Goal: Task Accomplishment & Management: Manage account settings

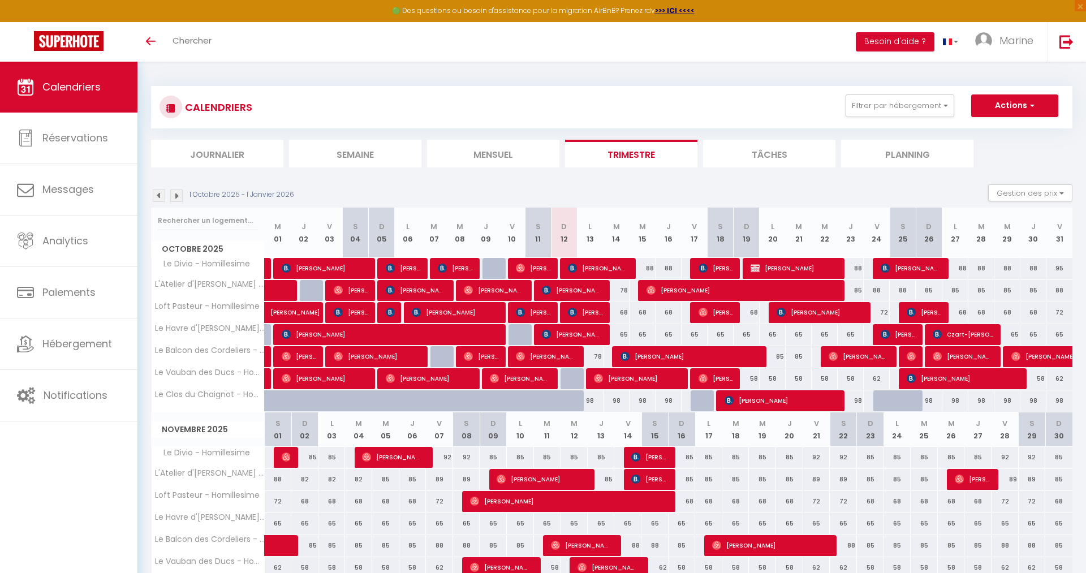
click at [623, 312] on div "68" at bounding box center [616, 312] width 26 height 21
type input "68"
type input "[DATE] Octobre 2025"
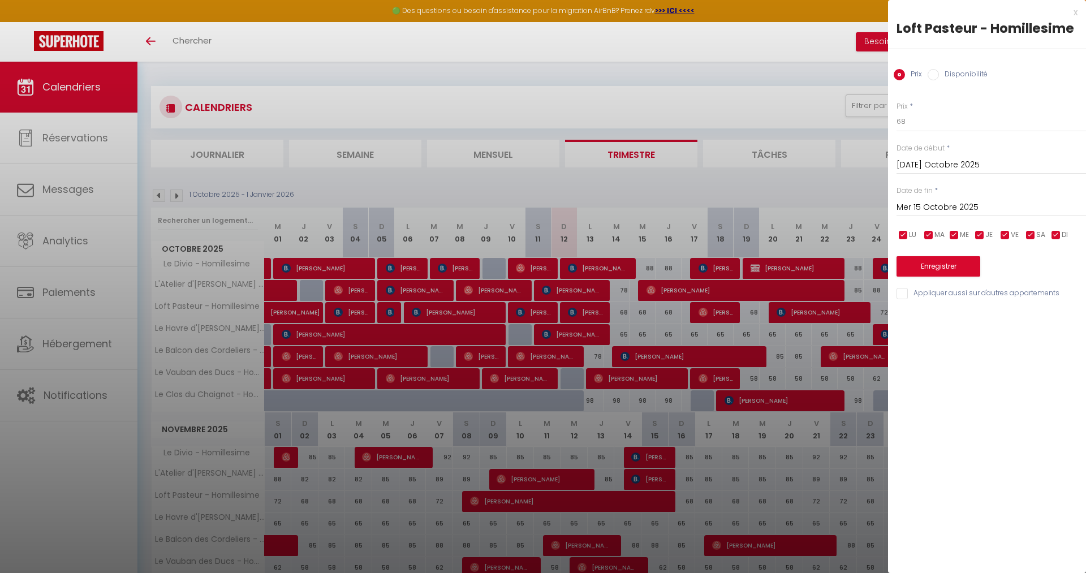
click at [936, 209] on input "Mer 15 Octobre 2025" at bounding box center [990, 207] width 189 height 15
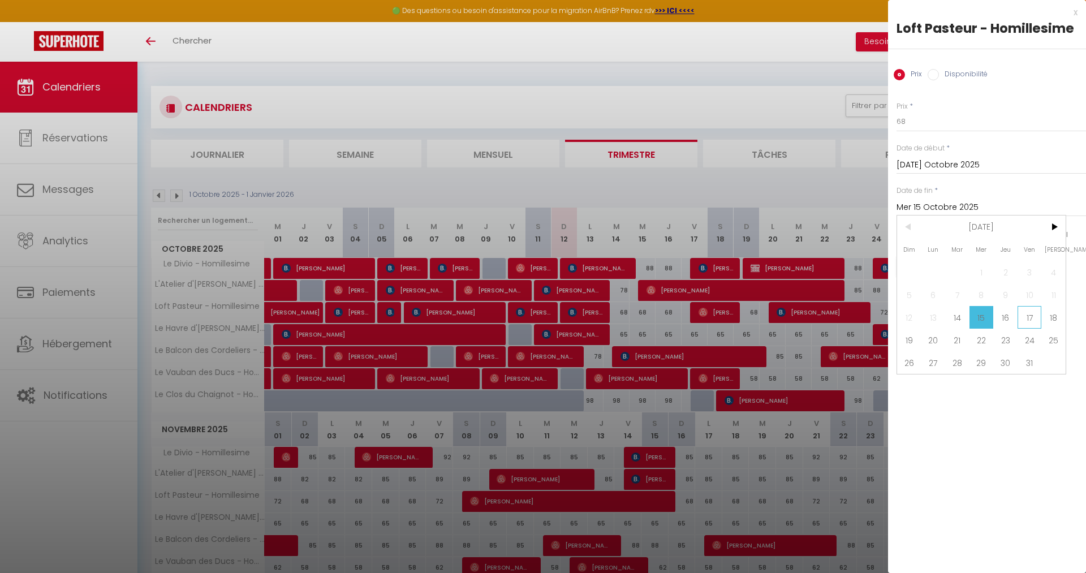
click at [1030, 324] on span "17" at bounding box center [1029, 317] width 24 height 23
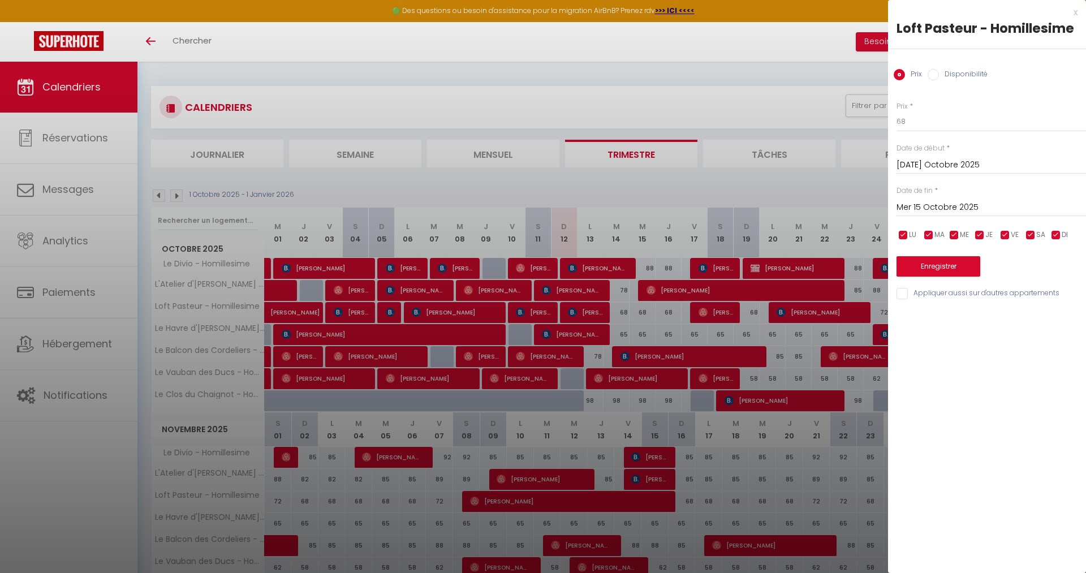
type input "Ven 17 Octobre 2025"
drag, startPoint x: 914, startPoint y: 127, endPoint x: 892, endPoint y: 125, distance: 22.7
click at [896, 125] on input "68" at bounding box center [990, 121] width 189 height 20
type input "62"
click at [934, 271] on button "Enregistrer" at bounding box center [938, 266] width 84 height 20
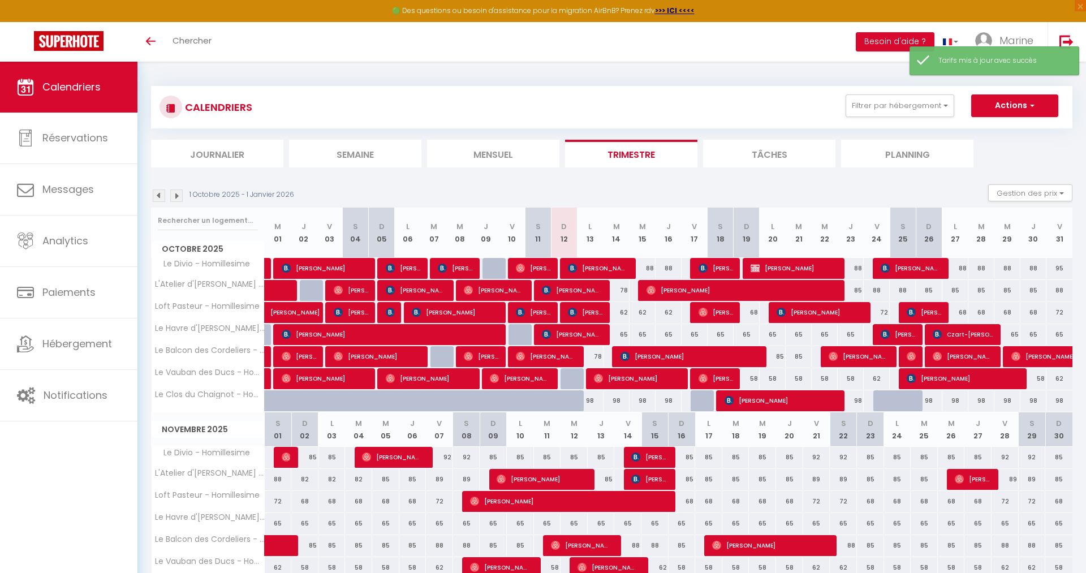
click at [623, 290] on div "78" at bounding box center [616, 290] width 26 height 21
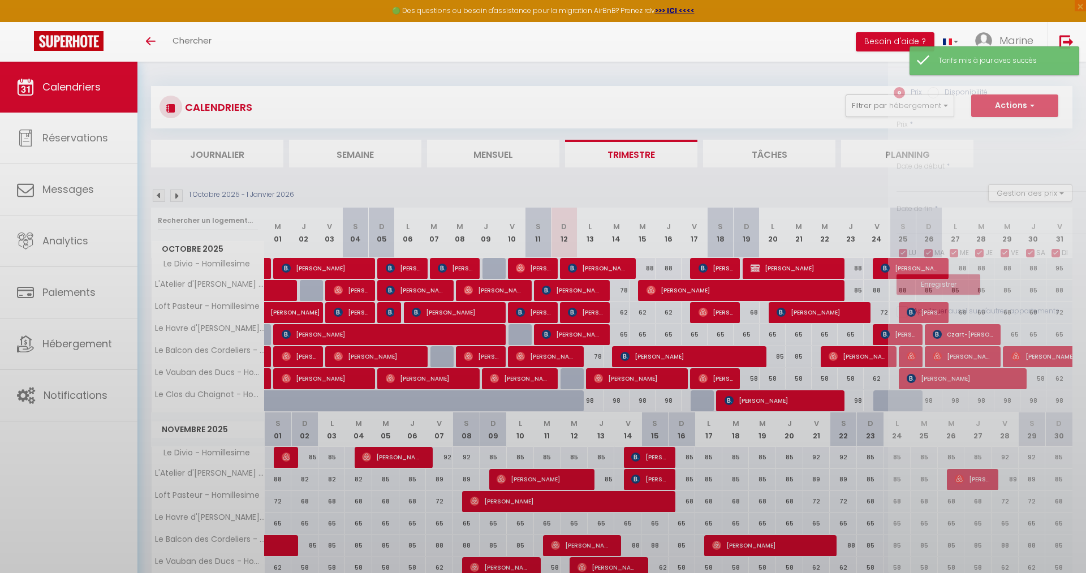
type input "78"
type input "[DATE] Octobre 2025"
type input "Mer 15 Octobre 2025"
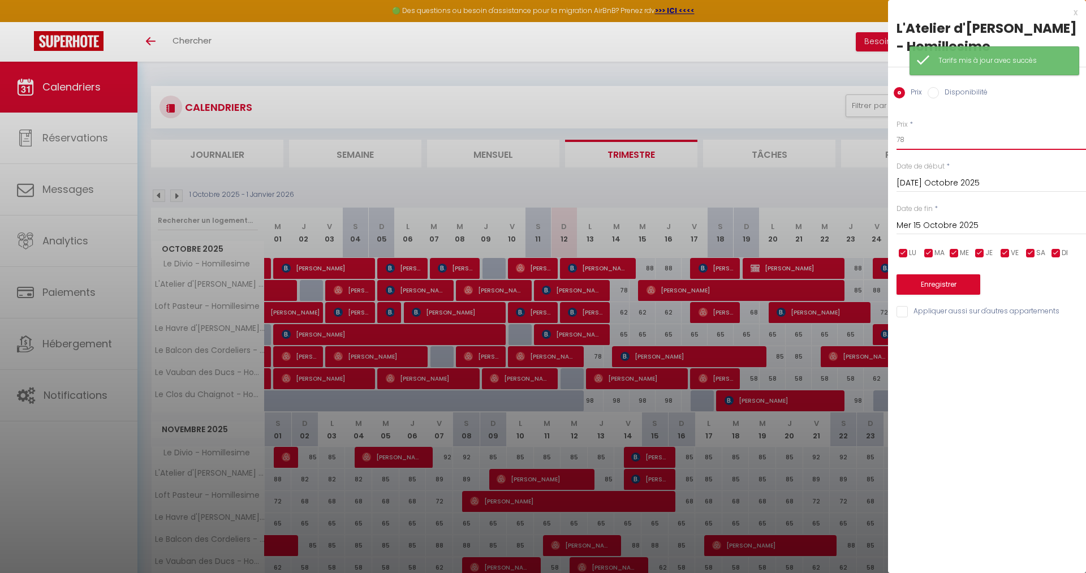
drag, startPoint x: 925, startPoint y: 142, endPoint x: 894, endPoint y: 141, distance: 30.5
click at [896, 141] on input "78" at bounding box center [990, 140] width 189 height 20
type input "72"
click at [917, 281] on button "Enregistrer" at bounding box center [938, 284] width 84 height 20
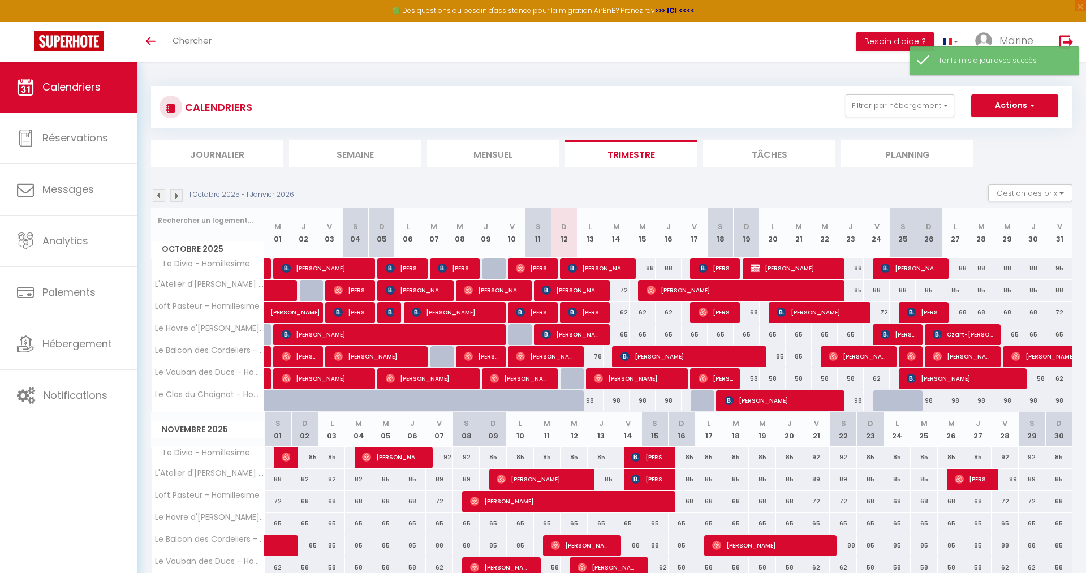
drag, startPoint x: 645, startPoint y: 267, endPoint x: 839, endPoint y: 239, distance: 196.7
click at [645, 268] on div "88" at bounding box center [642, 268] width 26 height 21
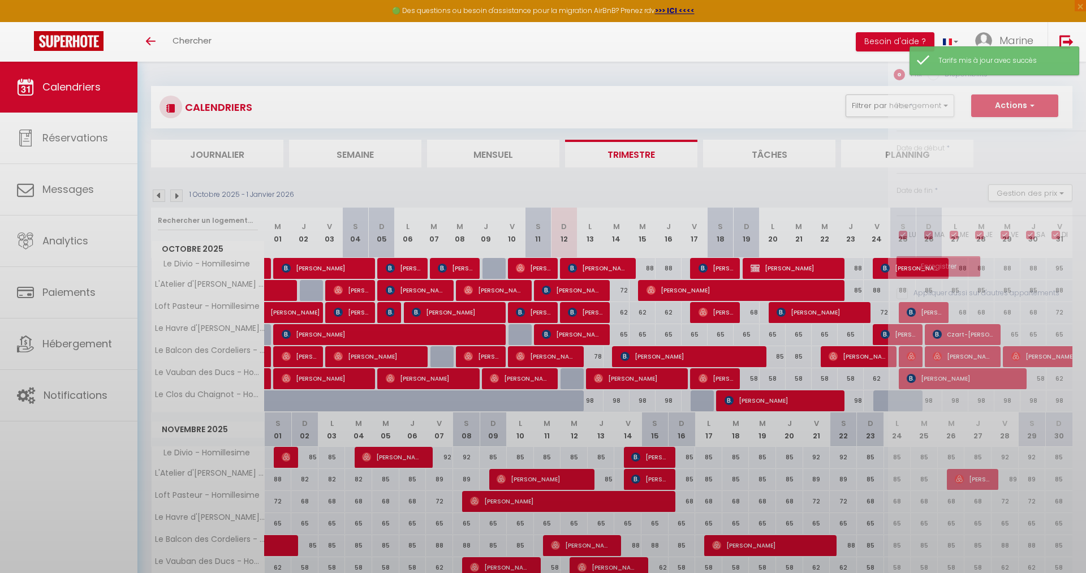
type input "88"
type input "Mer 15 Octobre 2025"
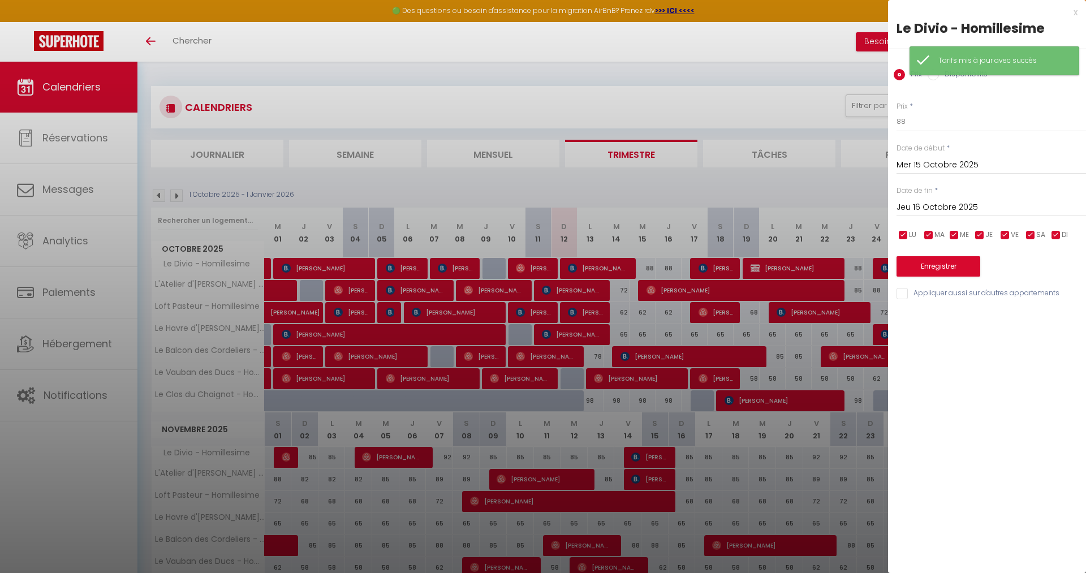
click at [938, 207] on input "Jeu 16 Octobre 2025" at bounding box center [990, 207] width 189 height 15
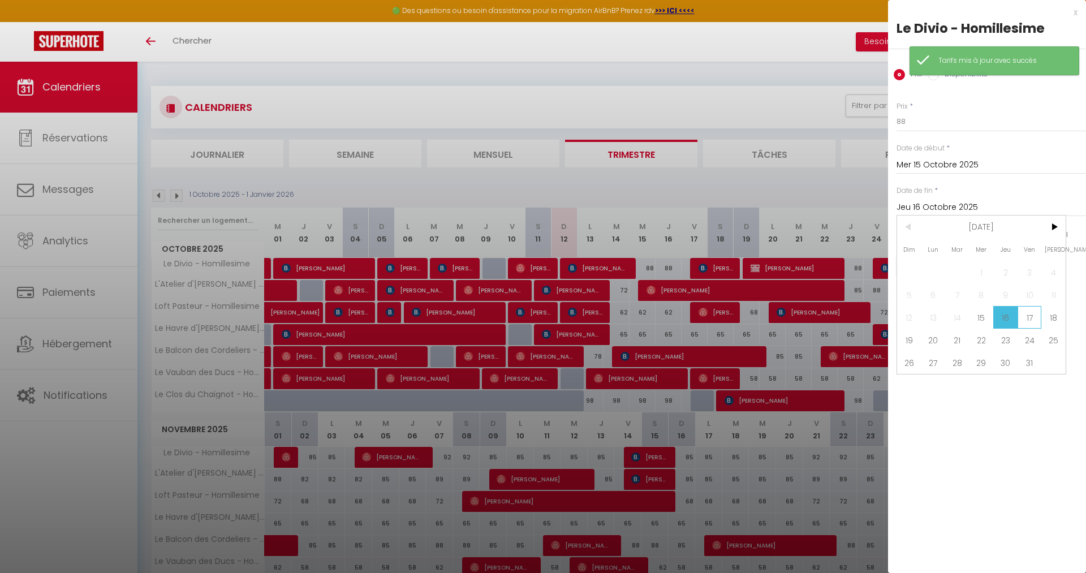
click at [1030, 315] on span "17" at bounding box center [1029, 317] width 24 height 23
type input "Ven 17 Octobre 2025"
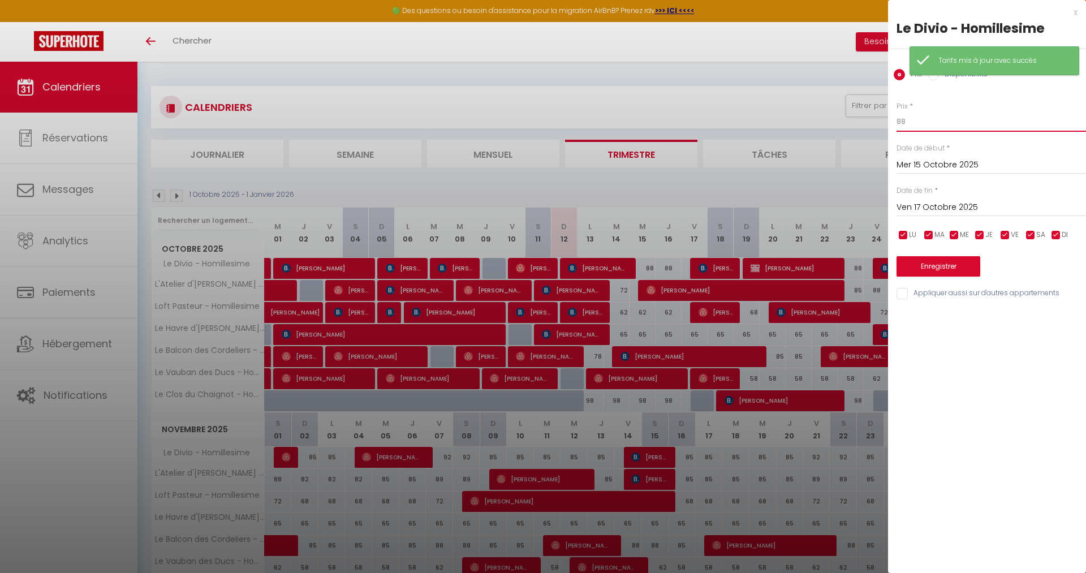
drag, startPoint x: 924, startPoint y: 122, endPoint x: 848, endPoint y: 117, distance: 75.9
click at [896, 117] on input "88" at bounding box center [990, 121] width 189 height 20
type input "79"
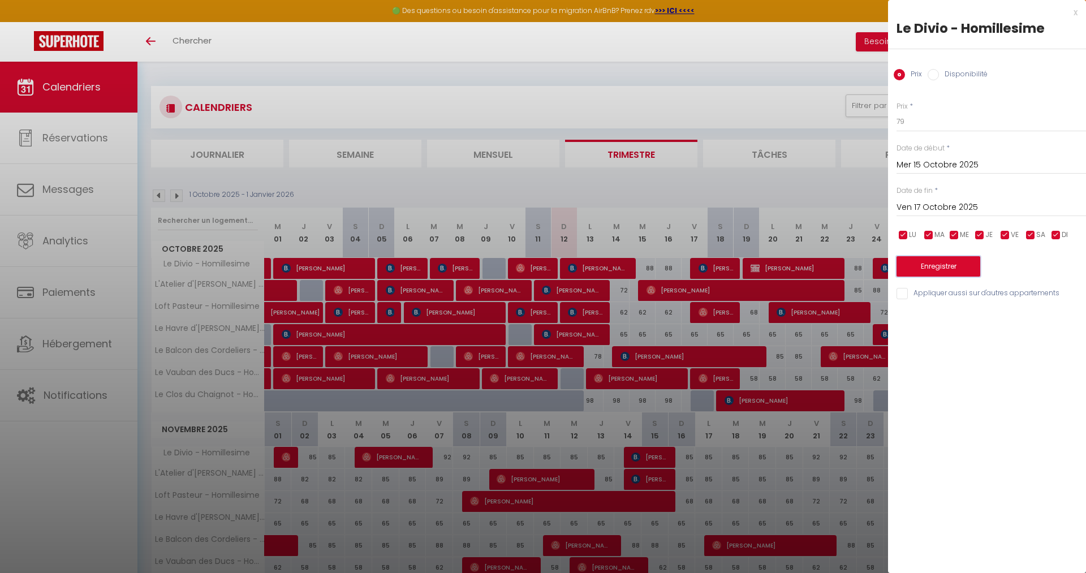
click at [963, 265] on button "Enregistrer" at bounding box center [938, 266] width 84 height 20
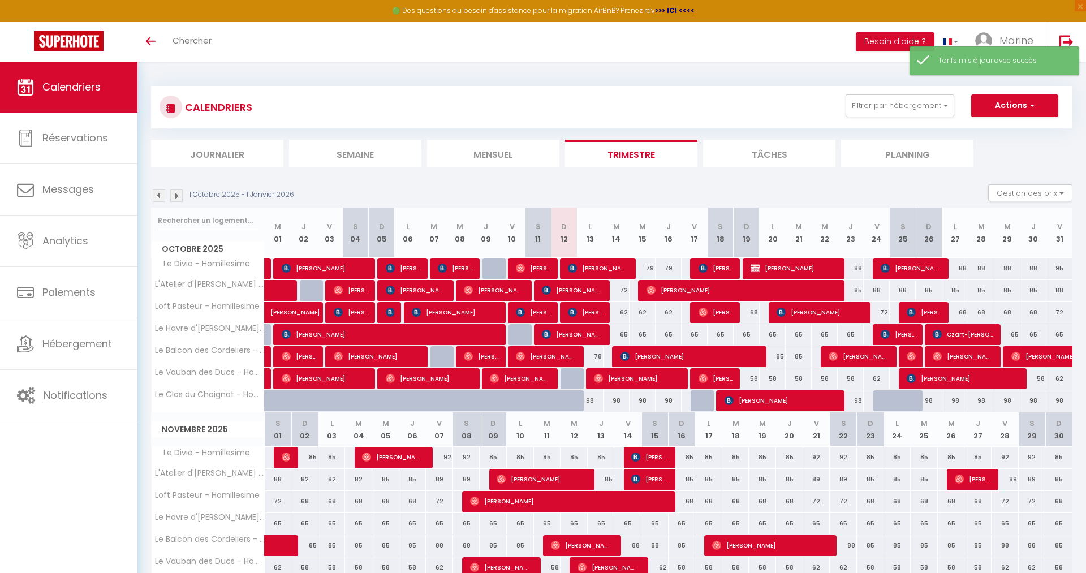
click at [864, 267] on div "95" at bounding box center [876, 268] width 27 height 21
click at [859, 270] on div "88" at bounding box center [851, 268] width 26 height 21
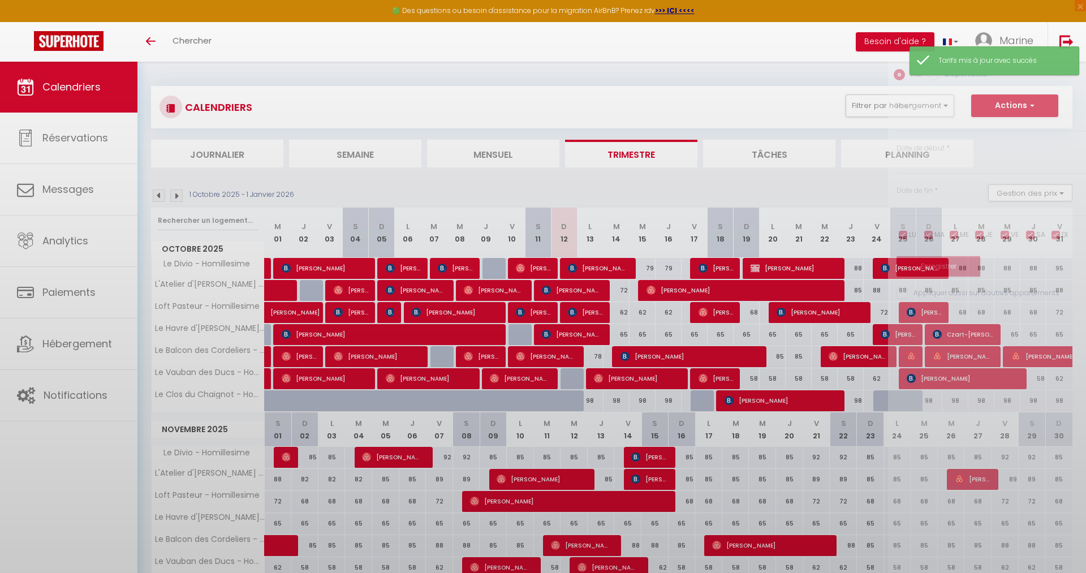
type input "88"
type input "Jeu 23 Octobre 2025"
type input "Ven 24 Octobre 2025"
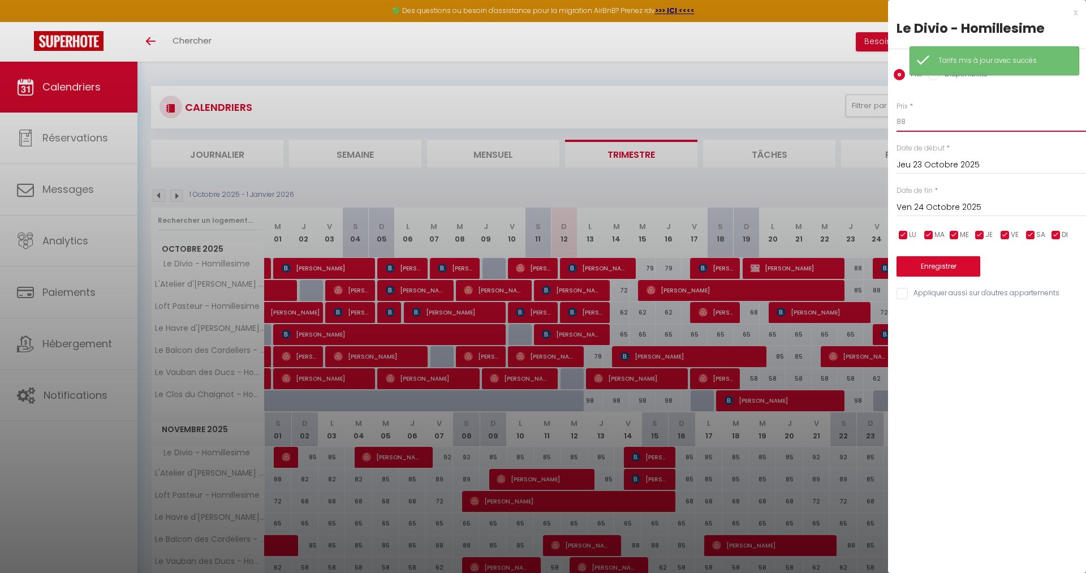
drag, startPoint x: 905, startPoint y: 115, endPoint x: 842, endPoint y: 119, distance: 63.4
click at [896, 122] on input "88" at bounding box center [990, 121] width 189 height 20
type input "78"
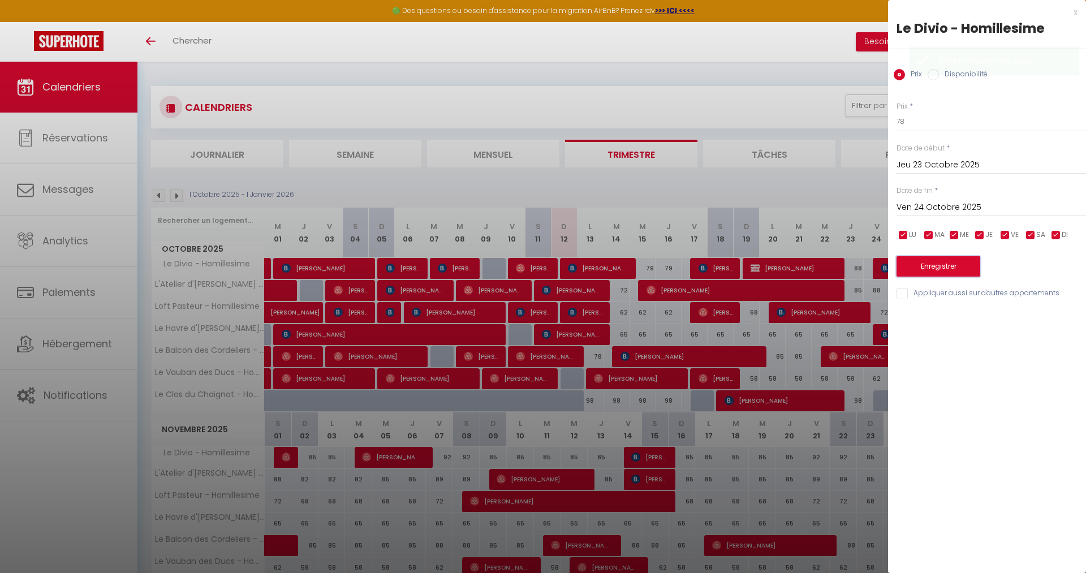
drag, startPoint x: 926, startPoint y: 265, endPoint x: 908, endPoint y: 239, distance: 32.2
click at [926, 264] on button "Enregistrer" at bounding box center [938, 266] width 84 height 20
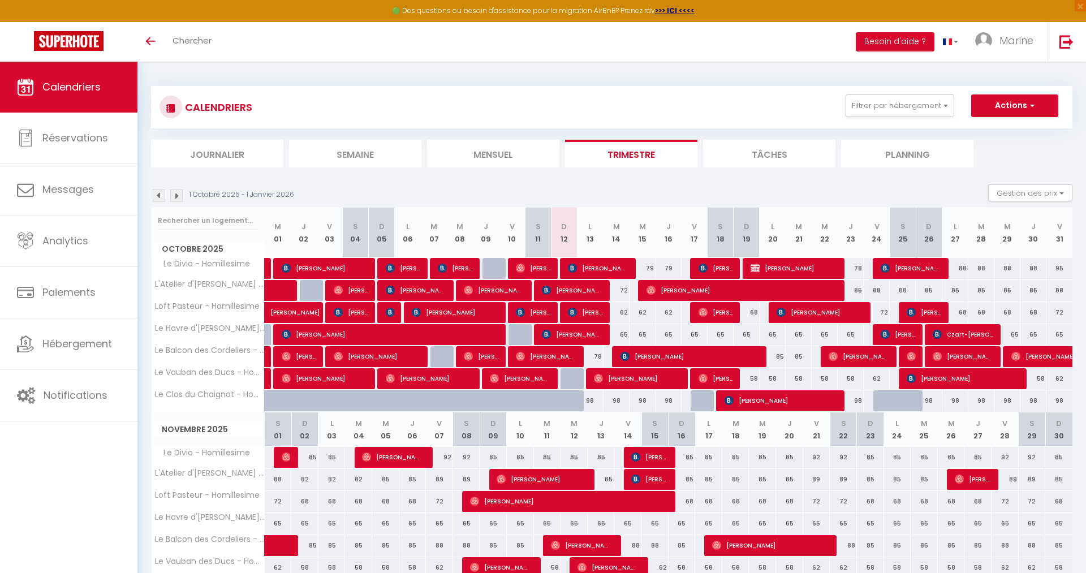
click at [779, 360] on div "85" at bounding box center [773, 356] width 26 height 21
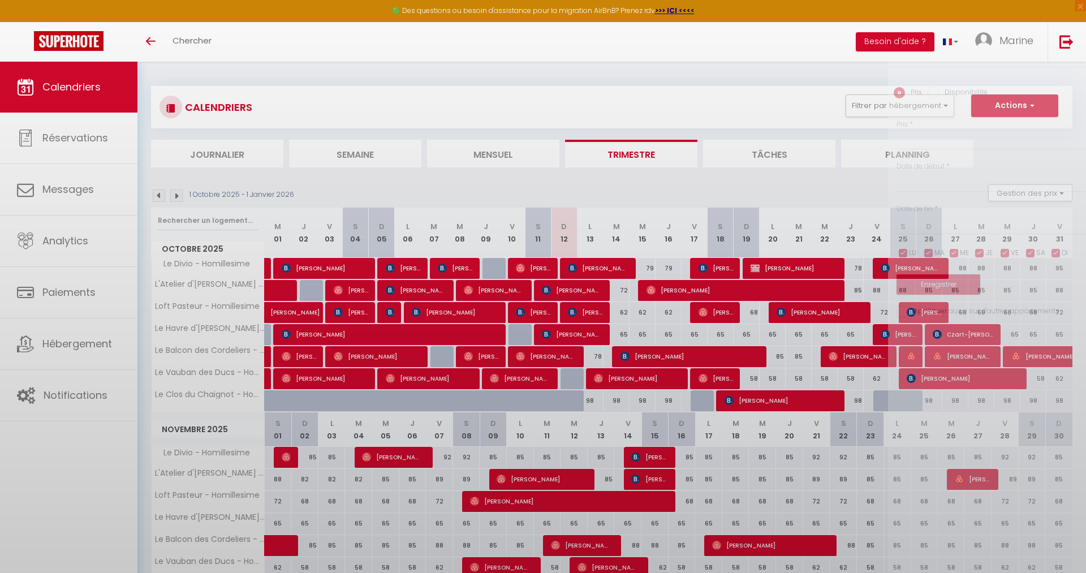
type input "85"
type input "Lun 20 Octobre 2025"
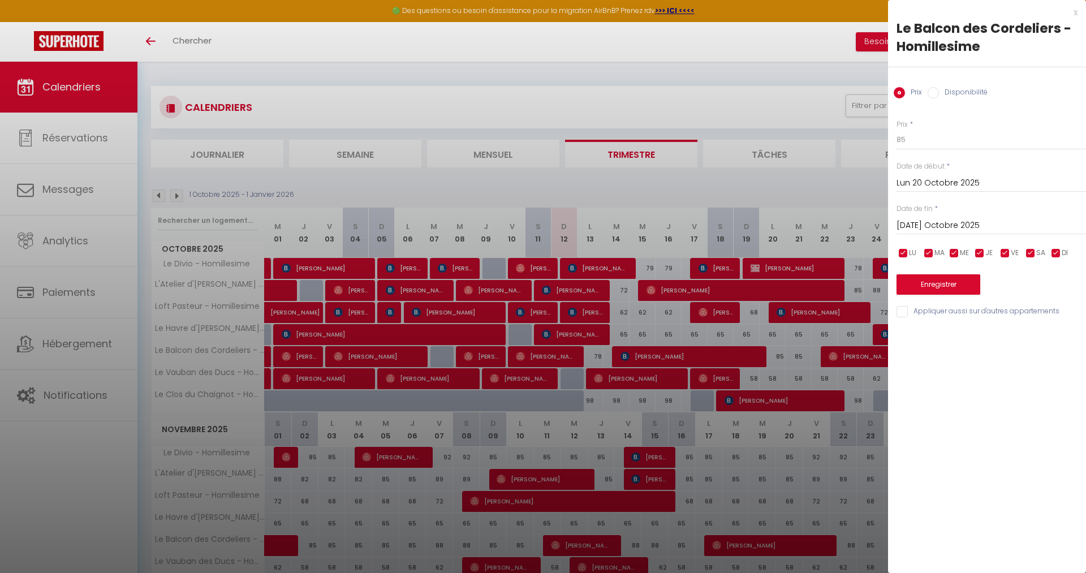
click at [939, 228] on input "[DATE] Octobre 2025" at bounding box center [990, 225] width 189 height 15
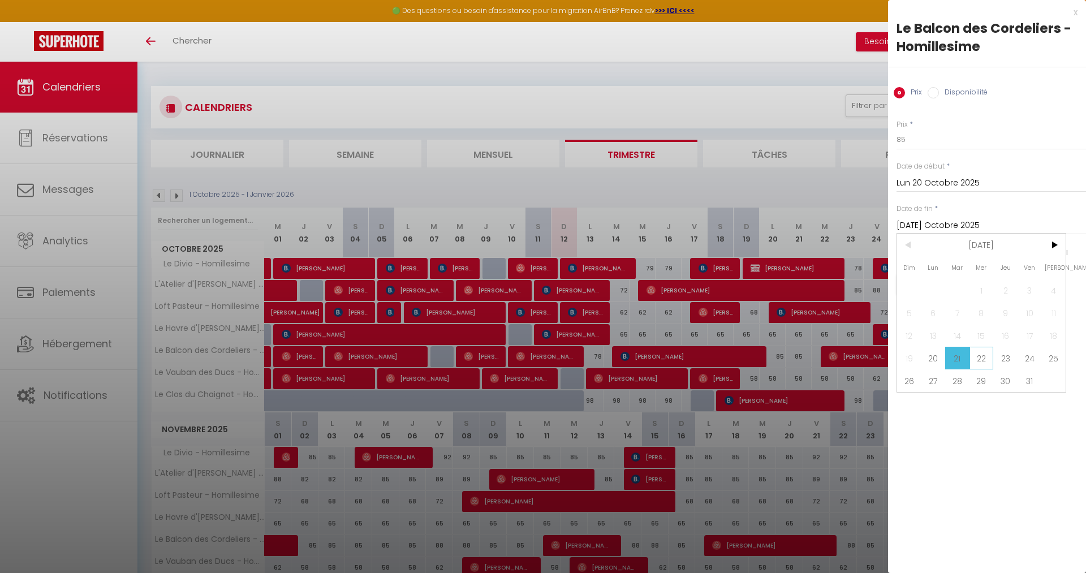
click at [984, 357] on span "22" at bounding box center [981, 358] width 24 height 23
type input "Mer 22 Octobre 2025"
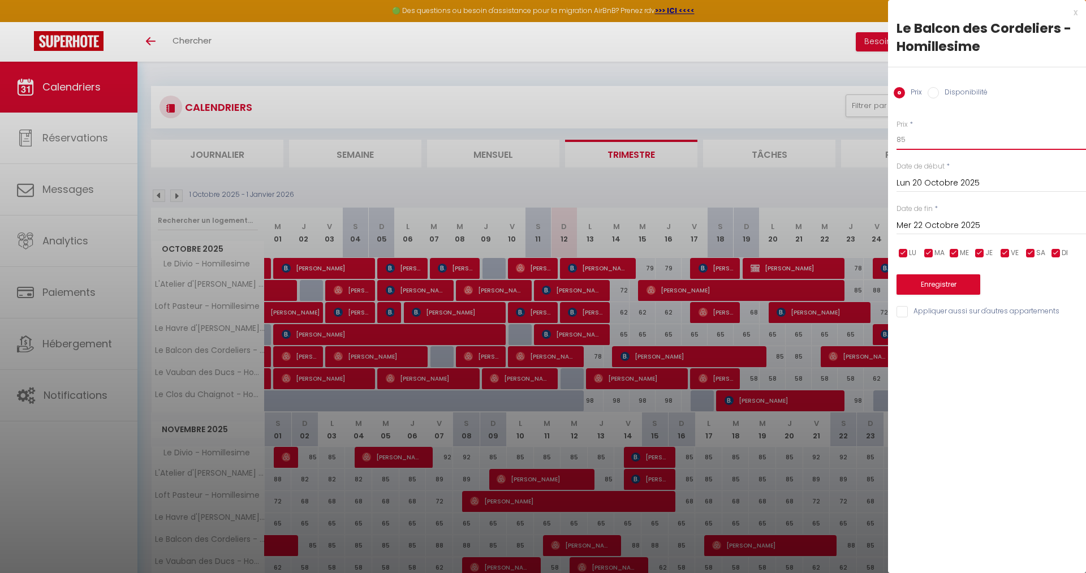
drag, startPoint x: 905, startPoint y: 140, endPoint x: 676, endPoint y: 92, distance: 233.5
click at [896, 130] on input "85" at bounding box center [990, 140] width 189 height 20
type input "78"
click at [940, 282] on button "Enregistrer" at bounding box center [938, 284] width 84 height 20
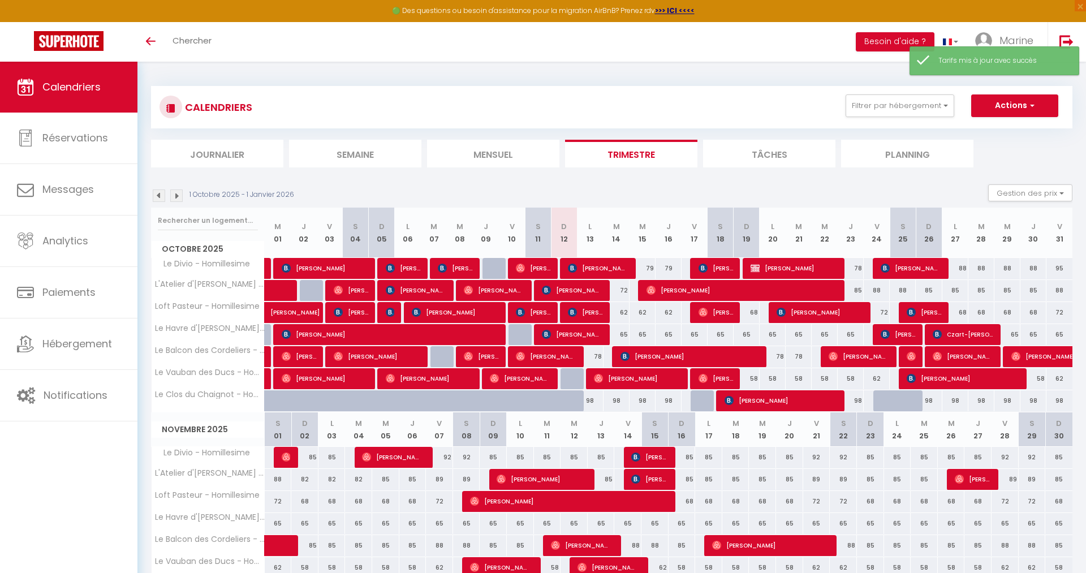
click at [586, 402] on div "98" at bounding box center [590, 400] width 26 height 21
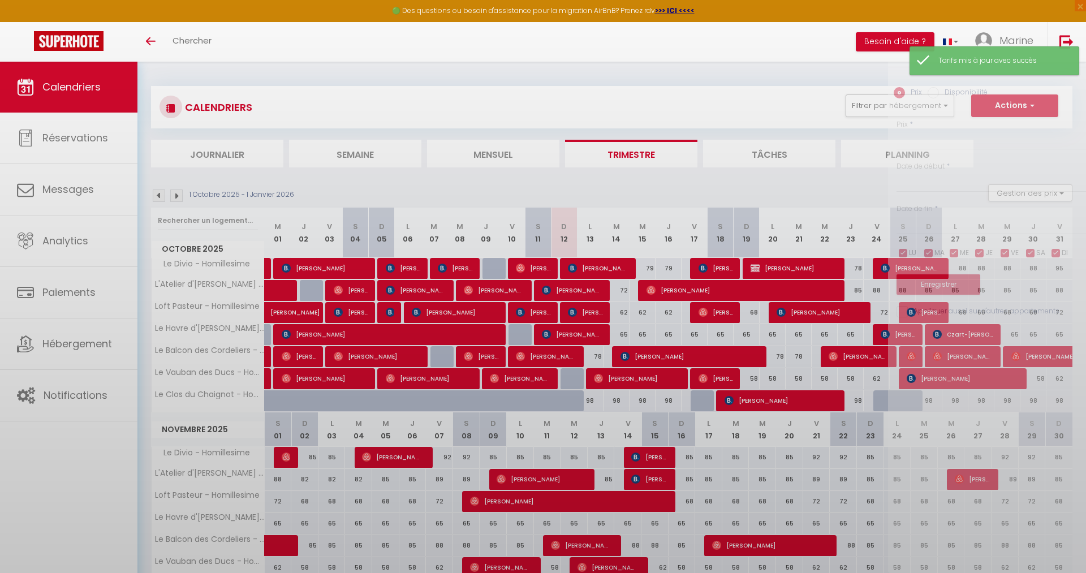
type input "98"
type input "Lun 13 Octobre 2025"
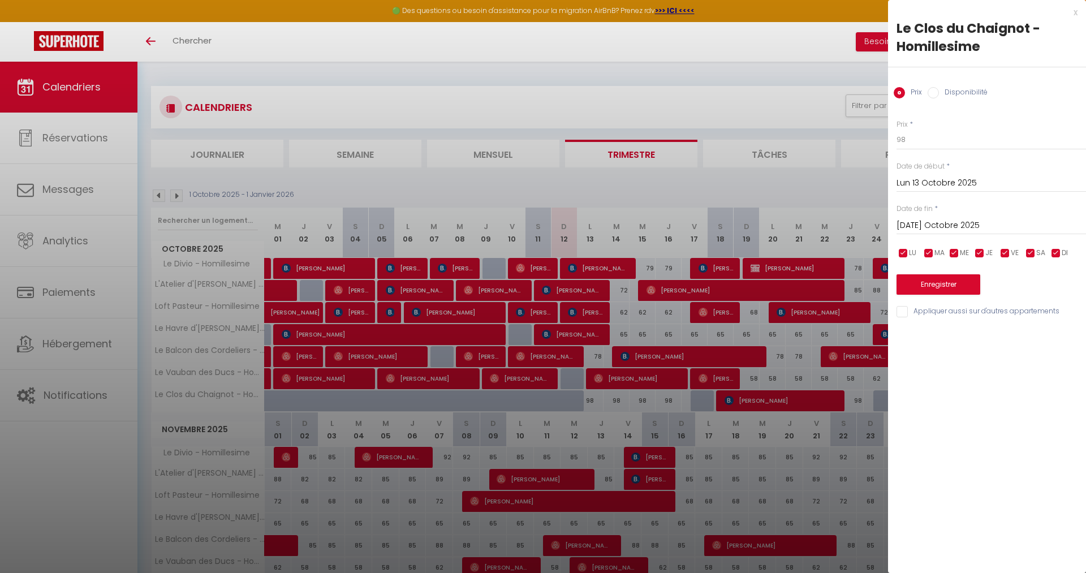
click at [921, 228] on input "[DATE] Octobre 2025" at bounding box center [990, 225] width 189 height 15
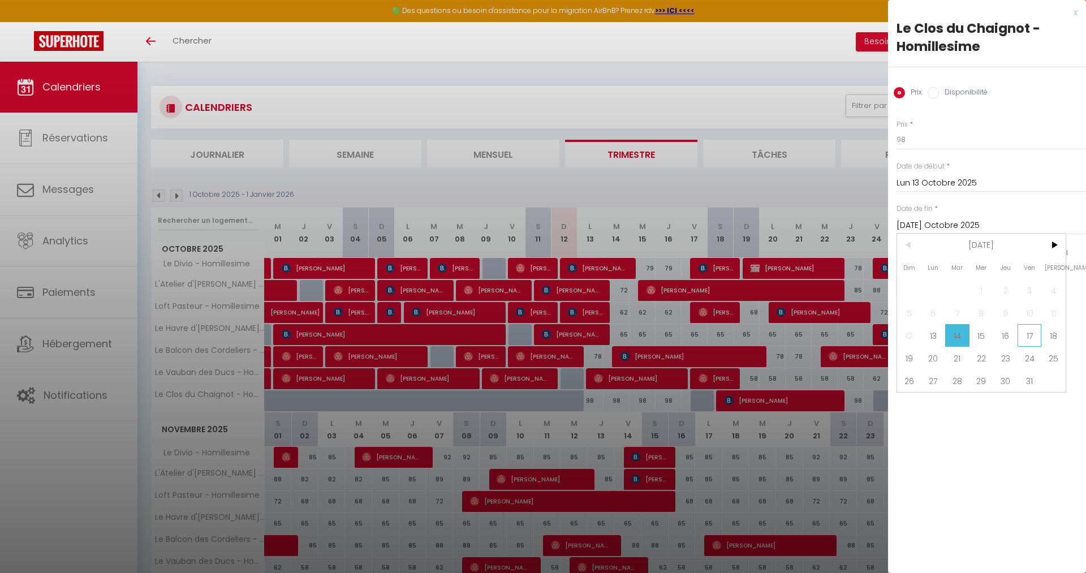
click at [1024, 344] on span "17" at bounding box center [1029, 335] width 24 height 23
type input "Ven 17 Octobre 2025"
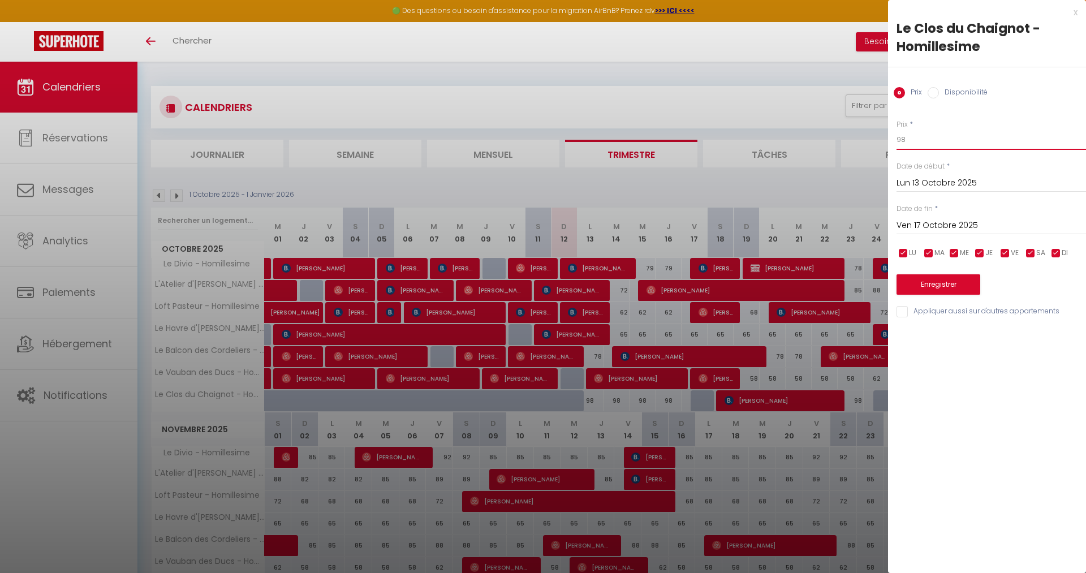
drag, startPoint x: 924, startPoint y: 138, endPoint x: 819, endPoint y: 112, distance: 107.3
click at [896, 130] on input "98" at bounding box center [990, 140] width 189 height 20
drag, startPoint x: 907, startPoint y: 142, endPoint x: 884, endPoint y: 132, distance: 24.6
click at [896, 132] on input "91" at bounding box center [990, 140] width 189 height 20
type input "89"
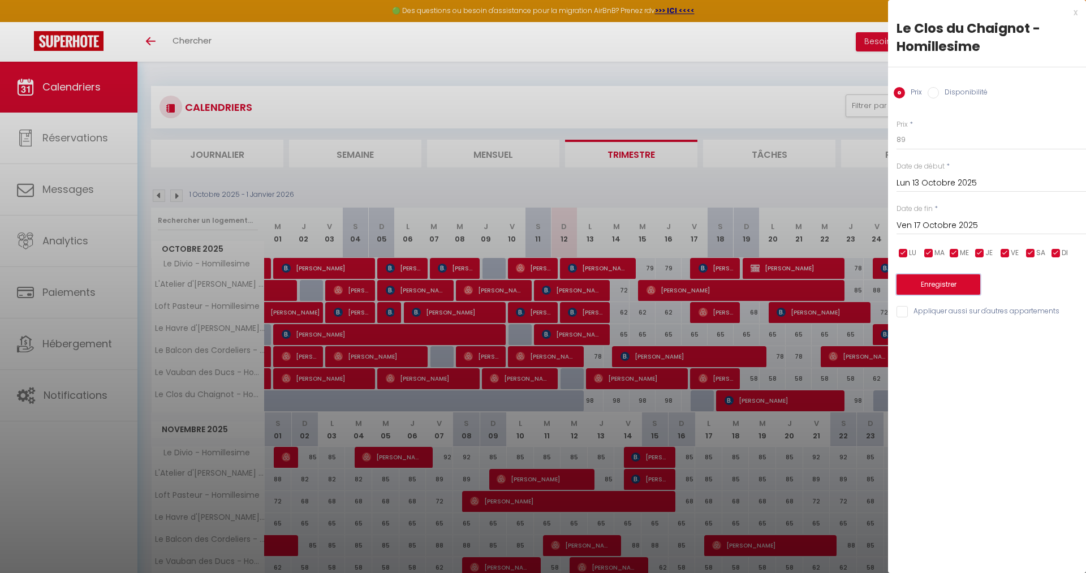
click at [931, 284] on button "Enregistrer" at bounding box center [938, 284] width 84 height 20
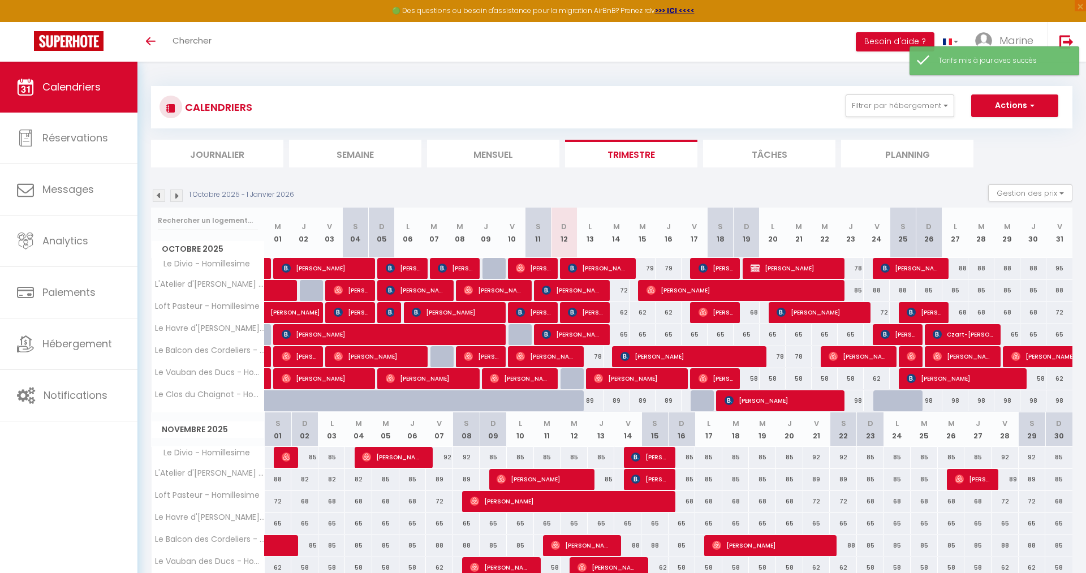
click at [856, 403] on div "98" at bounding box center [851, 400] width 26 height 21
type input "98"
type input "Jeu 23 Octobre 2025"
type input "Ven 24 Octobre 2025"
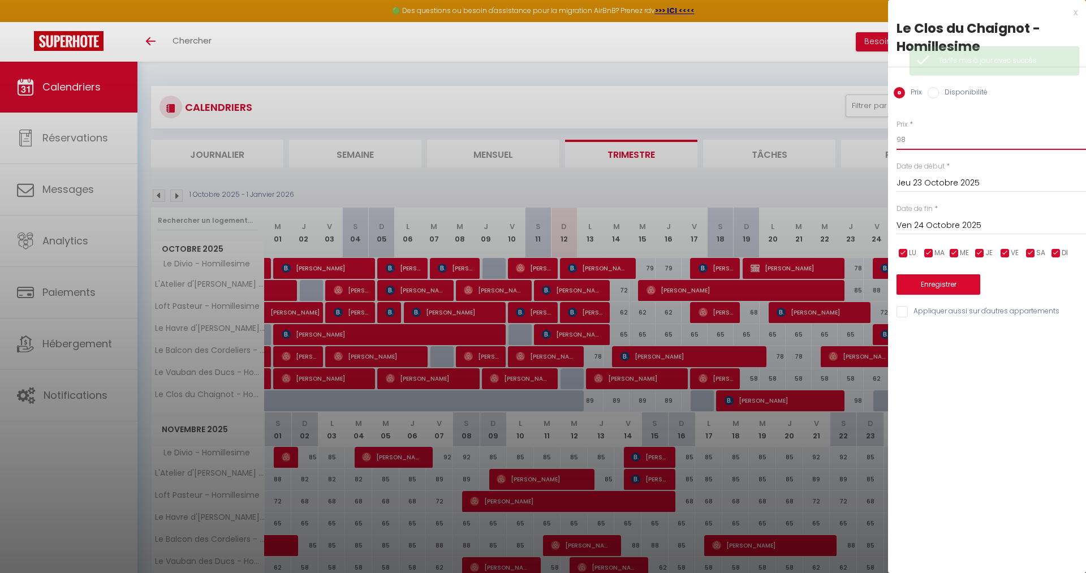
drag, startPoint x: 946, startPoint y: 149, endPoint x: 720, endPoint y: 102, distance: 230.0
click at [896, 130] on input "98" at bounding box center [990, 140] width 189 height 20
type input "91"
click at [966, 292] on button "Enregistrer" at bounding box center [938, 284] width 84 height 20
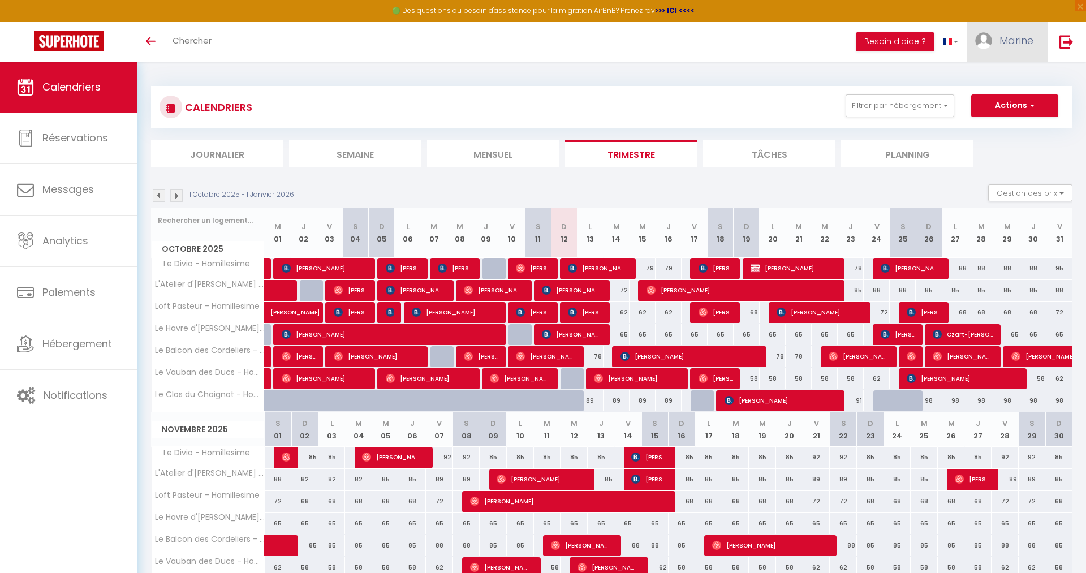
click at [1015, 53] on link "Marine" at bounding box center [1006, 42] width 81 height 40
click at [1070, 40] on img at bounding box center [1066, 41] width 14 height 14
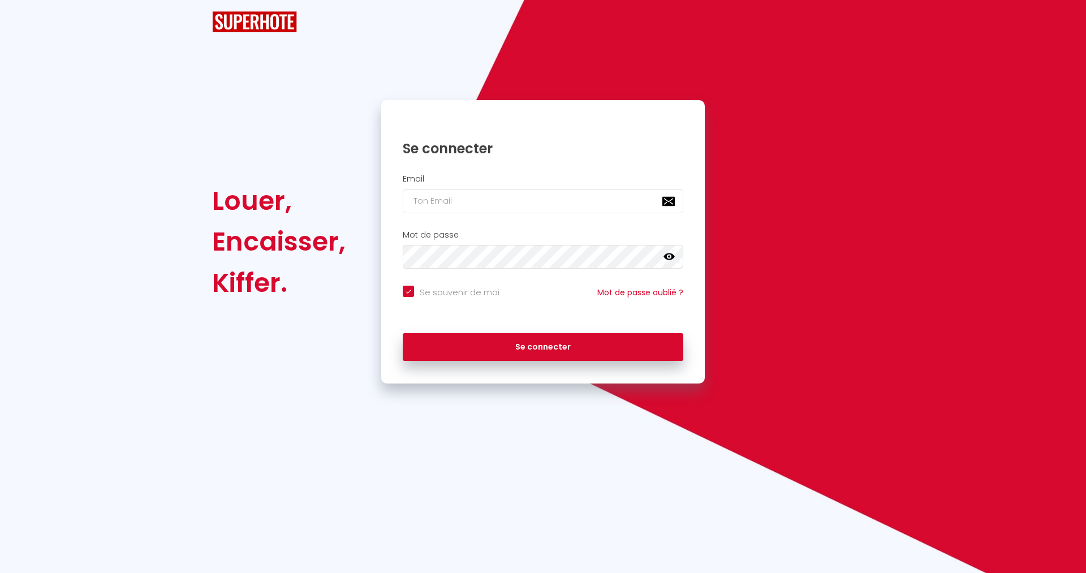
checkbox input "true"
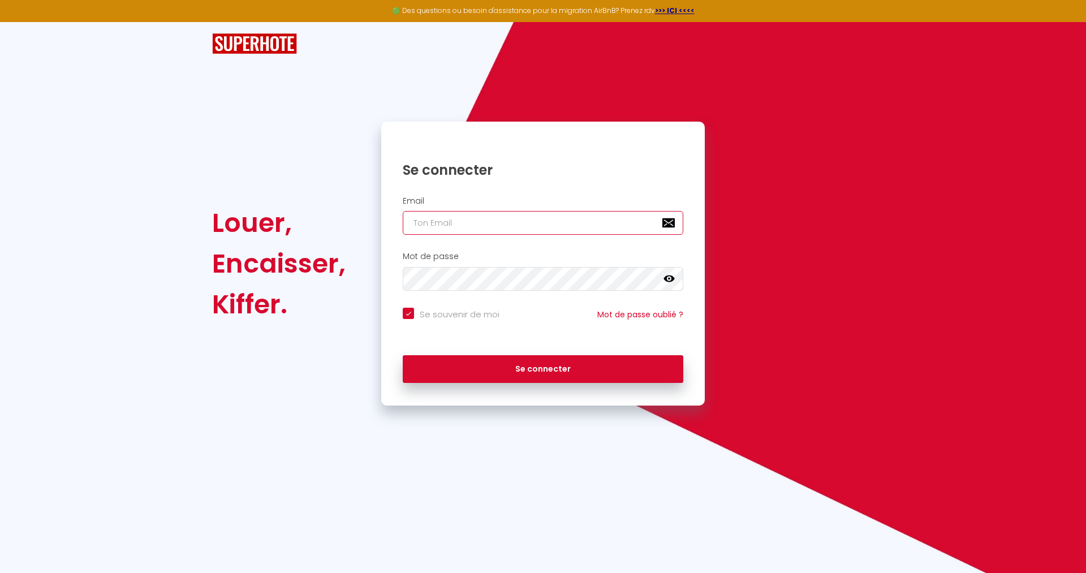
click at [454, 226] on input "email" at bounding box center [543, 223] width 281 height 24
type input "[EMAIL_ADDRESS][DOMAIN_NAME]"
checkbox input "true"
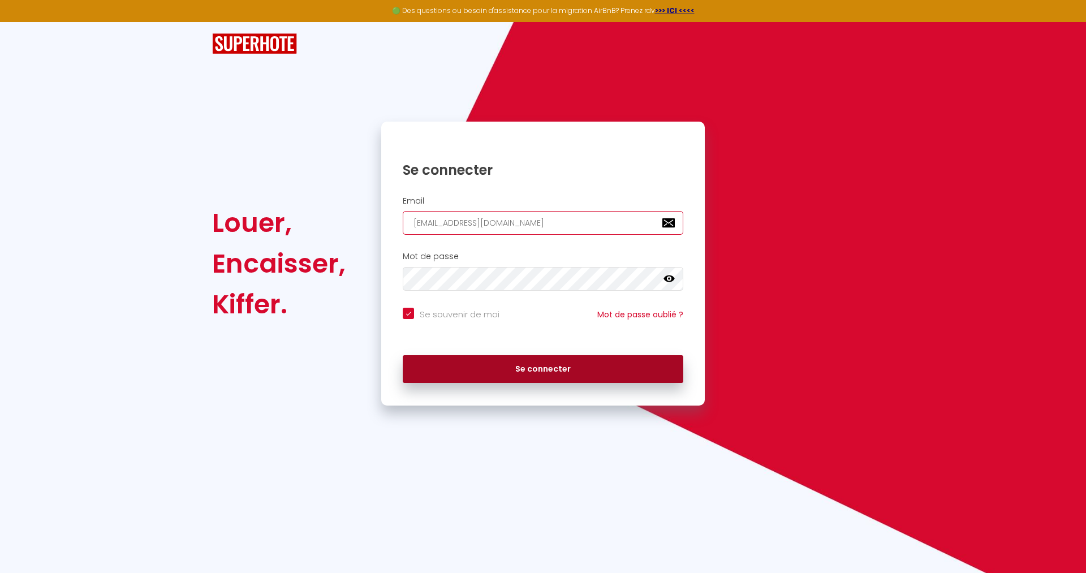
type input "[EMAIL_ADDRESS][DOMAIN_NAME]"
click at [490, 377] on button "Se connecter" at bounding box center [543, 369] width 281 height 28
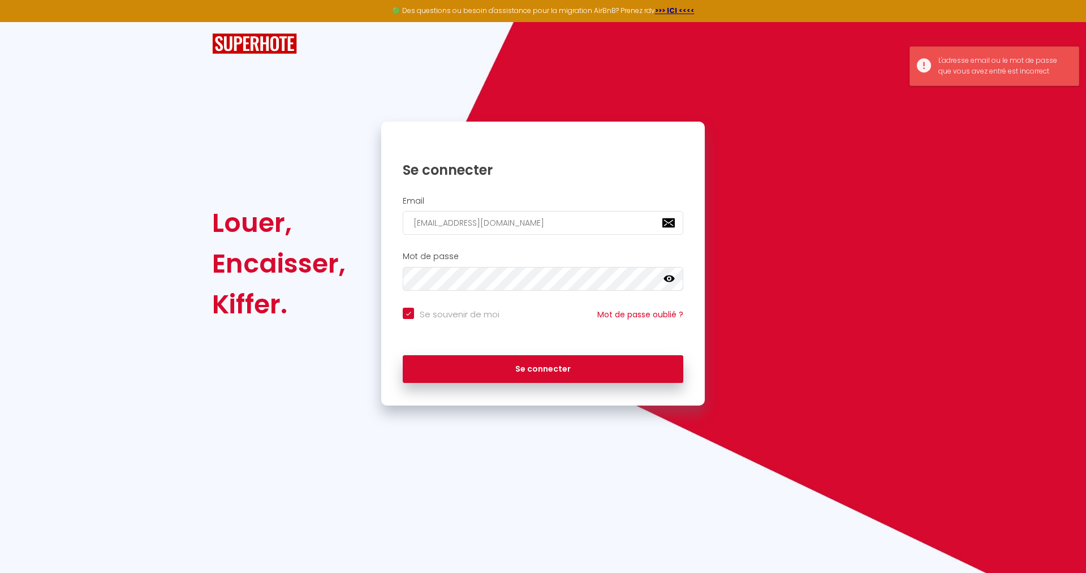
click at [672, 280] on icon at bounding box center [668, 278] width 11 height 7
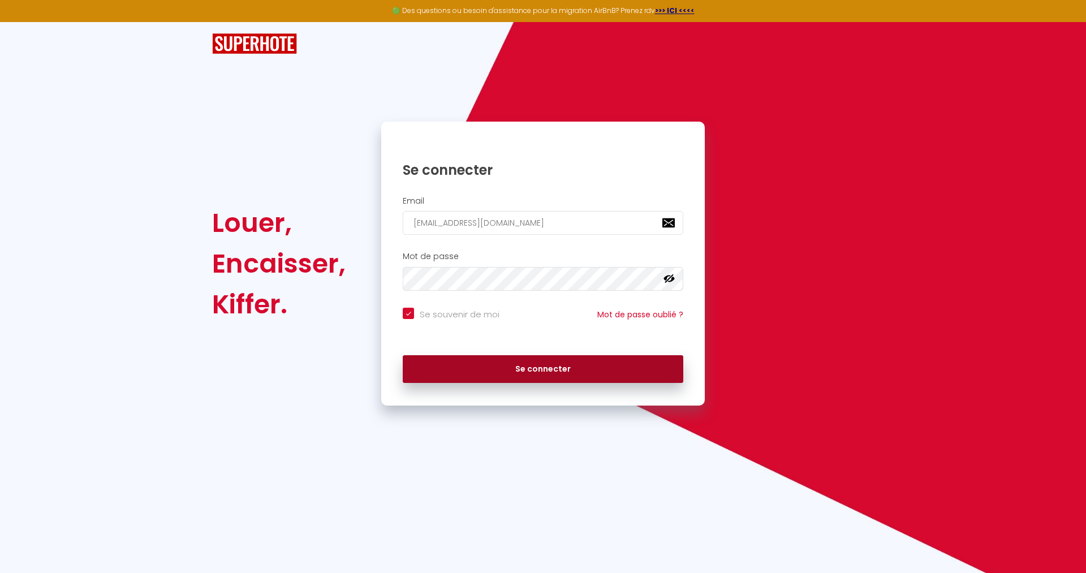
click at [549, 366] on button "Se connecter" at bounding box center [543, 369] width 281 height 28
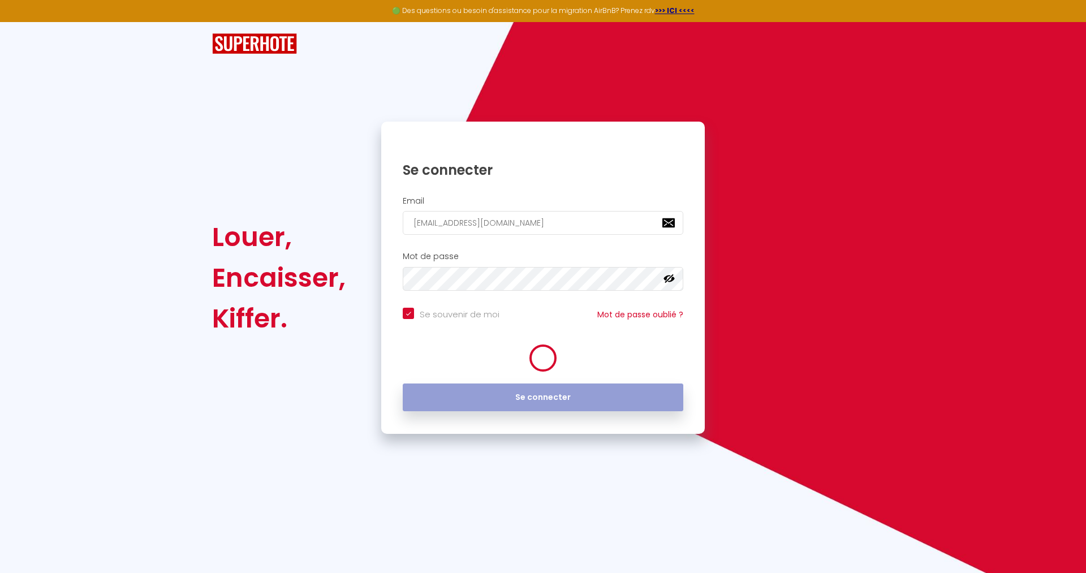
checkbox input "true"
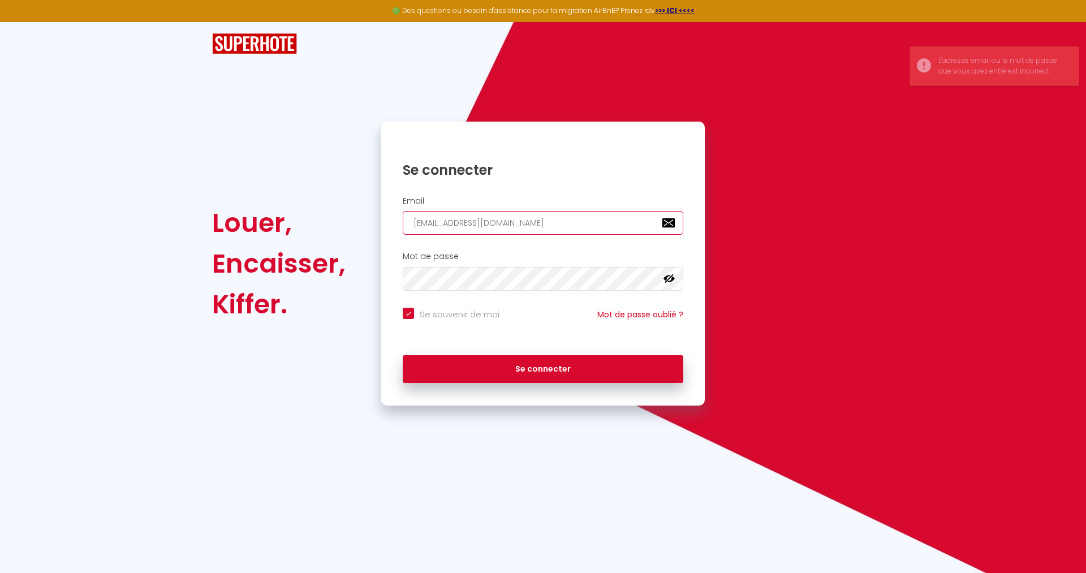
drag, startPoint x: 538, startPoint y: 224, endPoint x: 98, endPoint y: 157, distance: 445.0
click at [403, 211] on input "[EMAIL_ADDRESS][DOMAIN_NAME]" at bounding box center [543, 223] width 281 height 24
checkbox input "true"
type input "[EMAIL_ADDRESS][DOMAIN_NAME]"
checkbox input "true"
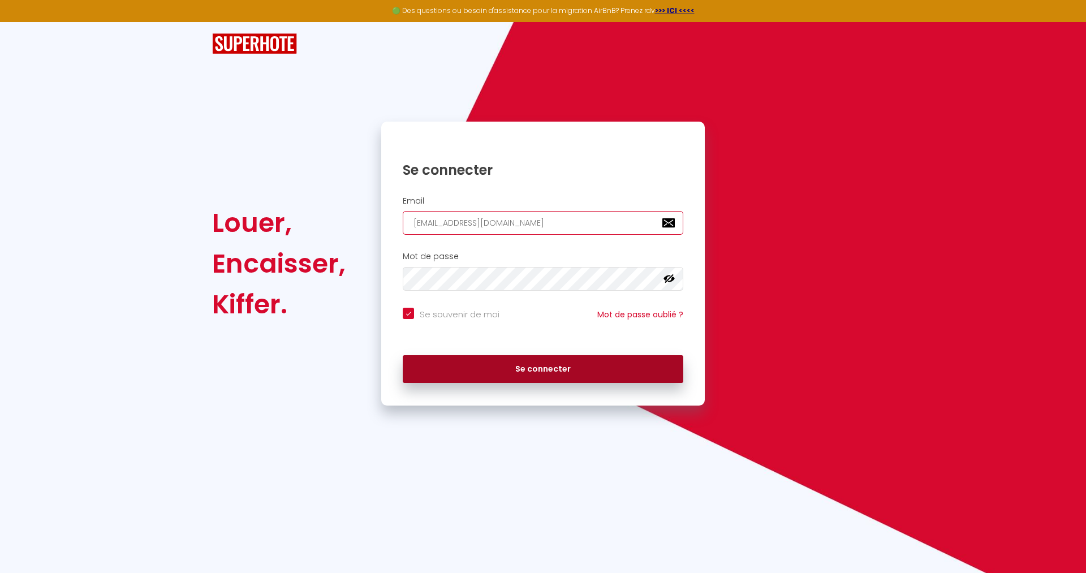
type input "[EMAIL_ADDRESS][DOMAIN_NAME]"
click at [546, 368] on button "Se connecter" at bounding box center [543, 369] width 281 height 28
checkbox input "true"
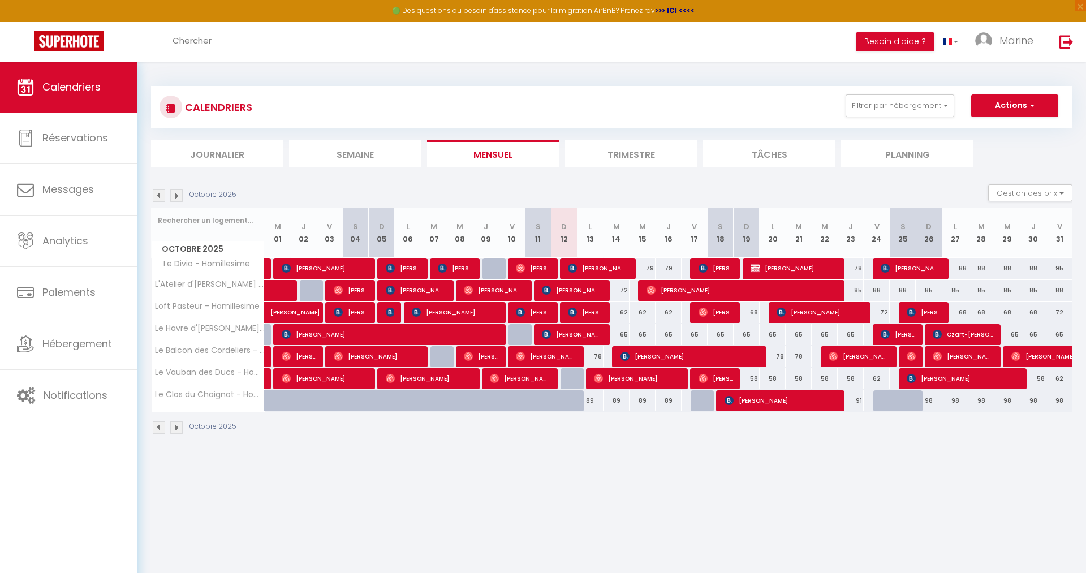
click at [650, 161] on li "Trimestre" at bounding box center [631, 154] width 132 height 28
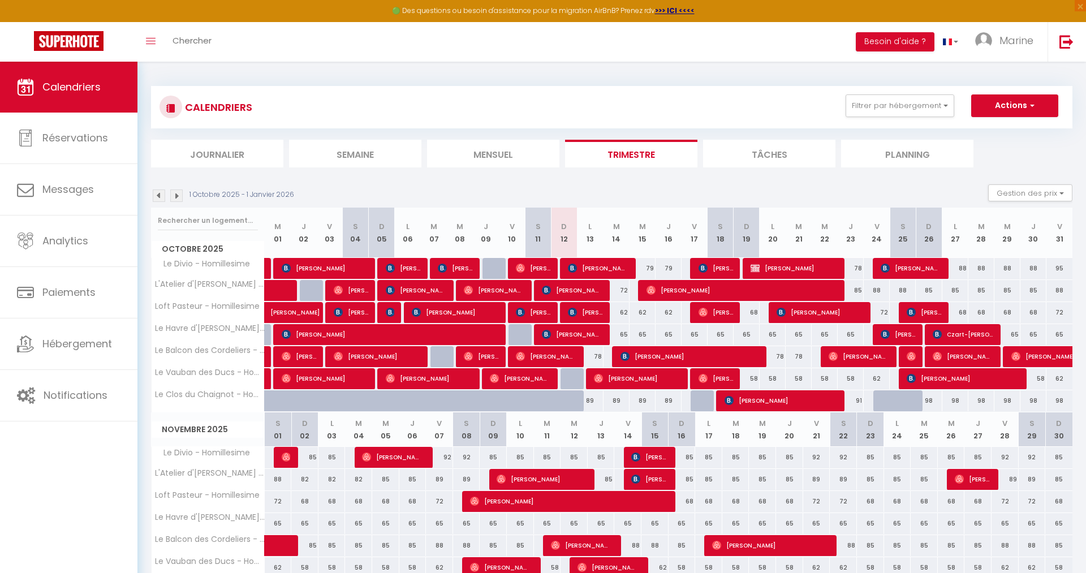
click at [598, 314] on span "[PERSON_NAME]" at bounding box center [585, 311] width 34 height 21
select select "OK"
select select "0"
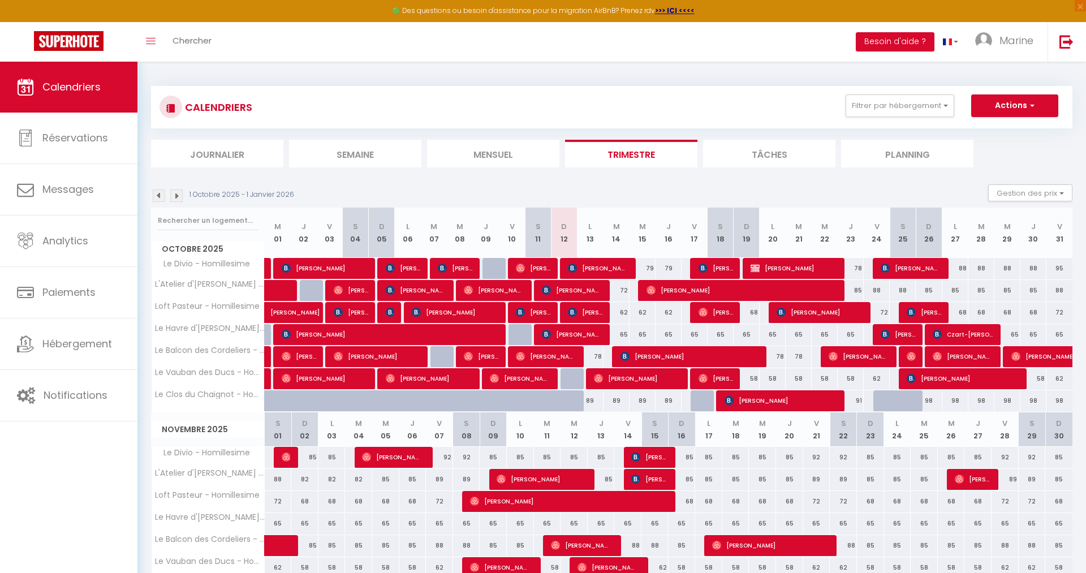
select select "1"
select select
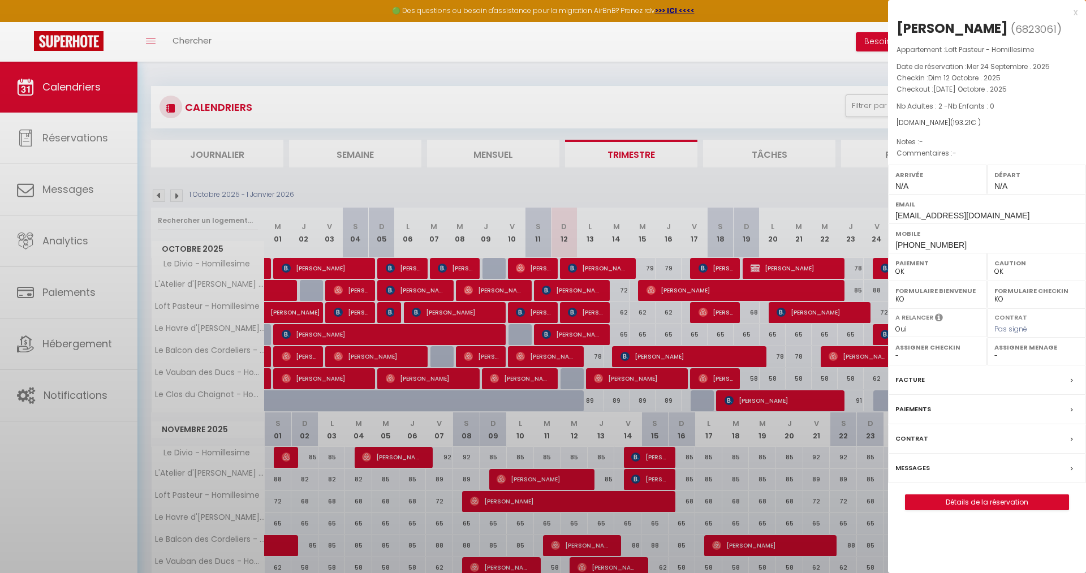
select select "36675"
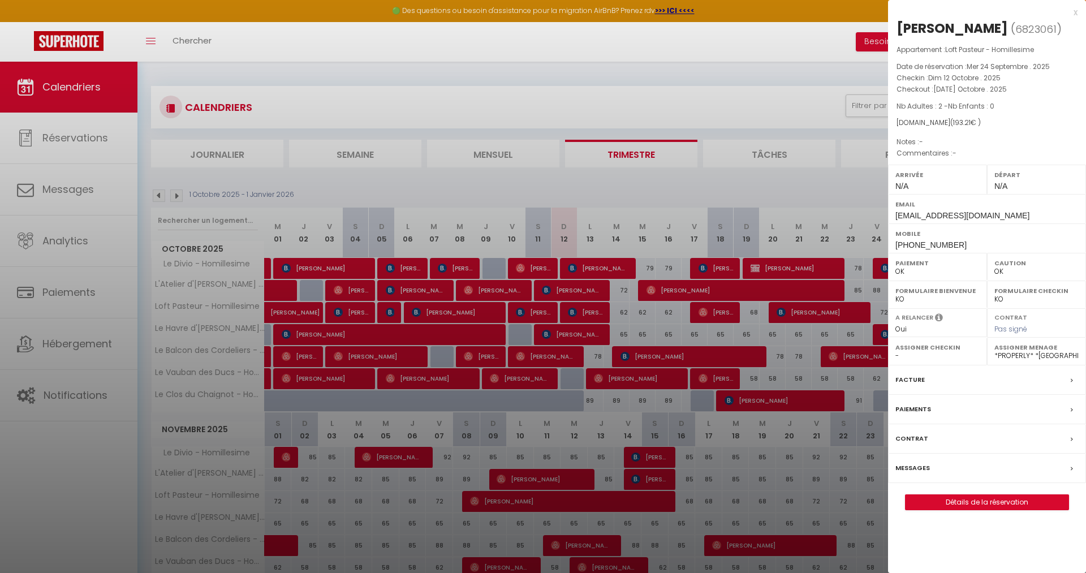
click at [916, 469] on label "Messages" at bounding box center [912, 468] width 34 height 12
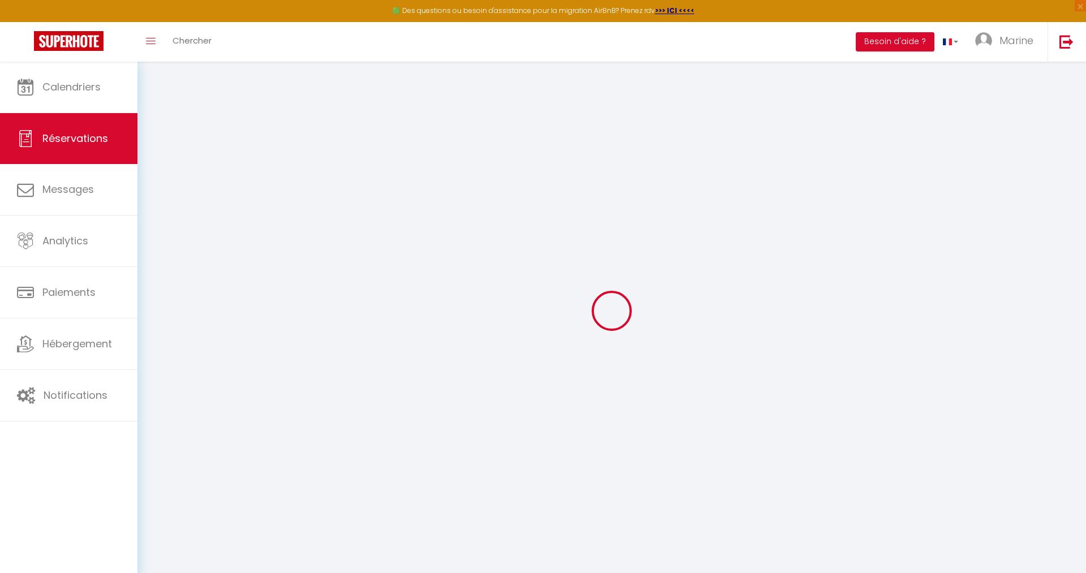
select select
checkbox input "false"
select select
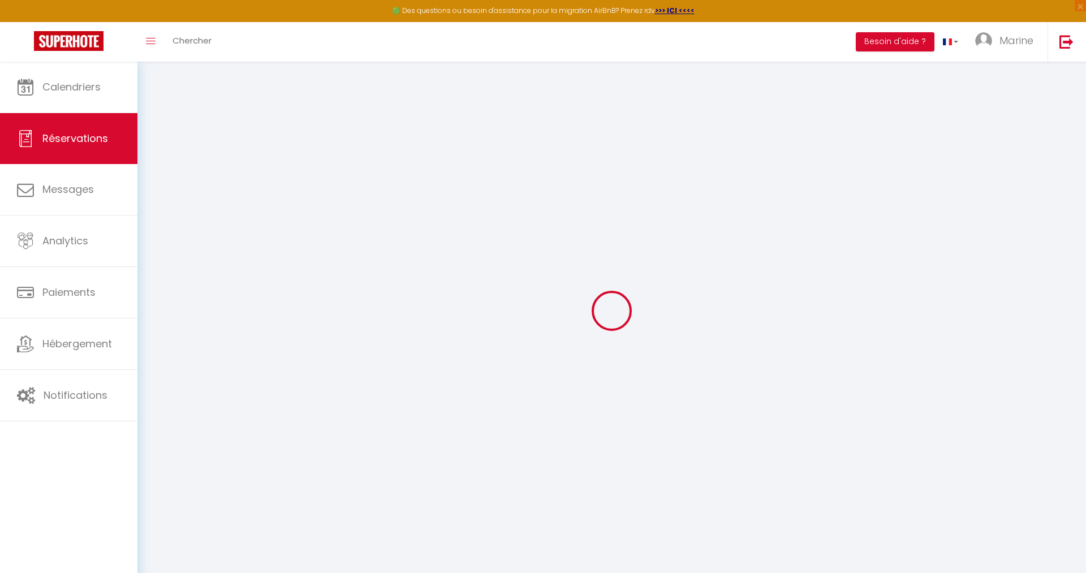
checkbox input "false"
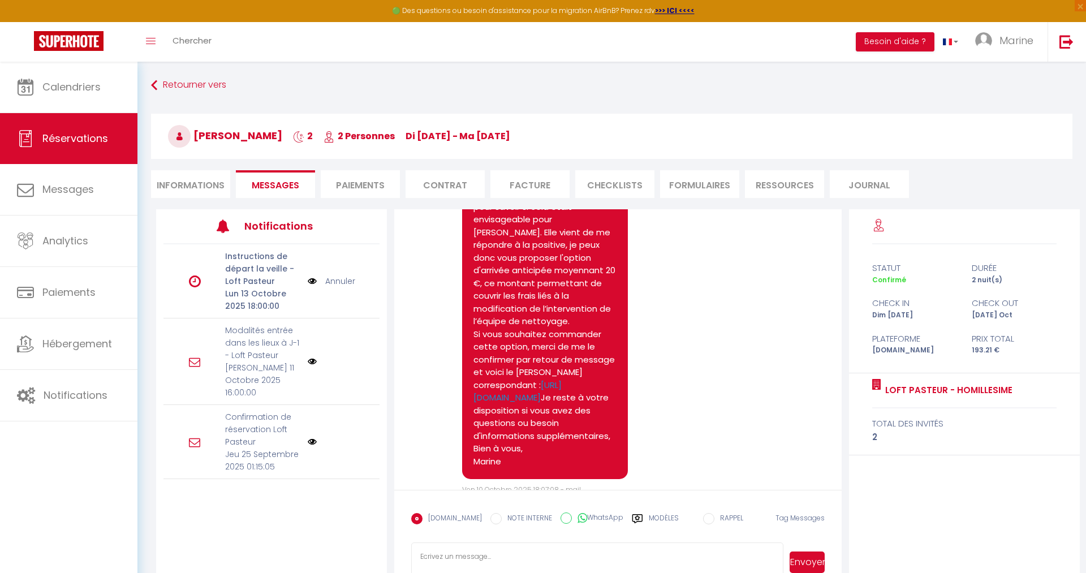
scroll to position [2542, 0]
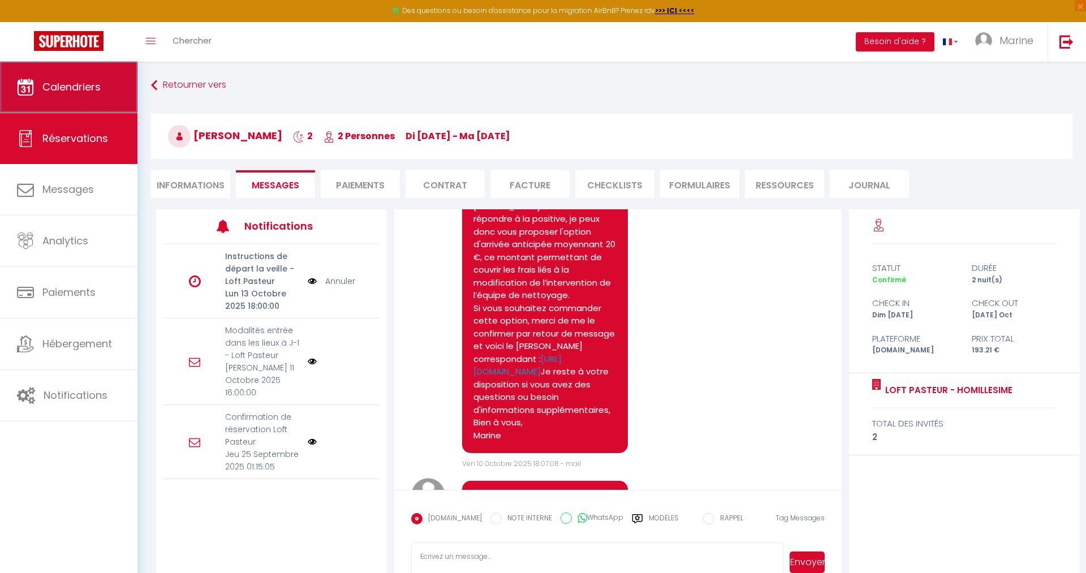
click at [61, 91] on span "Calendriers" at bounding box center [71, 87] width 58 height 14
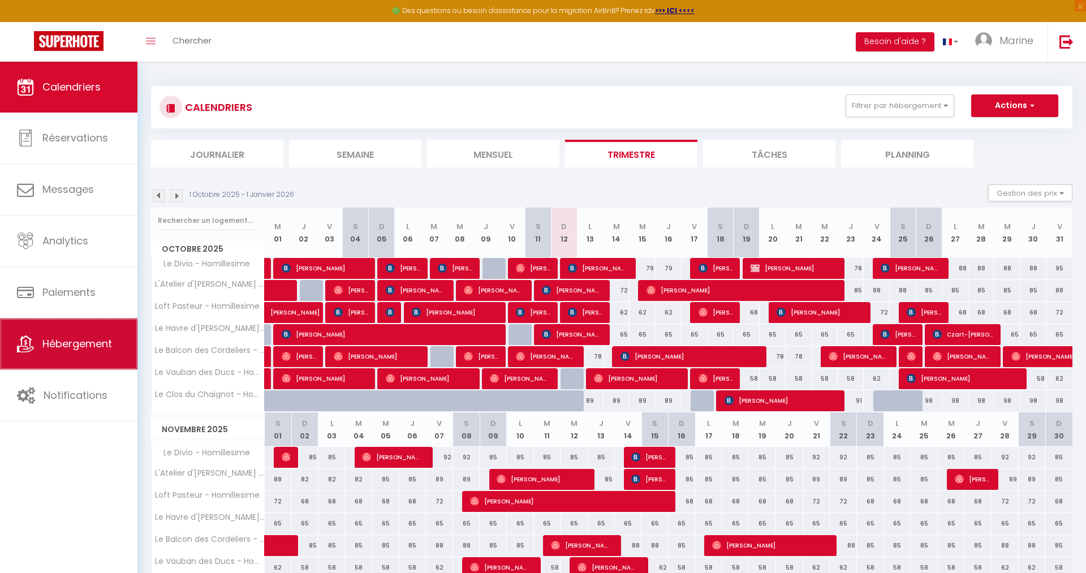
click at [96, 351] on span "Hébergement" at bounding box center [77, 343] width 70 height 14
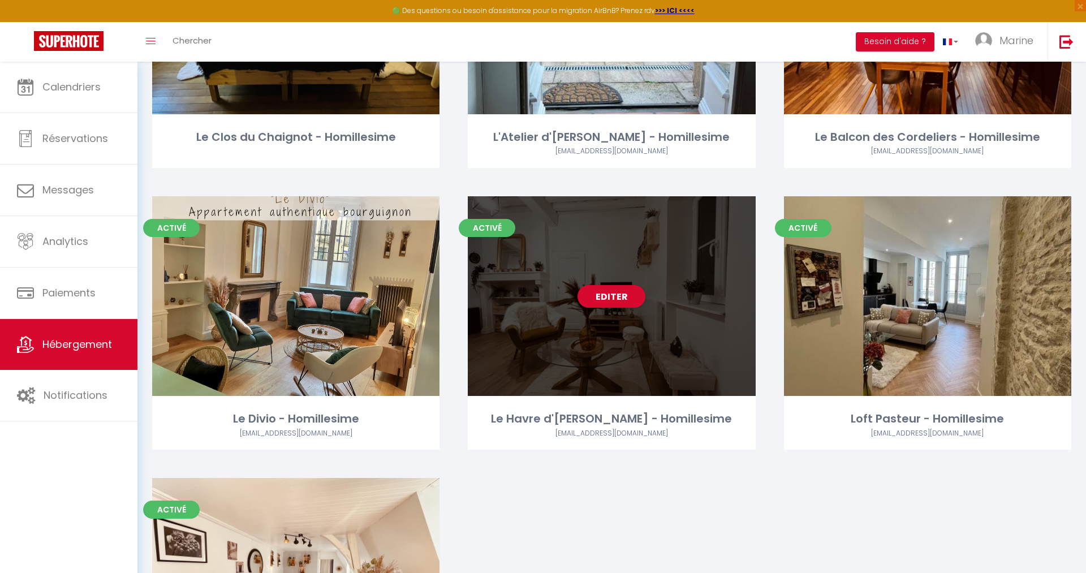
scroll to position [432, 0]
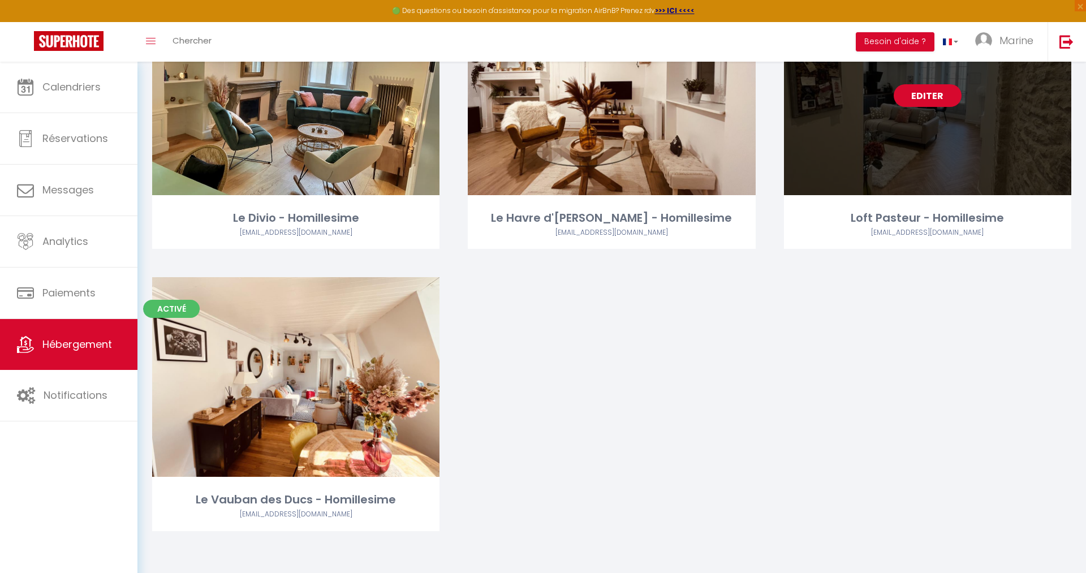
click at [937, 94] on link "Editer" at bounding box center [928, 95] width 68 height 23
select select "3"
select select "2"
select select "1"
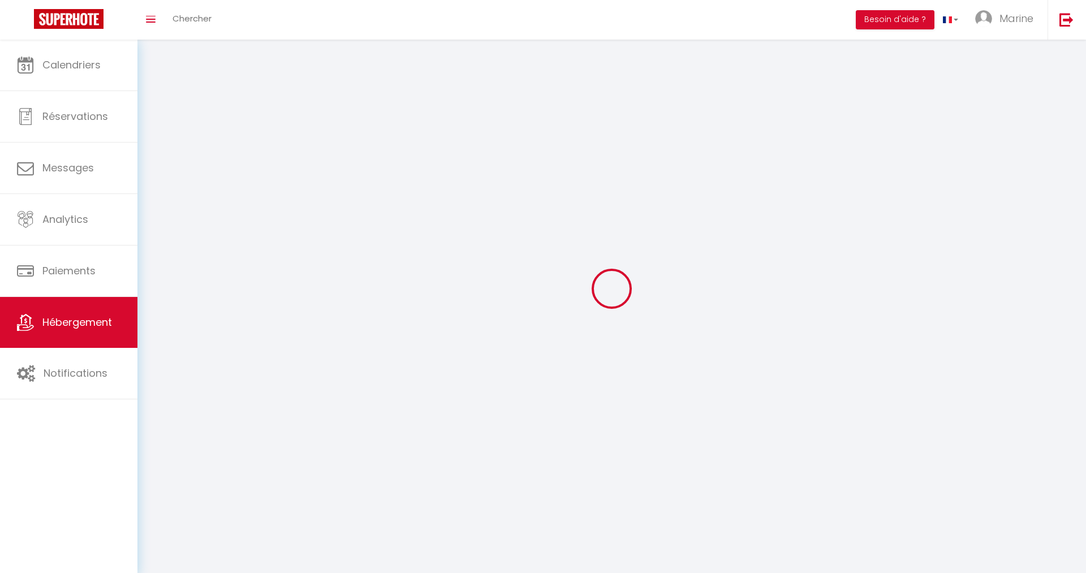
select select
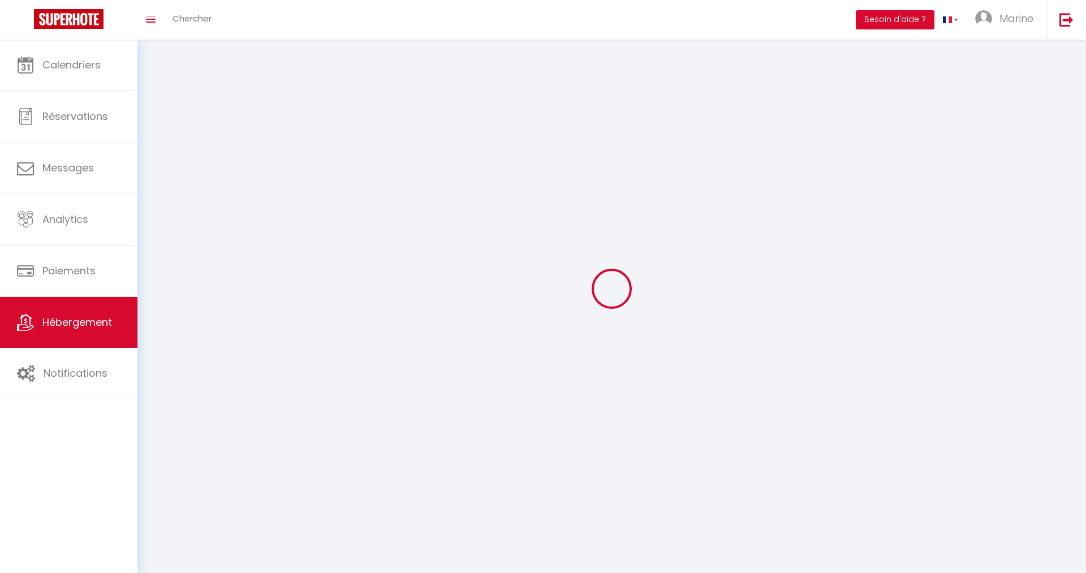
select select
checkbox input "false"
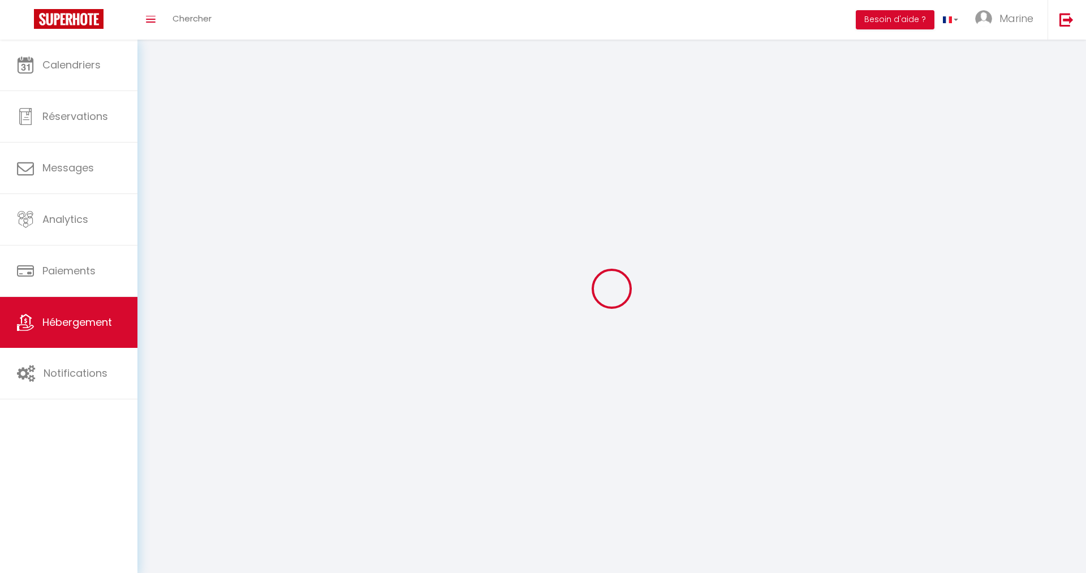
checkbox input "false"
select select
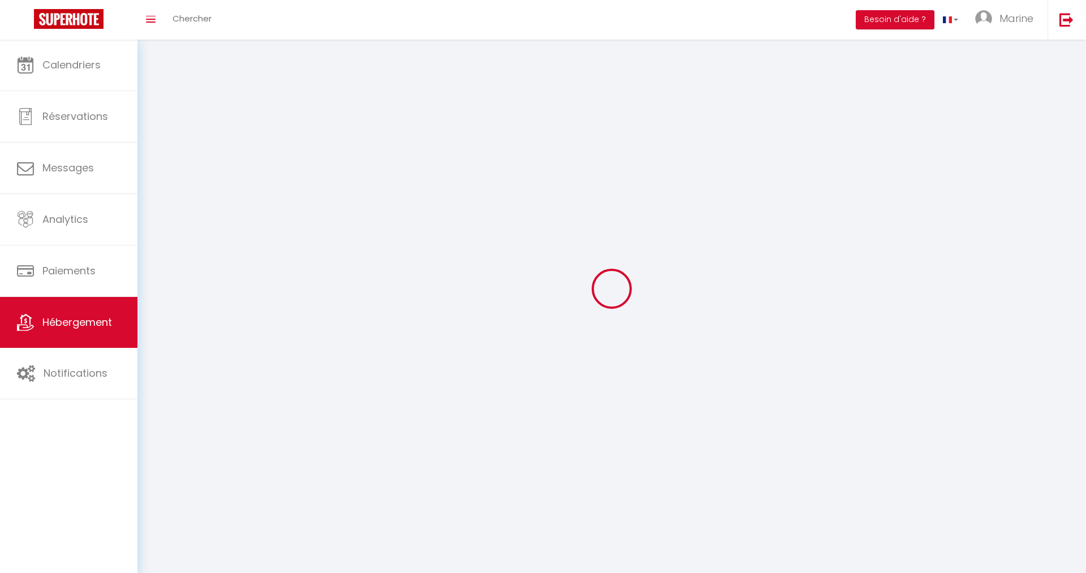
select select
checkbox input "false"
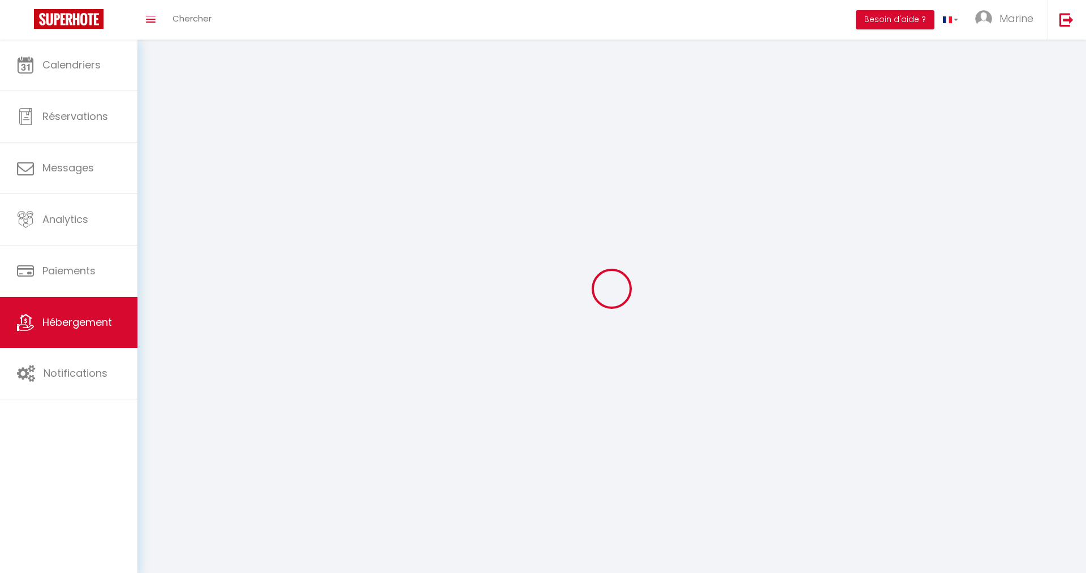
checkbox input "false"
select select
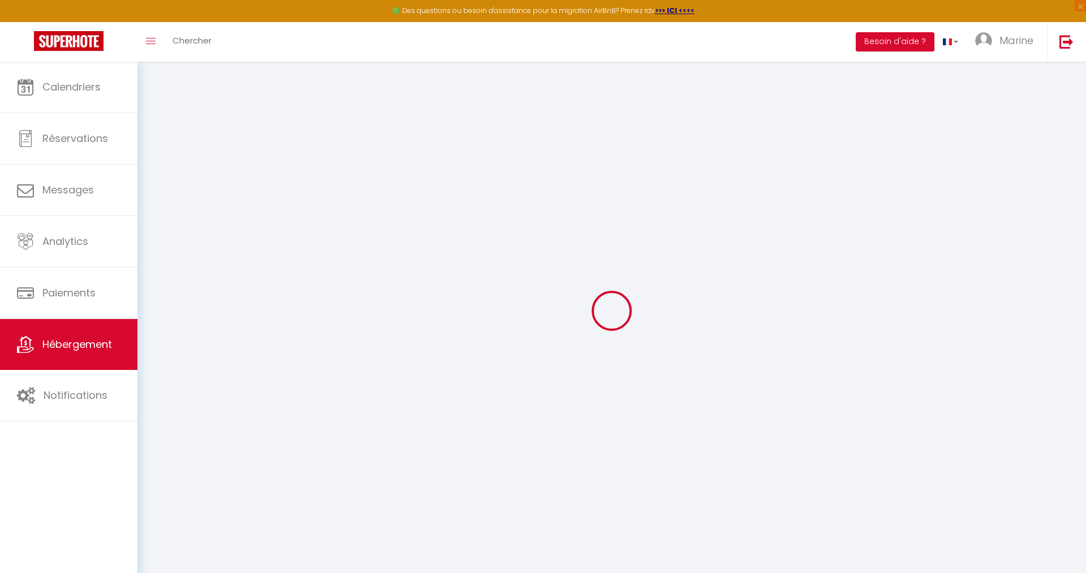
select select
checkbox input "false"
checkbox input "true"
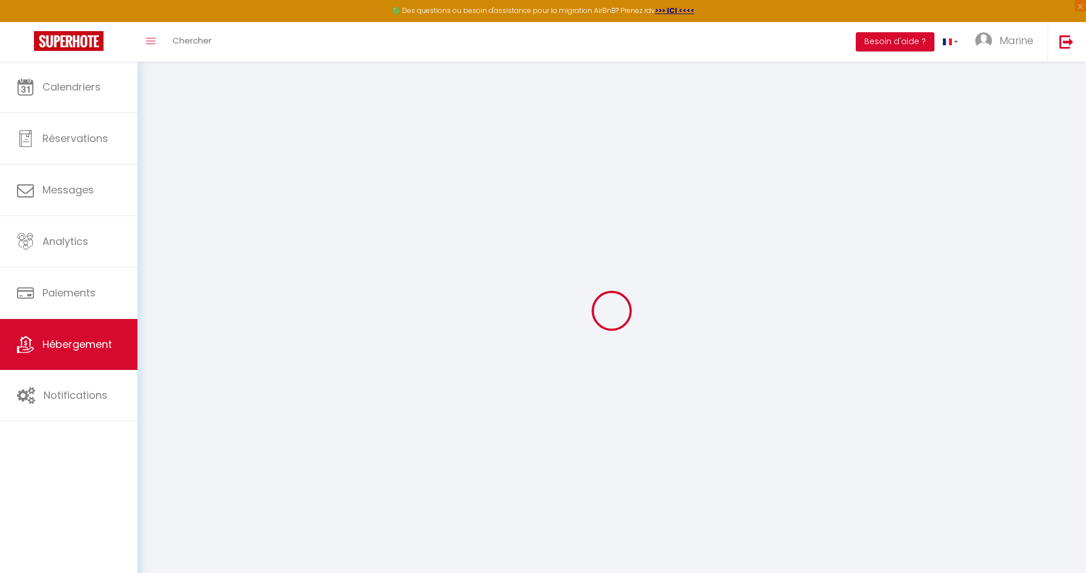
checkbox input "true"
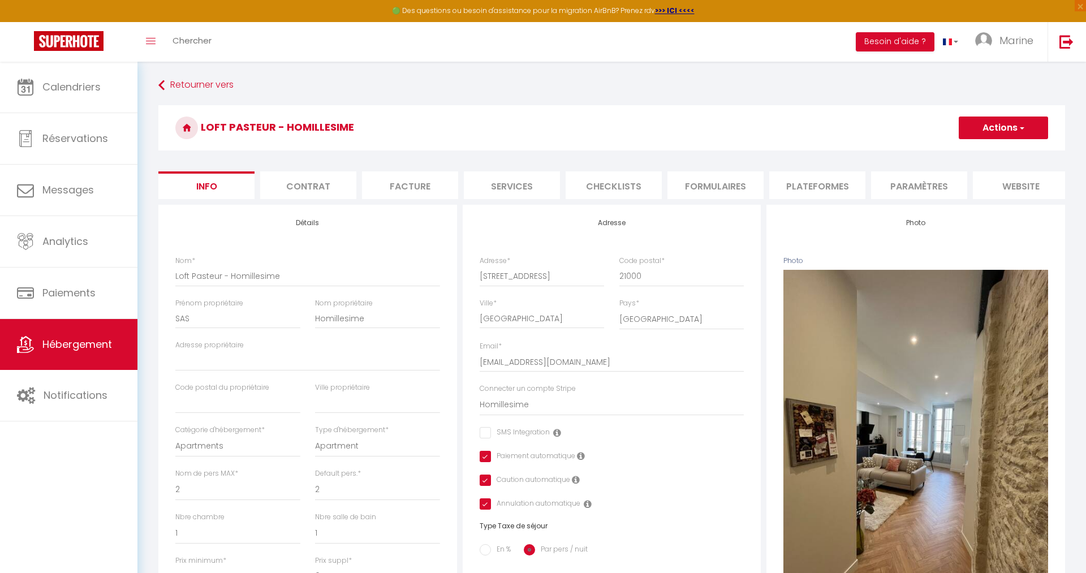
click at [529, 183] on li "Services" at bounding box center [512, 185] width 96 height 28
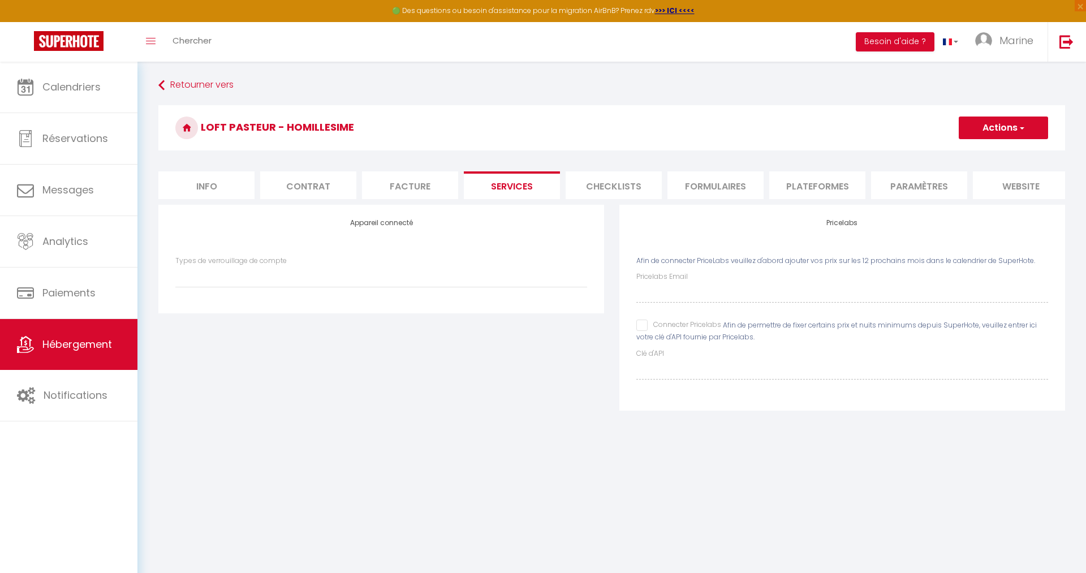
select select
click at [277, 261] on label "Types de verrouillage de compte" at bounding box center [230, 261] width 111 height 11
click at [277, 266] on select "Types de verrouillage de compte" at bounding box center [381, 276] width 412 height 21
click at [175, 266] on select "Types de verrouillage de compte" at bounding box center [381, 276] width 412 height 21
click at [325, 284] on select "Types de verrouillage de compte" at bounding box center [381, 276] width 412 height 21
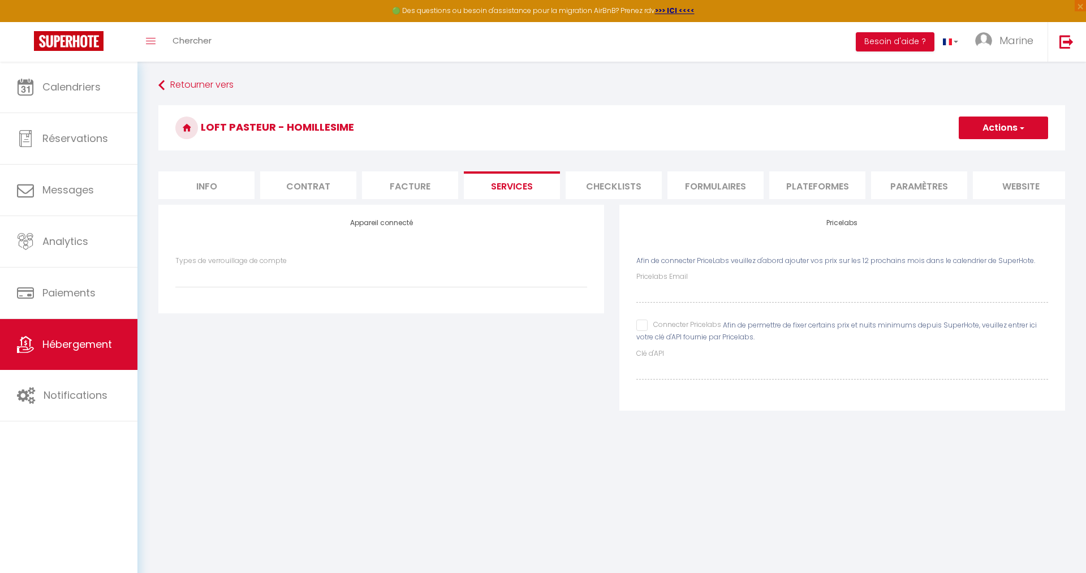
click at [831, 181] on li "Plateformes" at bounding box center [817, 185] width 96 height 28
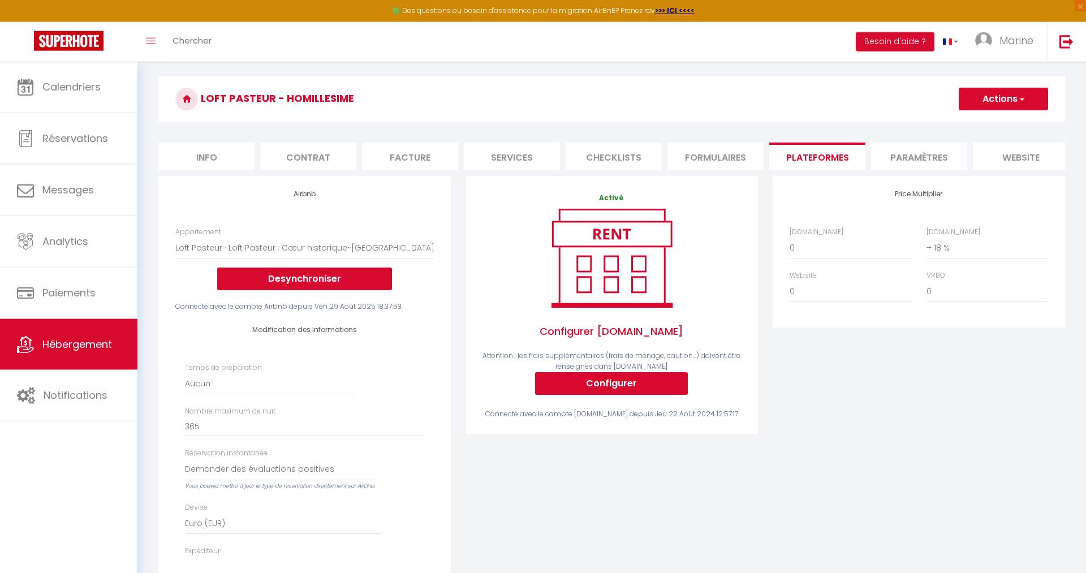
scroll to position [10, 0]
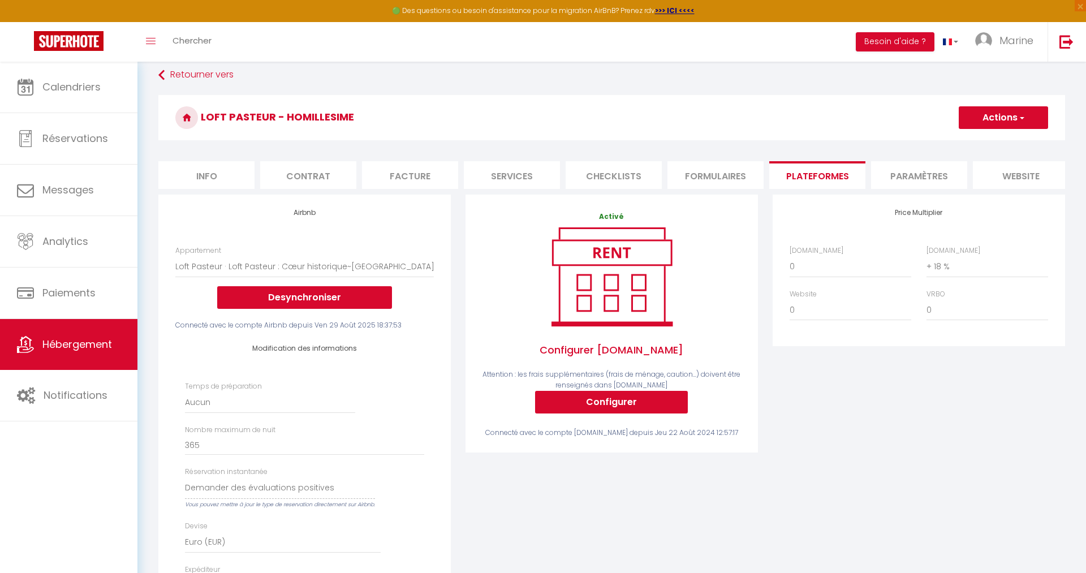
click at [917, 171] on li "Paramètres" at bounding box center [919, 175] width 96 height 28
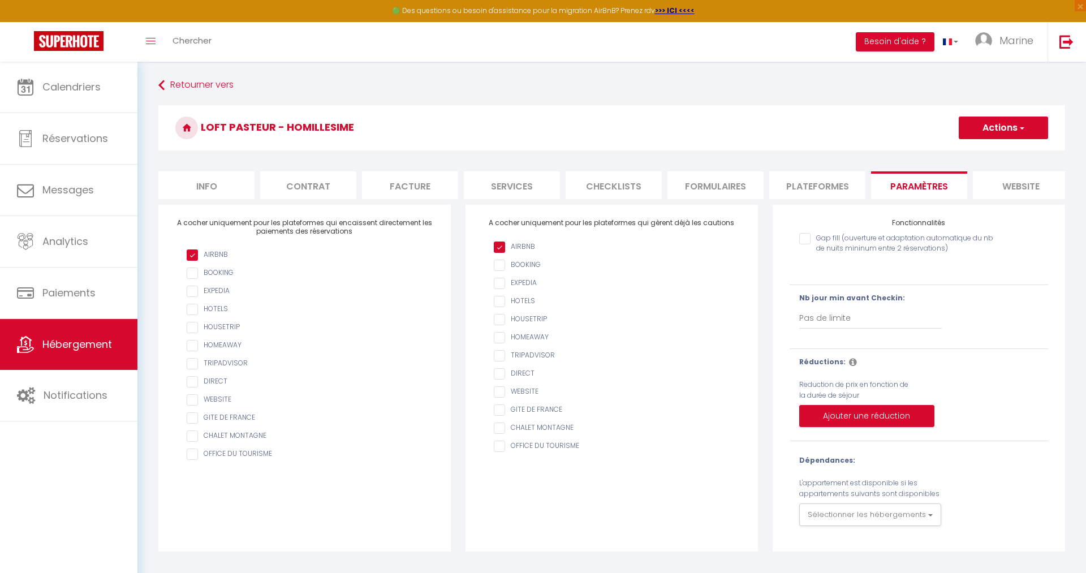
click at [817, 184] on li "Plateformes" at bounding box center [817, 185] width 96 height 28
select select
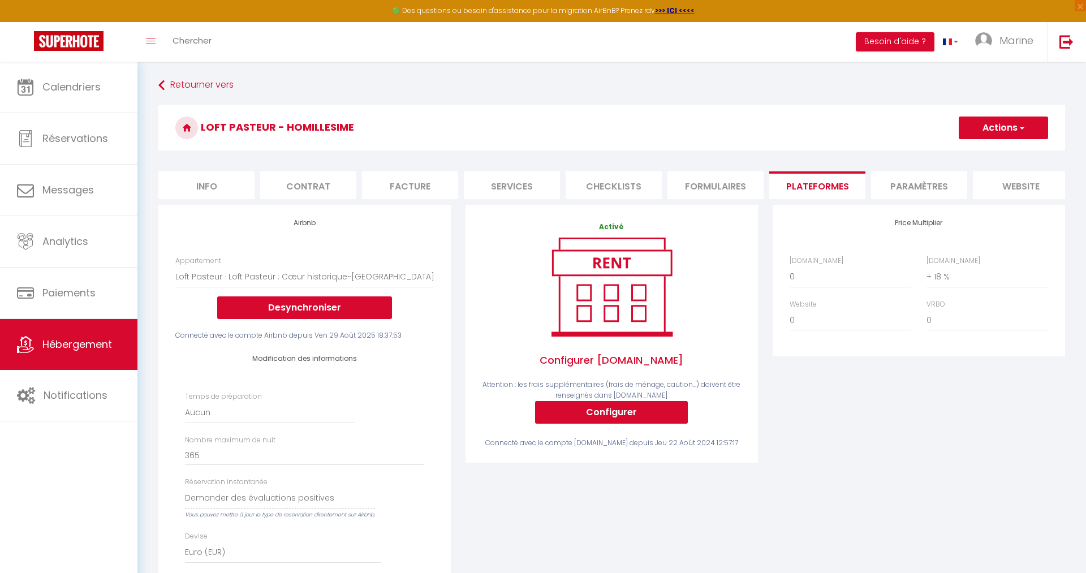
click at [720, 190] on li "Formulaires" at bounding box center [715, 185] width 96 height 28
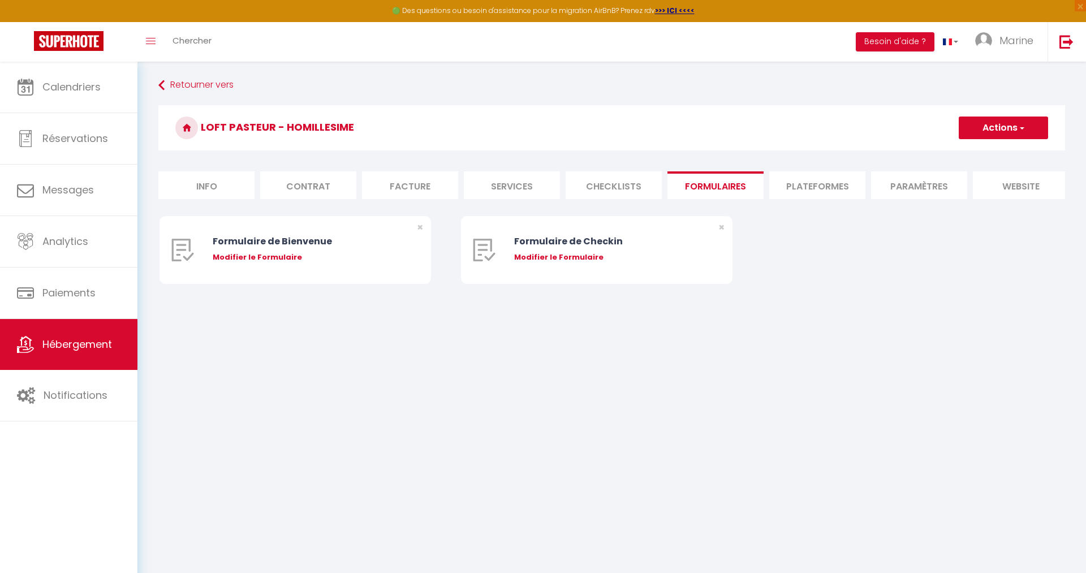
click at [626, 187] on li "Checklists" at bounding box center [614, 185] width 96 height 28
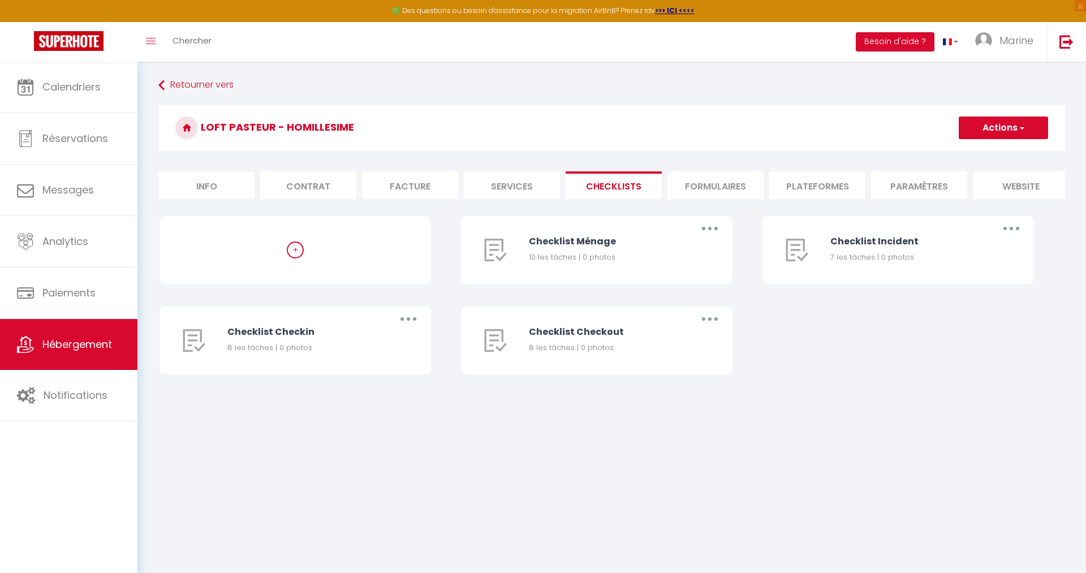
click at [504, 179] on li "Services" at bounding box center [512, 185] width 96 height 28
select select
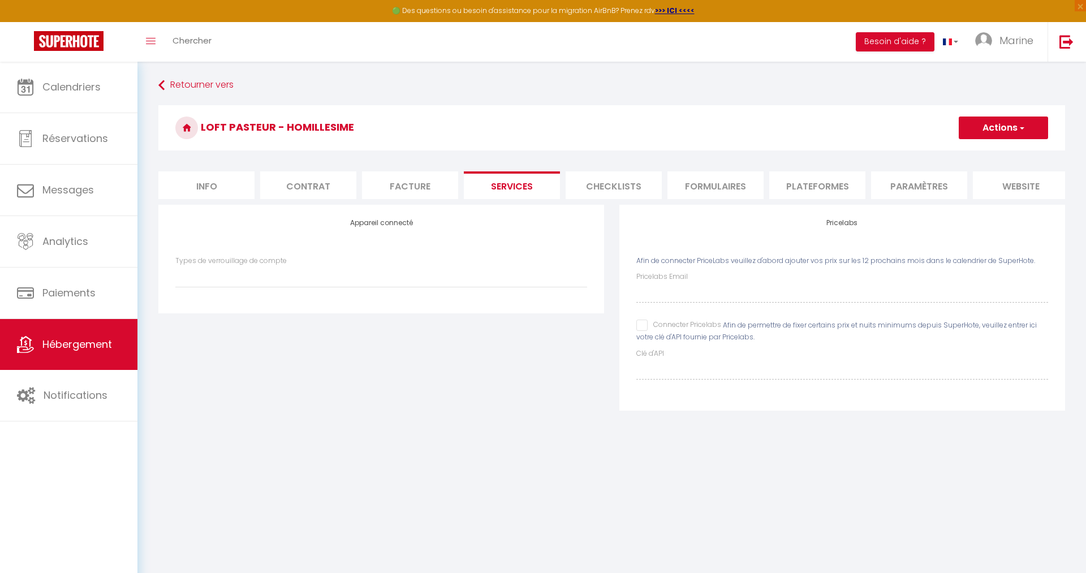
click at [212, 191] on li "Info" at bounding box center [206, 185] width 96 height 28
select select
checkbox input "false"
checkbox input "true"
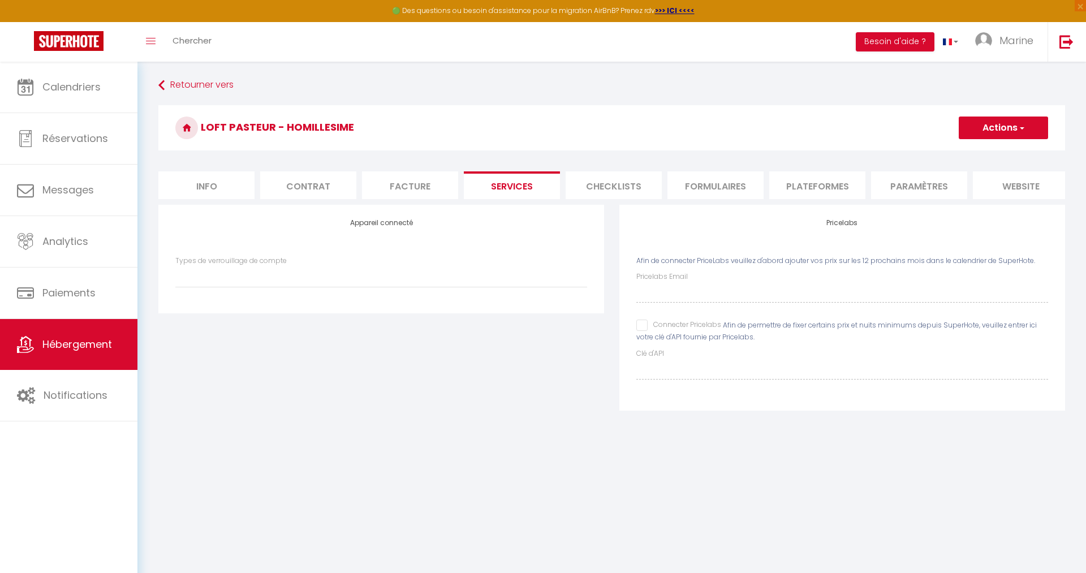
checkbox input "true"
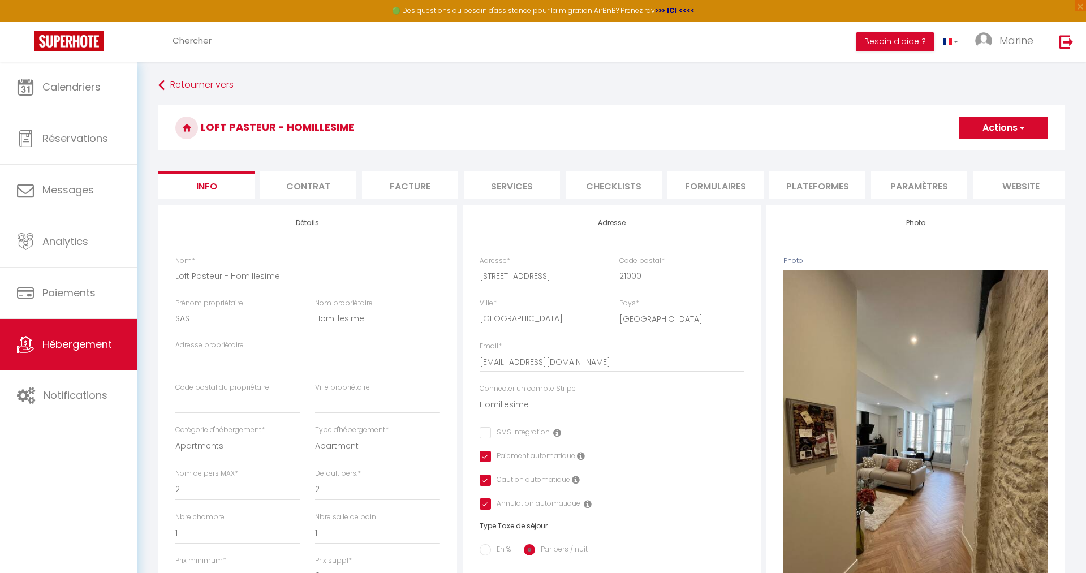
click at [1019, 129] on span "button" at bounding box center [1020, 127] width 7 height 11
drag, startPoint x: 802, startPoint y: 128, endPoint x: 913, endPoint y: 51, distance: 135.2
click at [803, 128] on h3 "Loft Pasteur - Homillesime" at bounding box center [611, 127] width 907 height 45
click at [921, 40] on button "Besoin d'aide ?" at bounding box center [895, 41] width 79 height 19
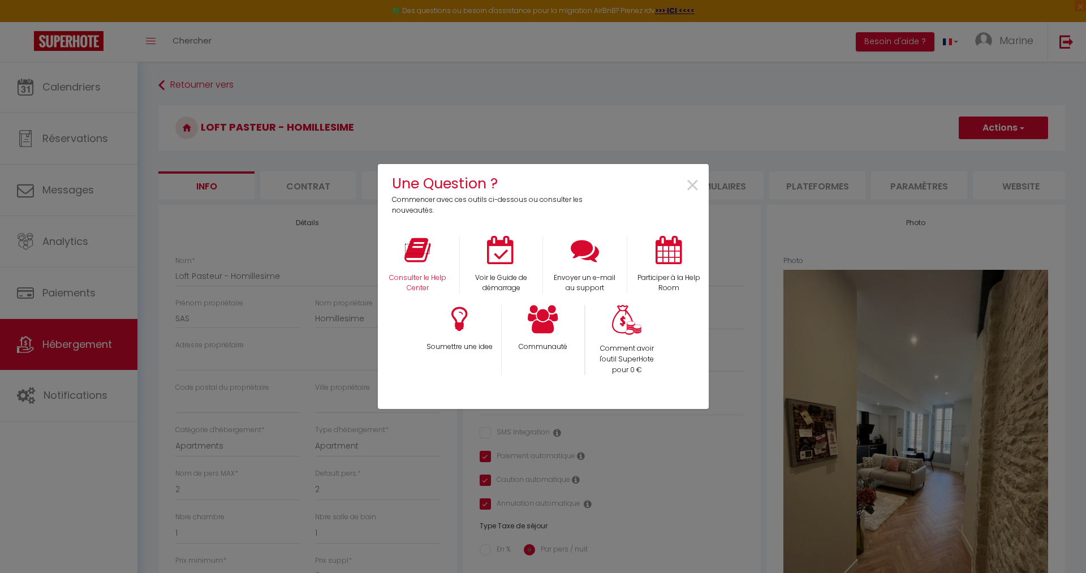
click at [419, 284] on p "Consulter le Help Center" at bounding box center [417, 283] width 69 height 21
click at [689, 183] on span "×" at bounding box center [692, 186] width 15 height 36
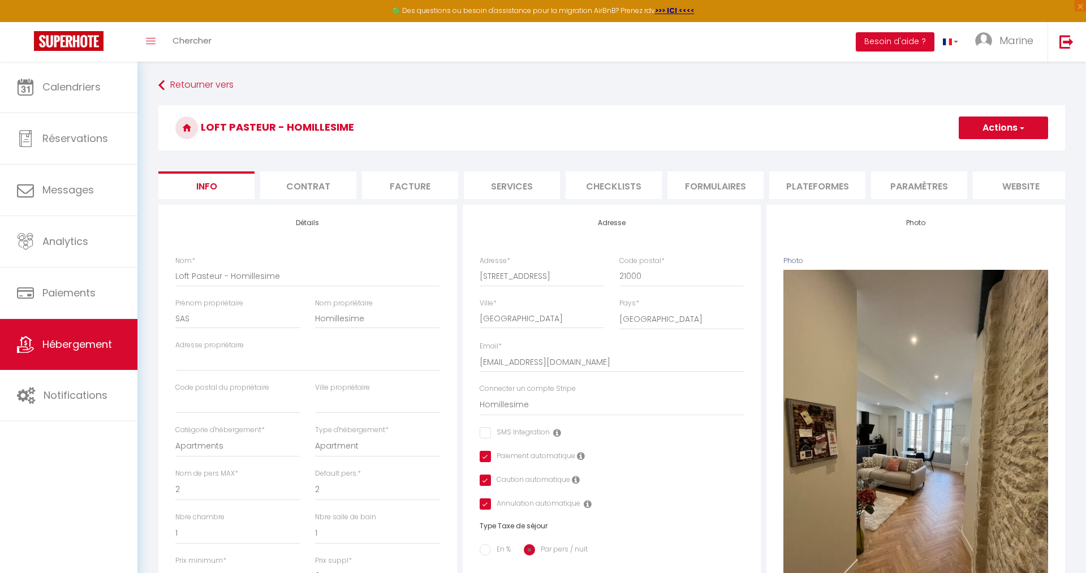
click at [513, 189] on li "Services" at bounding box center [512, 185] width 96 height 28
select select
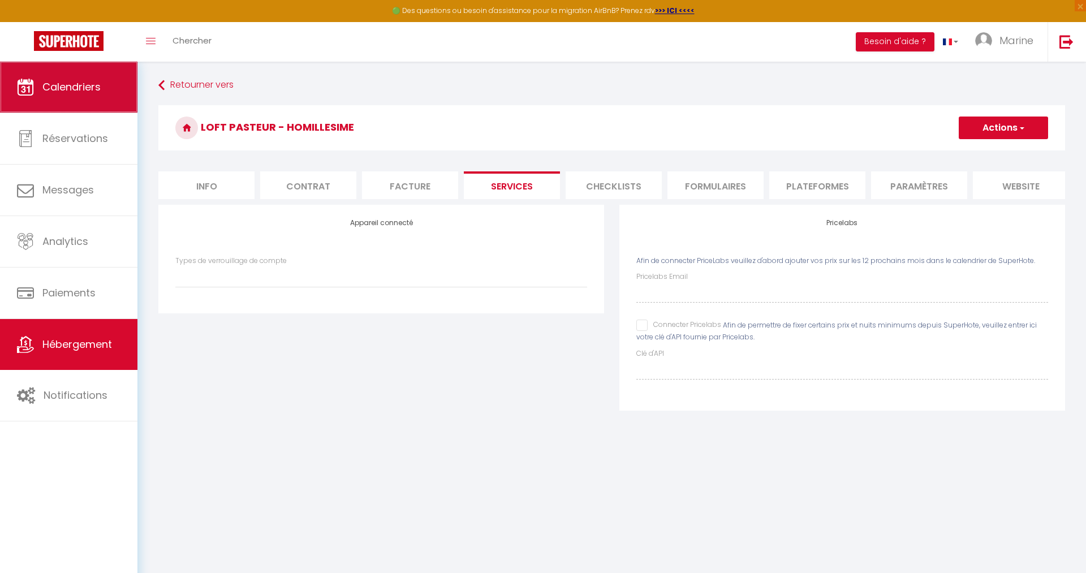
click at [85, 93] on span "Calendriers" at bounding box center [71, 87] width 58 height 14
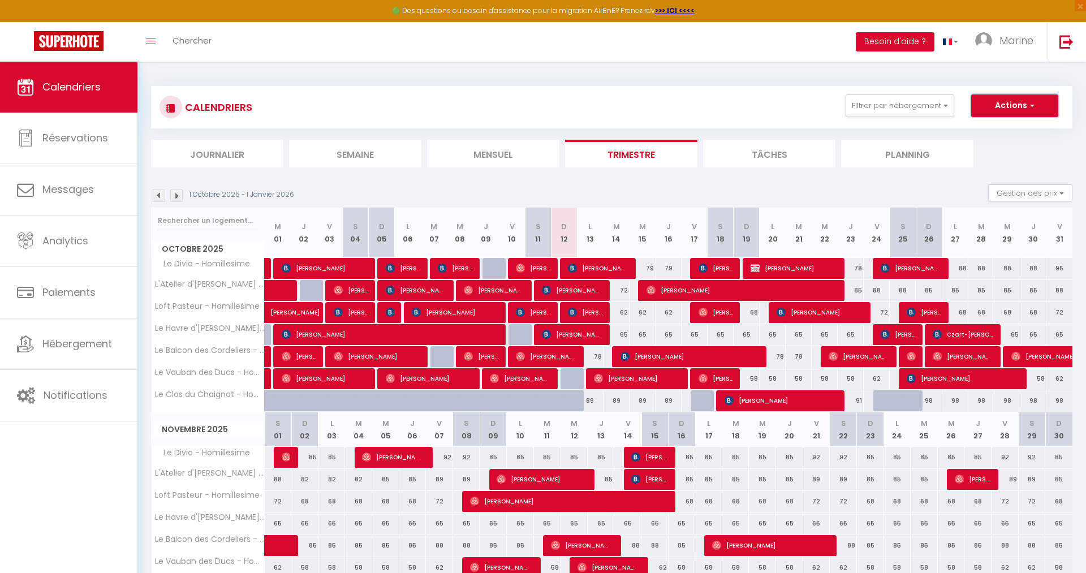
click at [1038, 112] on button "Actions" at bounding box center [1014, 105] width 87 height 23
click at [1019, 41] on span "Marine" at bounding box center [1016, 40] width 34 height 14
click at [1003, 79] on link "Paramètres" at bounding box center [1002, 78] width 84 height 19
select select "fr"
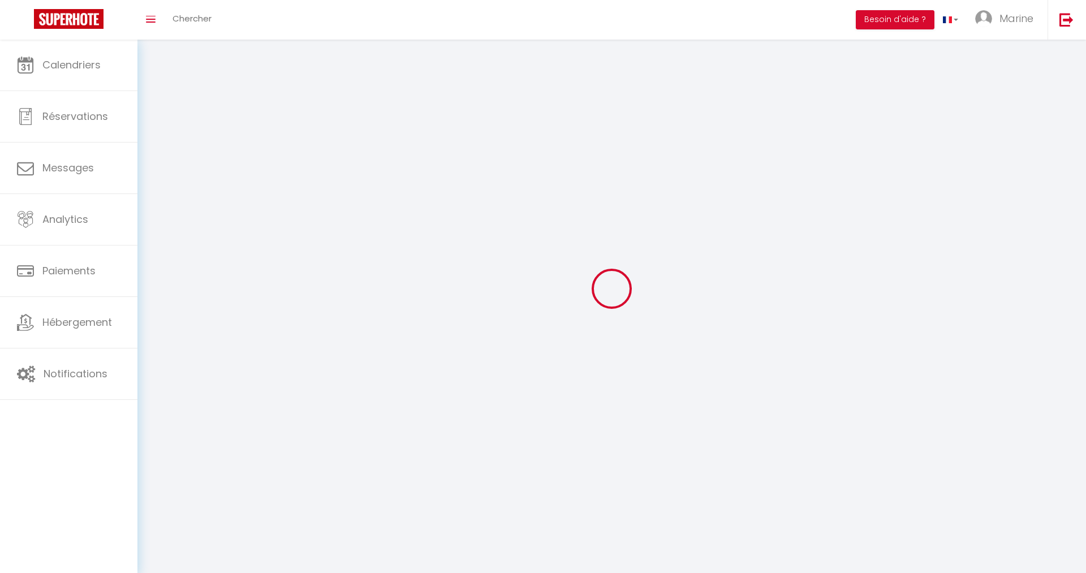
type input "Marine"
type input "Berthomé"
type input "0633286869"
type input "[GEOGRAPHIC_DATA]"
type input "21220"
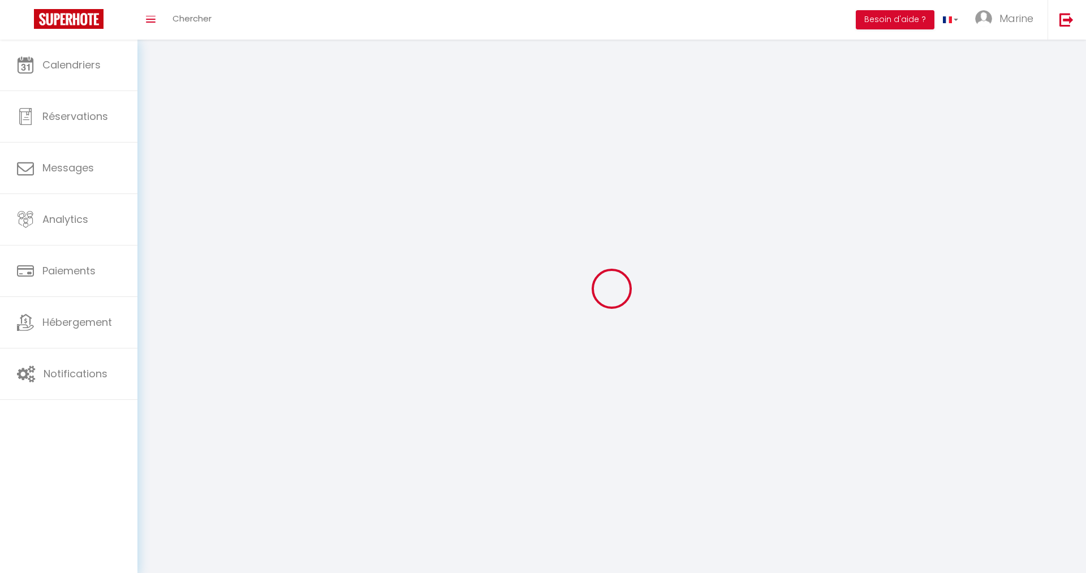
type input "Semezanges"
type input "NP0ysfzuCC7dbhcKGYdffdIVc"
type input "IuPNTViLIYSGKZdpZqSPmYgR5"
type input "[URL][DOMAIN_NAME]"
type input "NP0ysfzuCC7dbhcKGYdffdIVc"
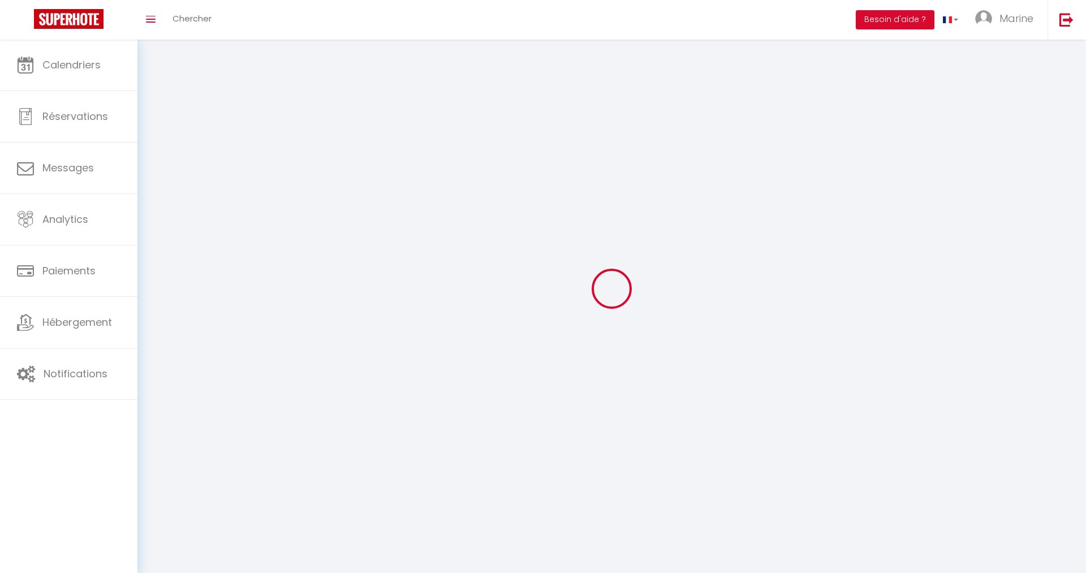
type input "IuPNTViLIYSGKZdpZqSPmYgR5"
type input "[URL][DOMAIN_NAME]"
select select "1"
select select "28"
select select "fr"
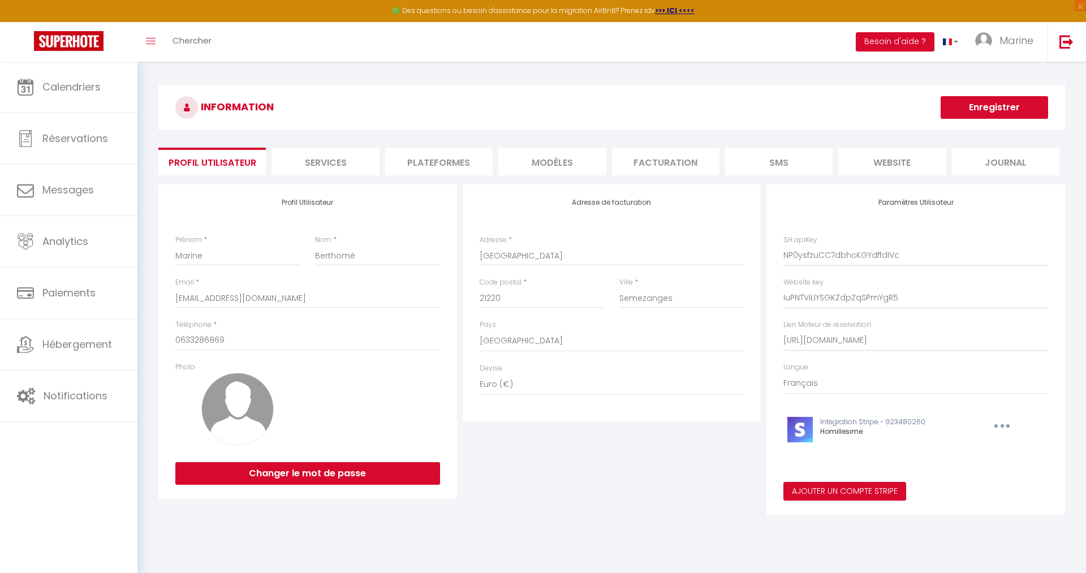
click at [320, 161] on li "Services" at bounding box center [324, 162] width 107 height 28
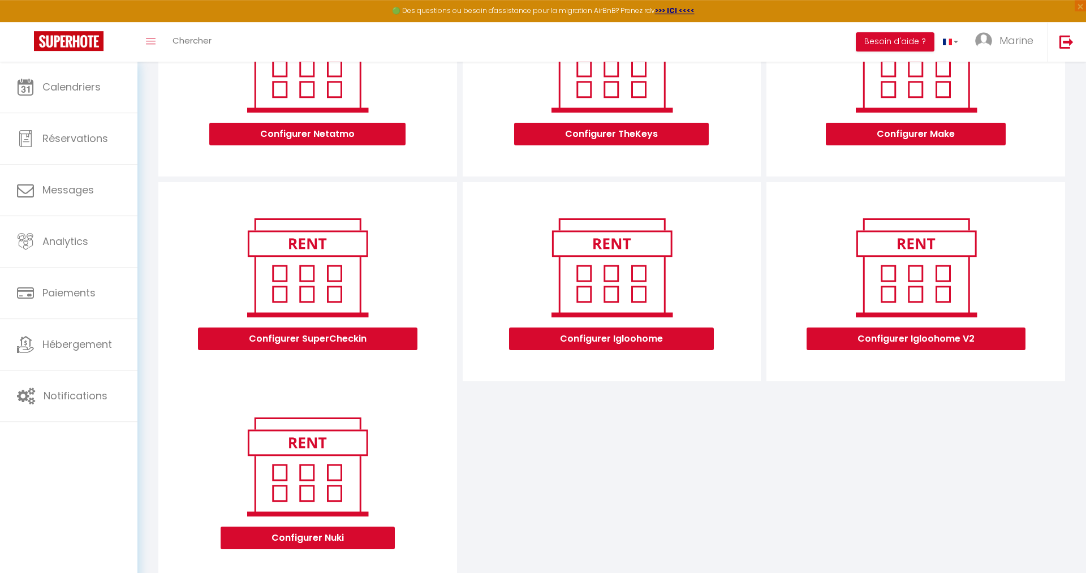
scroll to position [246, 0]
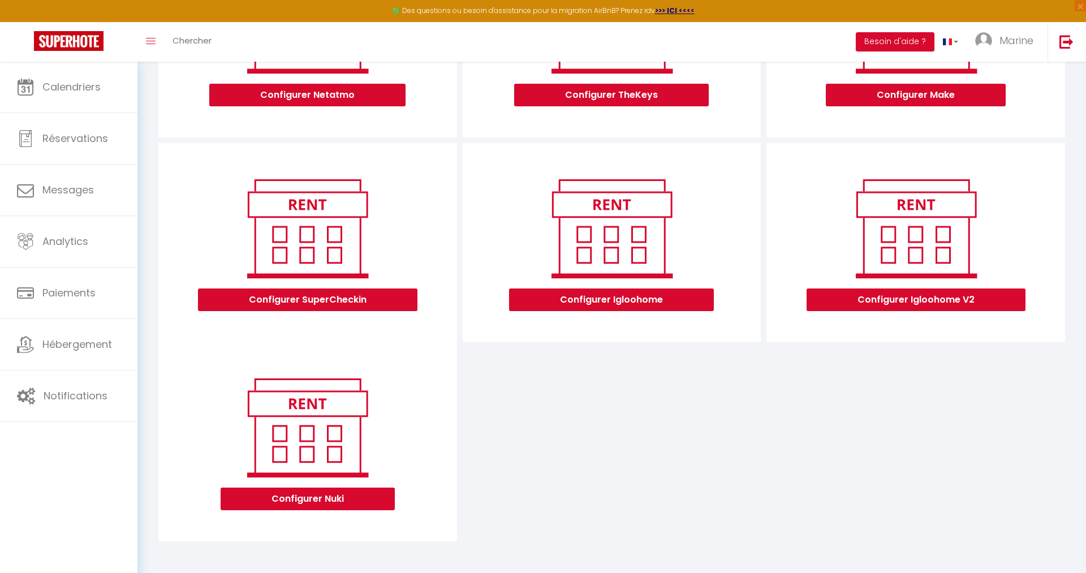
click at [310, 417] on img at bounding box center [307, 427] width 144 height 109
click at [305, 504] on button "Configurer Nuki" at bounding box center [308, 498] width 174 height 23
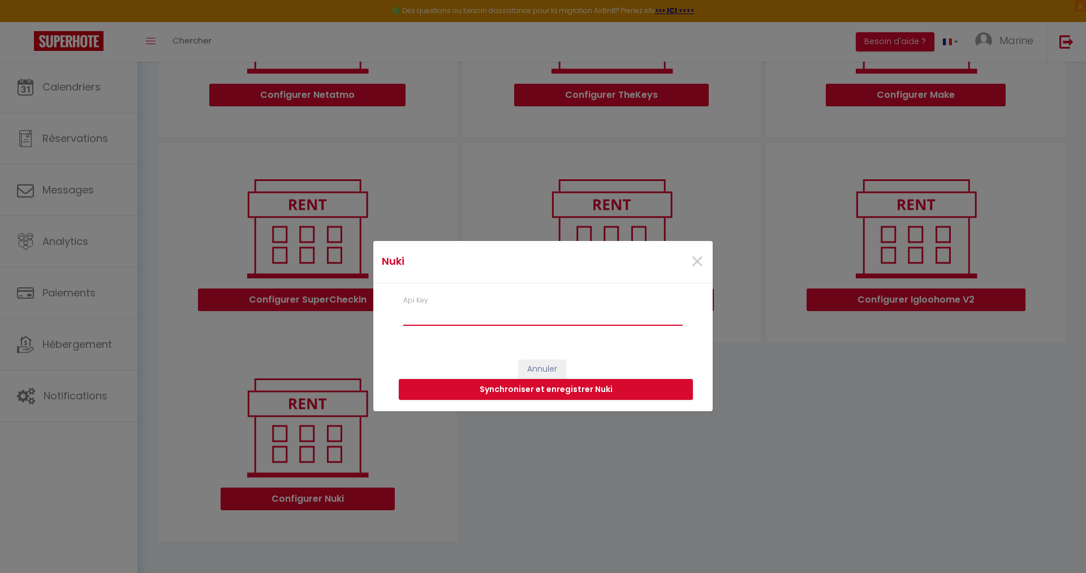
click at [429, 317] on input "Api Key" at bounding box center [542, 315] width 279 height 20
paste input "7d0fa80adb749c43be834996f086a13962cca8175ada4905de137a5ab81759f683be713bf8d2edaf"
type input "7d0fa80adb749c43be834996f086a13962cca8175ada4905de137a5ab81759f683be713bf8d2edaf"
click at [530, 387] on button "Synchroniser et enregistrer Nuki" at bounding box center [546, 389] width 294 height 21
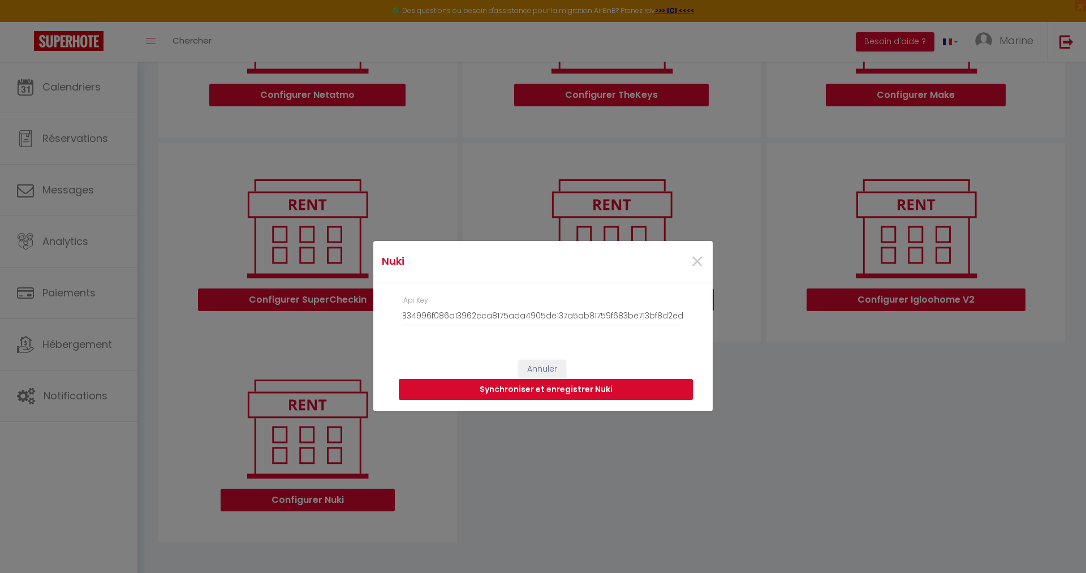
click at [560, 387] on button "Synchroniser et enregistrer Nuki" at bounding box center [546, 389] width 294 height 21
click at [543, 370] on button "Annuler" at bounding box center [542, 369] width 47 height 19
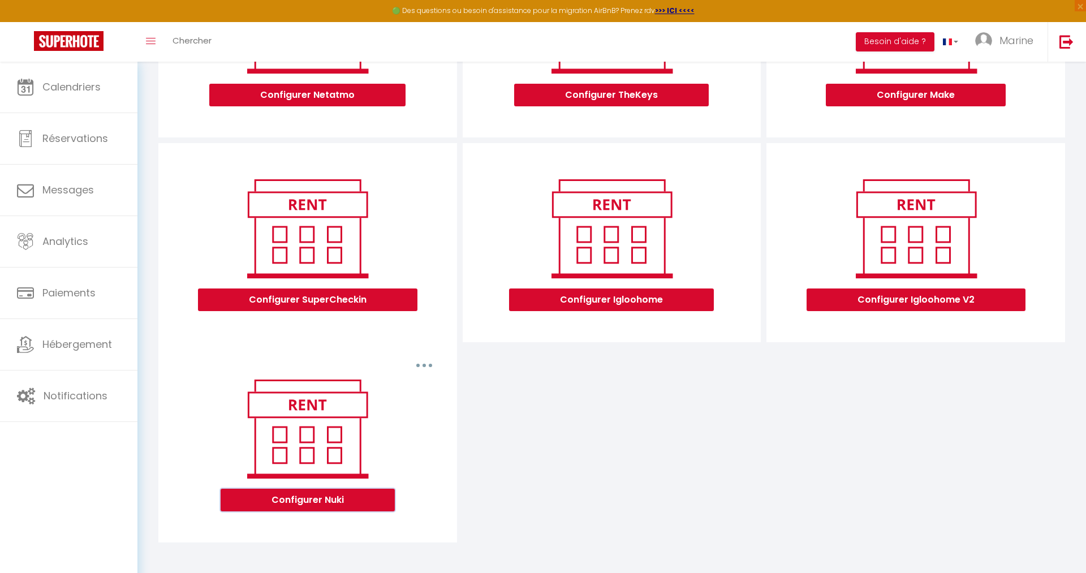
click at [298, 498] on button "Configurer Nuki" at bounding box center [308, 500] width 174 height 23
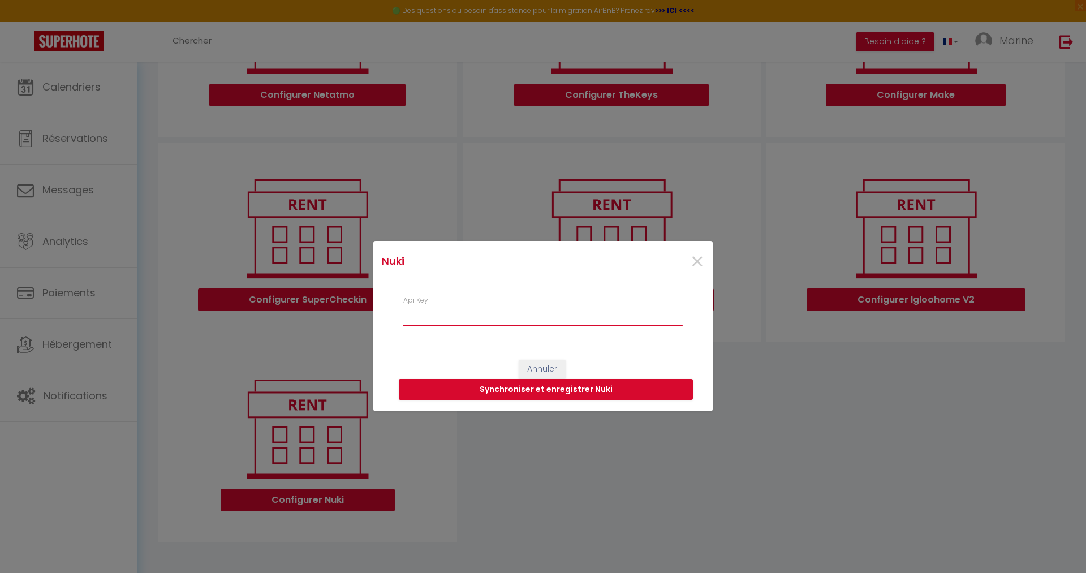
click at [418, 320] on input "Api Key" at bounding box center [542, 315] width 279 height 20
paste input "7d0fa80adb749c43be834996f086a13962cca8175ada4905de137a5ab81759f683be713bf8d2edaf"
type input "7d0fa80adb749c43be834996f086a13962cca8175ada4905de137a5ab81759f683be713bf8d2edaf"
click at [588, 391] on button "Synchroniser et enregistrer Nuki" at bounding box center [546, 389] width 294 height 21
click at [568, 388] on button "Synchroniser et enregistrer Nuki" at bounding box center [546, 389] width 294 height 21
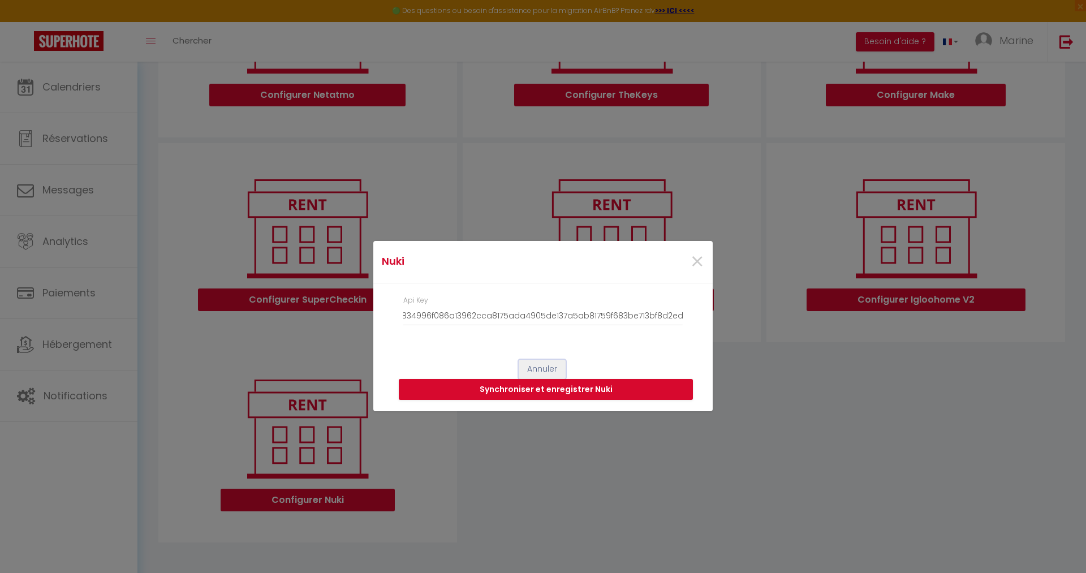
click at [549, 369] on button "Annuler" at bounding box center [542, 369] width 47 height 19
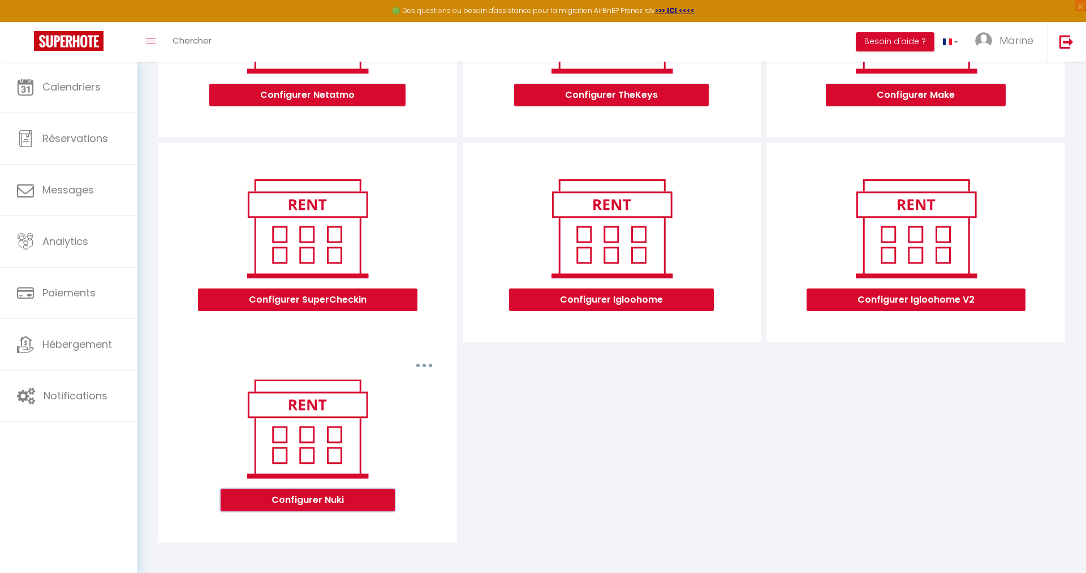
click at [358, 504] on button "Configurer Nuki" at bounding box center [308, 500] width 174 height 23
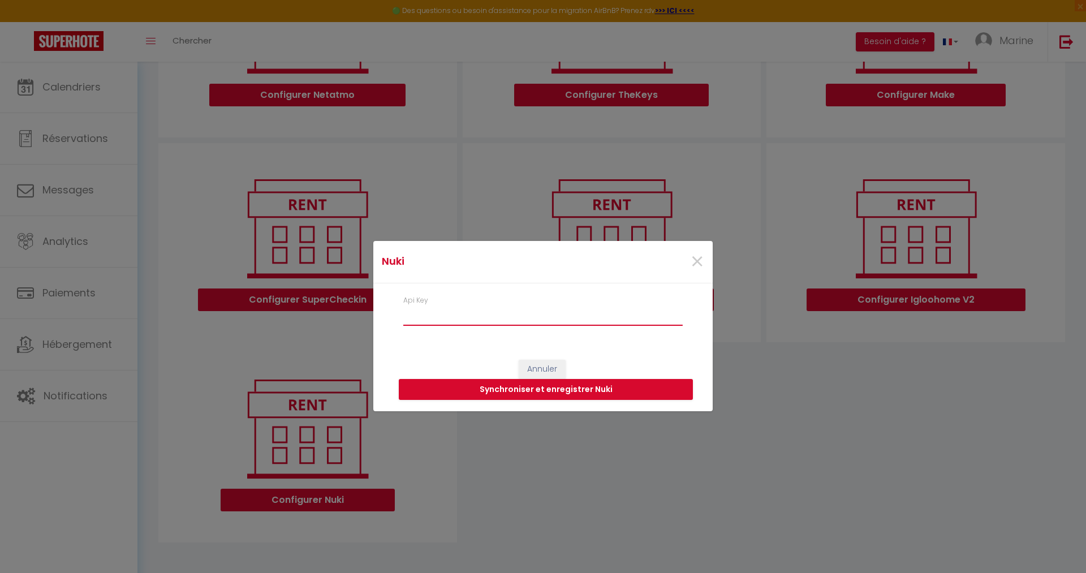
click at [429, 321] on input "Api Key" at bounding box center [542, 315] width 279 height 20
paste input "16d31cd51db7c1327c3a6a806d2235ba9ce3eab7f684a783ca9a0998017396de3f77baf11b6efcfd"
click at [545, 389] on button "Synchroniser et enregistrer Nuki" at bounding box center [546, 389] width 294 height 21
click at [700, 261] on span "×" at bounding box center [697, 262] width 14 height 34
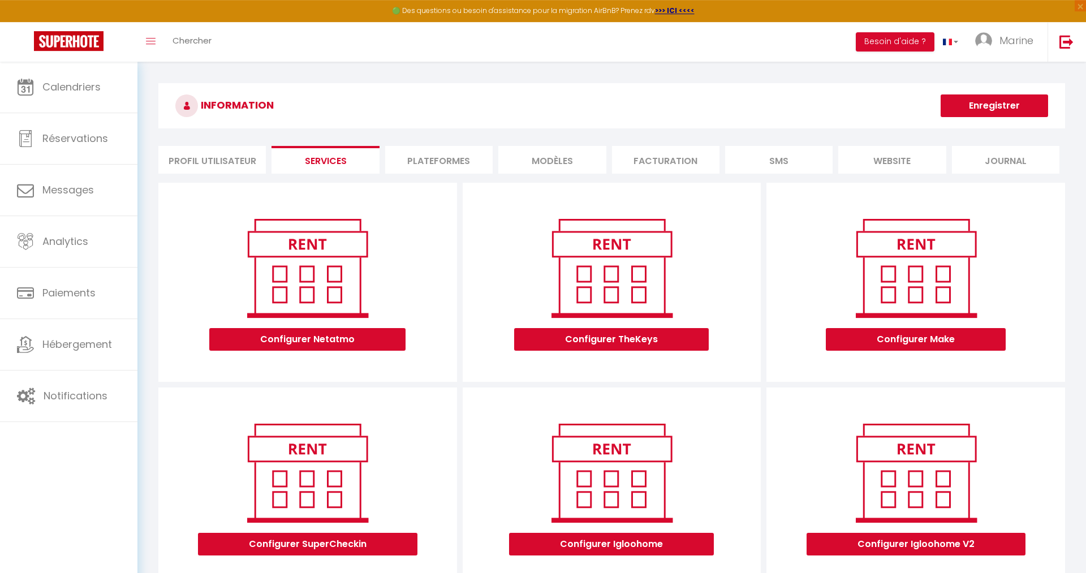
scroll to position [0, 0]
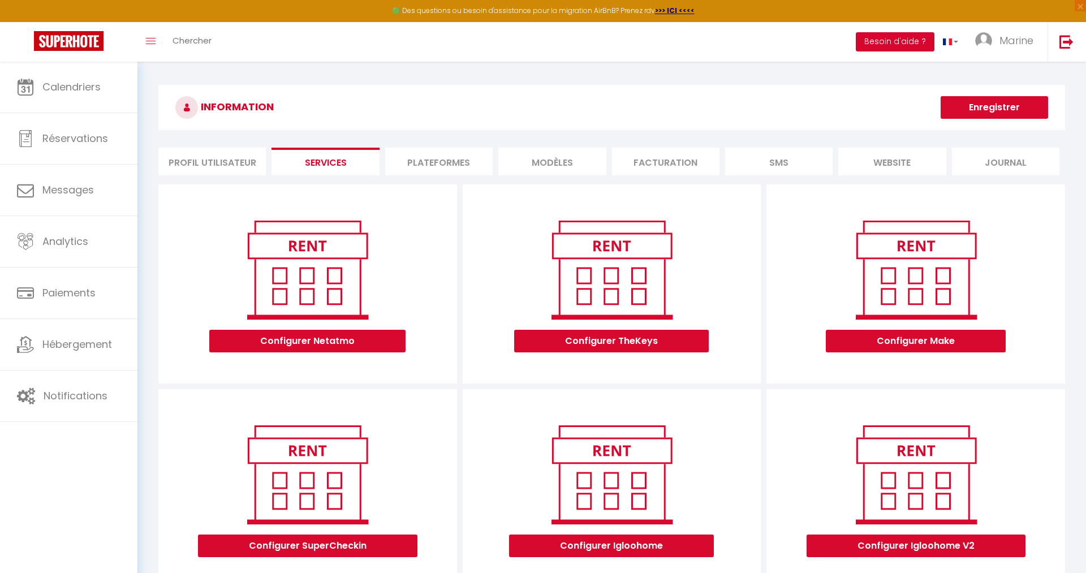
click at [908, 47] on button "Besoin d'aide ?" at bounding box center [895, 41] width 79 height 19
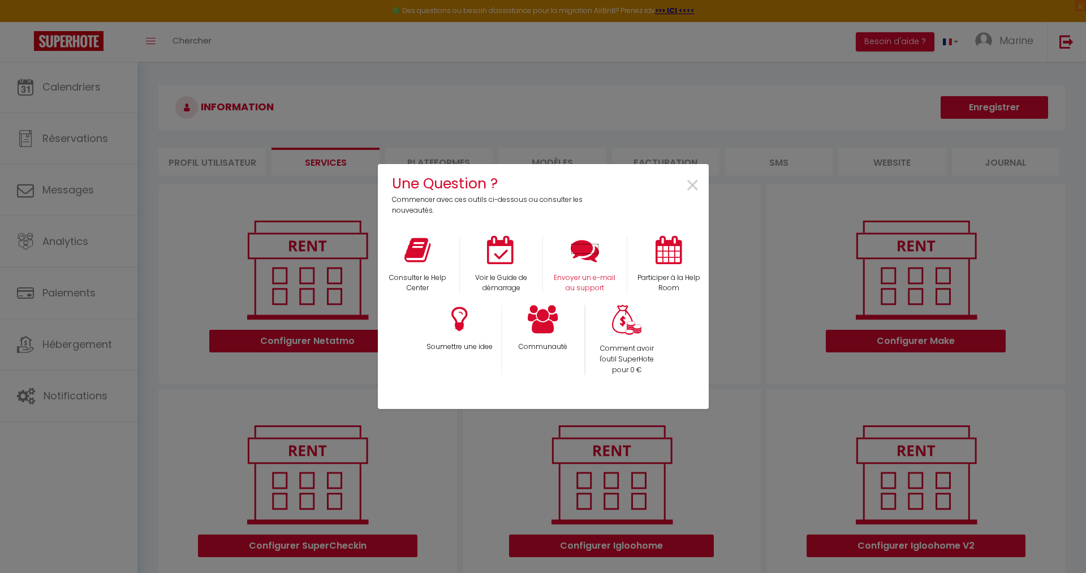
click at [592, 258] on icon at bounding box center [585, 250] width 28 height 28
click at [689, 184] on span "×" at bounding box center [692, 186] width 15 height 36
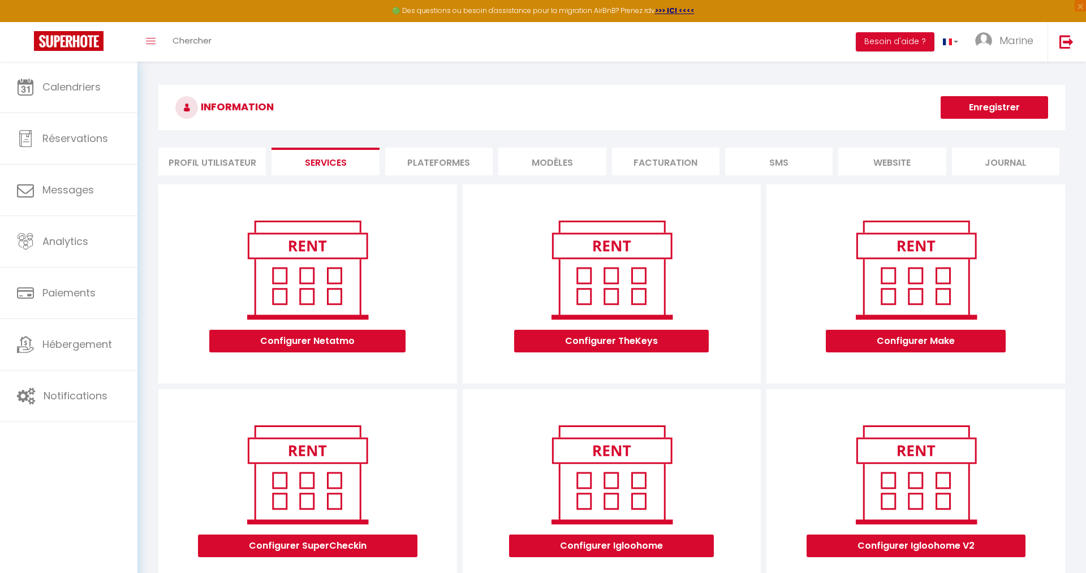
scroll to position [247, 0]
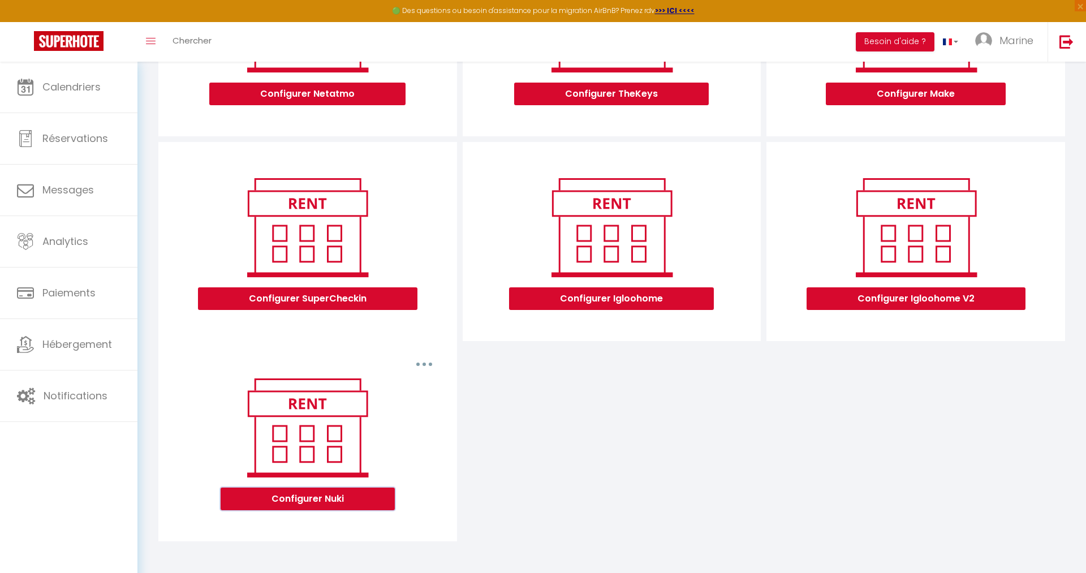
click at [376, 494] on button "Configurer Nuki" at bounding box center [308, 498] width 174 height 23
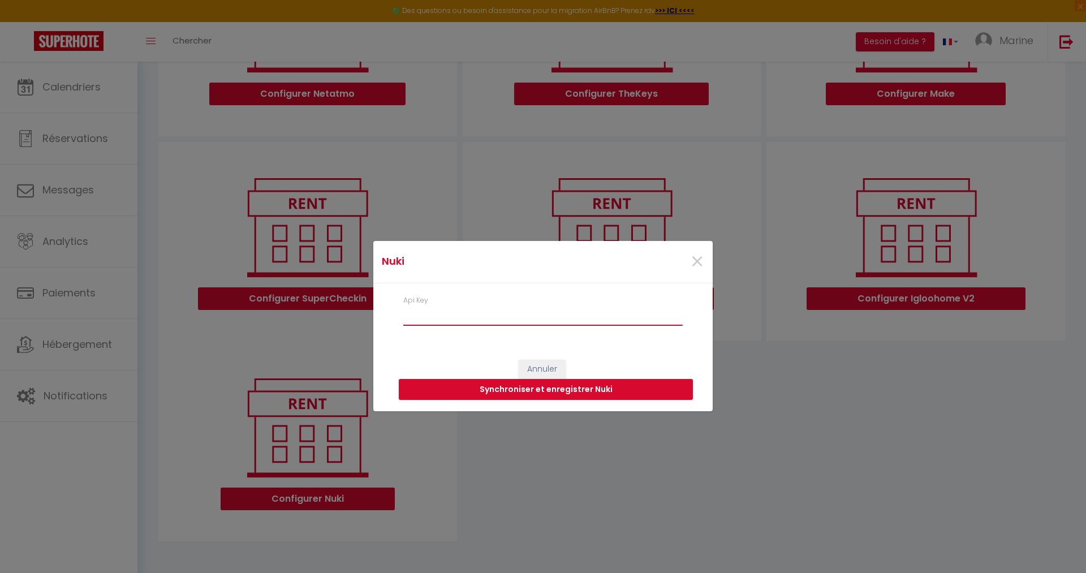
click at [459, 320] on input "Api Key" at bounding box center [542, 315] width 279 height 20
paste input "16d31cd51db7c1327c3a6a806d2235ba9ce3eab7f684a783ca9a0998017396de3f77baf11b6efcfd"
type input "16d31cd51db7c1327c3a6a806d2235ba9ce3eab7f684a783ca9a0998017396de3f77baf11b6efcfd"
click at [588, 390] on button "Synchroniser et enregistrer Nuki" at bounding box center [546, 389] width 294 height 21
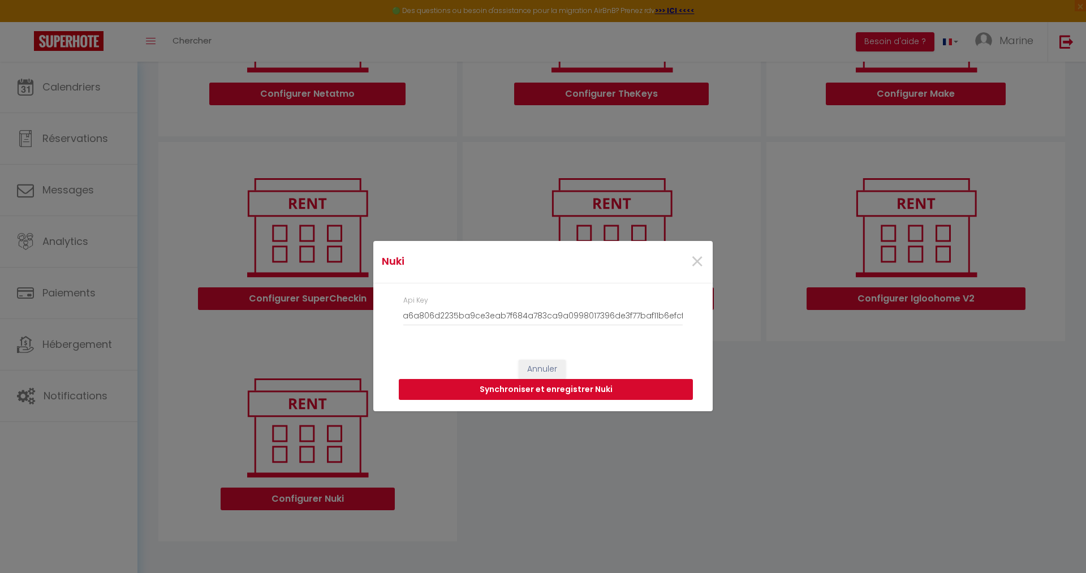
click at [531, 387] on button "Synchroniser et enregistrer Nuki" at bounding box center [546, 389] width 294 height 21
click at [695, 261] on span "×" at bounding box center [697, 262] width 14 height 34
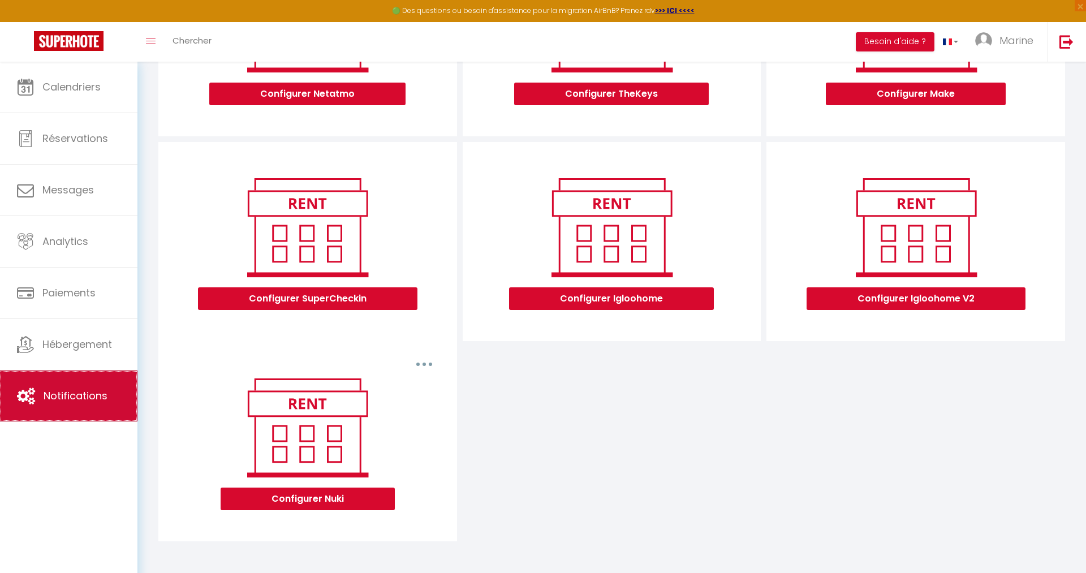
click at [54, 392] on span "Notifications" at bounding box center [76, 396] width 64 height 14
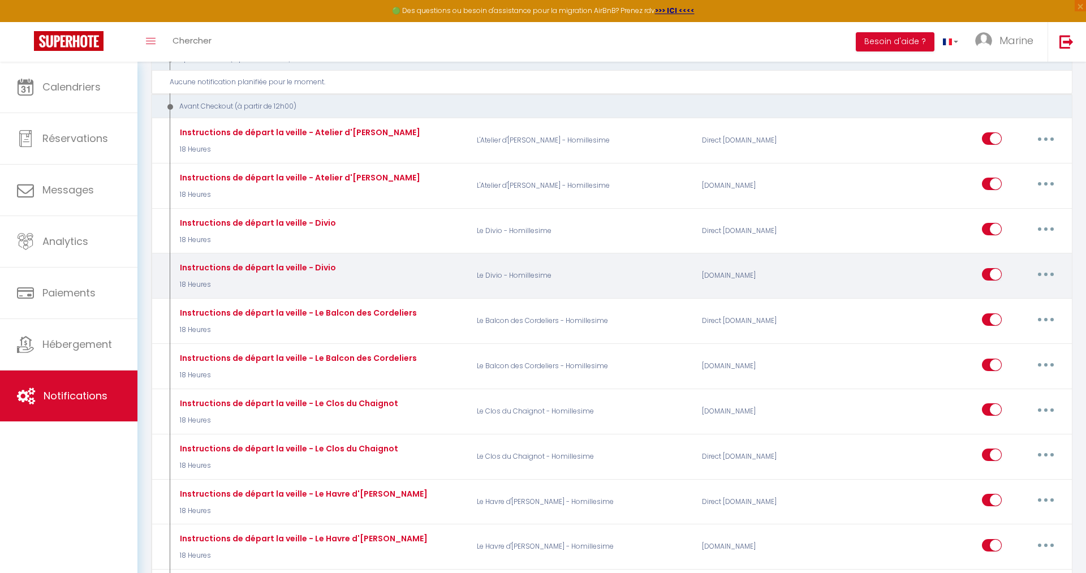
scroll to position [1500, 0]
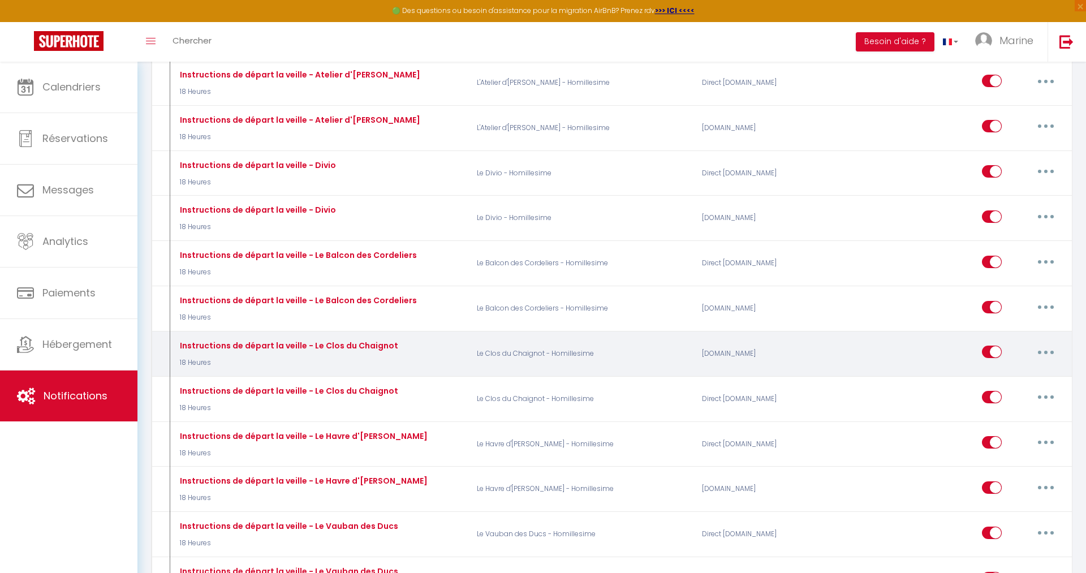
click at [1048, 343] on button "button" at bounding box center [1046, 352] width 32 height 18
click at [991, 368] on link "Editer" at bounding box center [1016, 377] width 84 height 19
type input "Instructions de départ la veille - Le Clos du Chaignot"
select select "4"
select select "18 Heures"
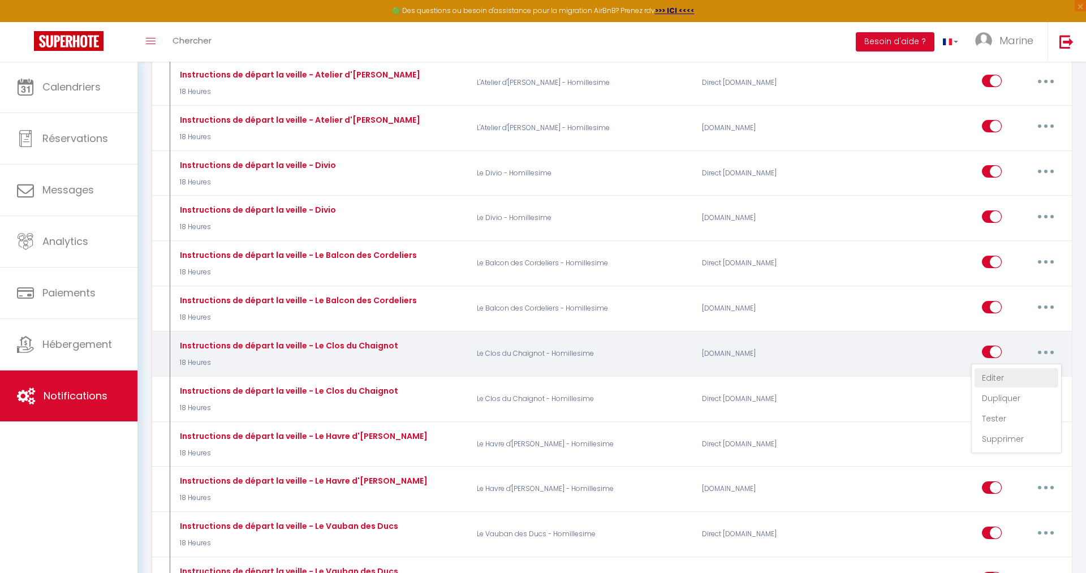
select select "if_deposit_is_paid"
checkbox input "true"
checkbox input "false"
radio input "true"
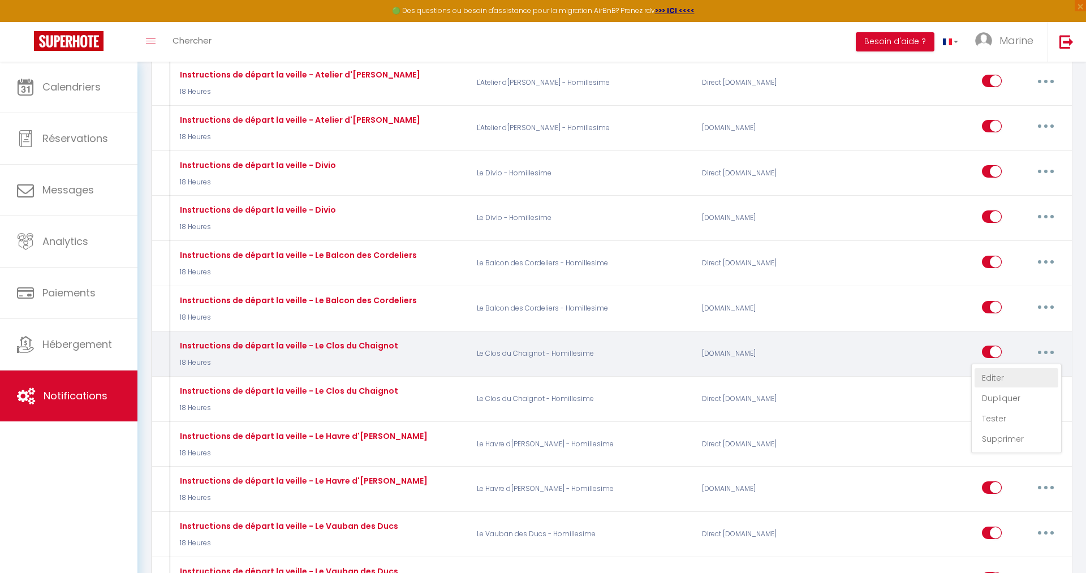
type input "Procédure pour votre départ de l'Appartement [RENTAL:NAME]"
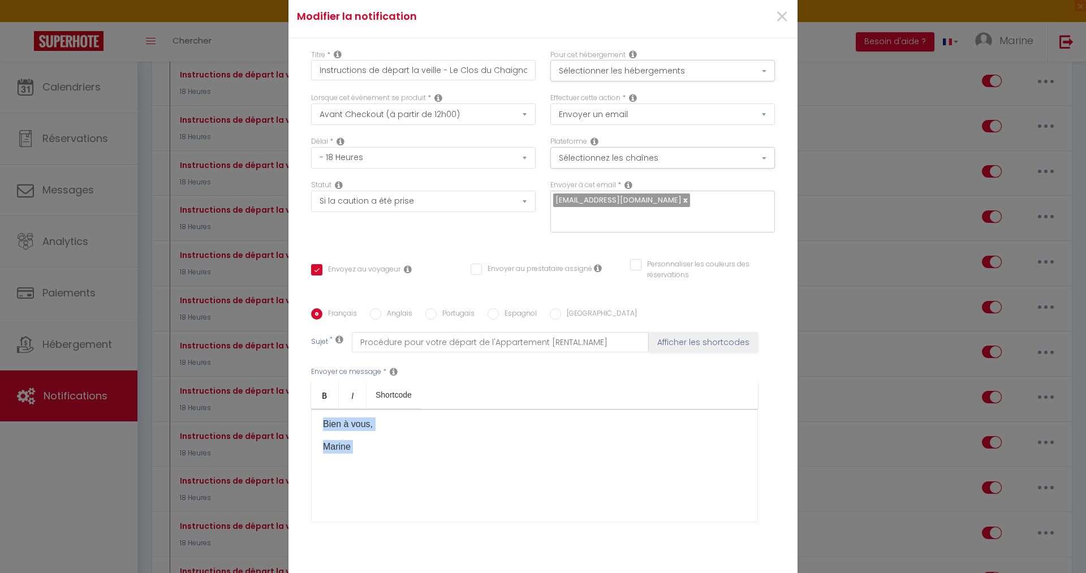
scroll to position [71, 0]
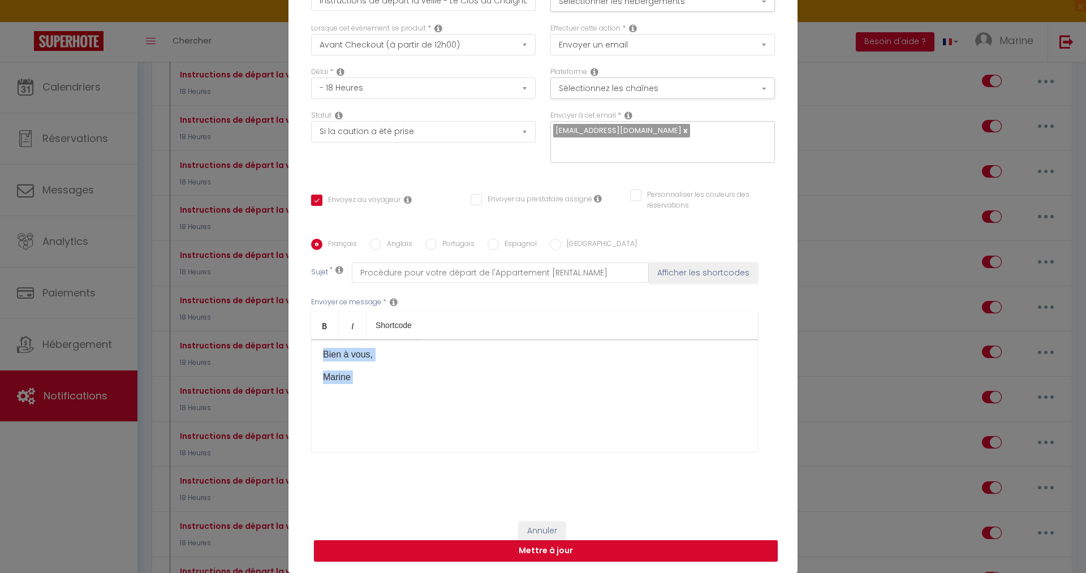
drag, startPoint x: 323, startPoint y: 431, endPoint x: 698, endPoint y: 585, distance: 405.8
click at [698, 452] on div "​Bonjour [GUEST:FIRST_NAME]​, J'espère que vous avez apprécié votre séjour dans…" at bounding box center [534, 395] width 447 height 113
copy div "​Loremip [DOLOR:SITAM_CONS]​, A'elitse doe temp inci utlabore etdol magnaa enim…"
click at [44, 92] on div "Modifier la notification × Titre * Instructions de départ la veille - Le Clos d…" at bounding box center [543, 286] width 1086 height 573
click at [556, 525] on button "Annuler" at bounding box center [542, 530] width 47 height 19
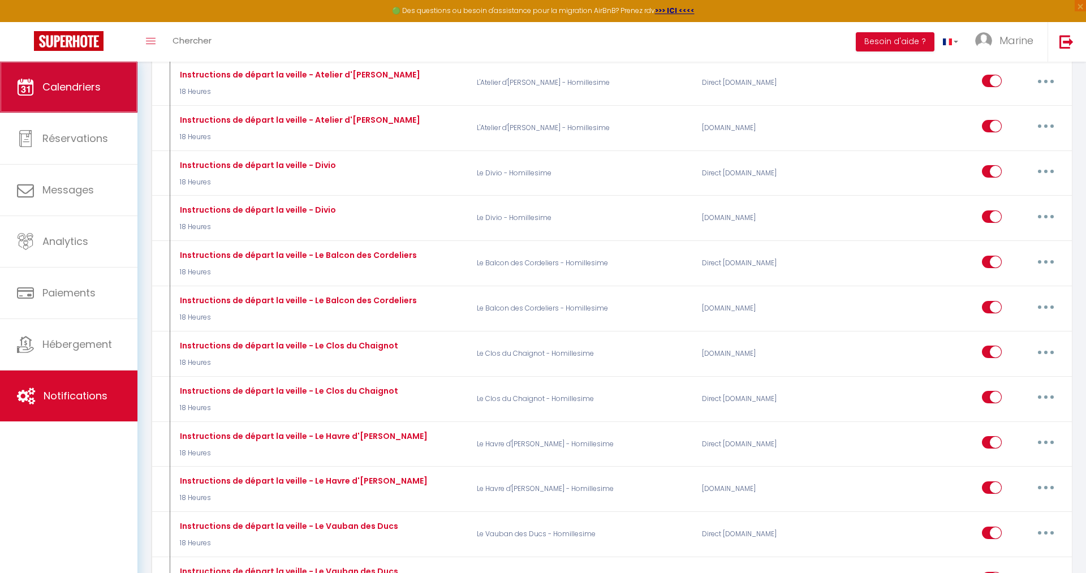
click at [59, 92] on span "Calendriers" at bounding box center [71, 87] width 58 height 14
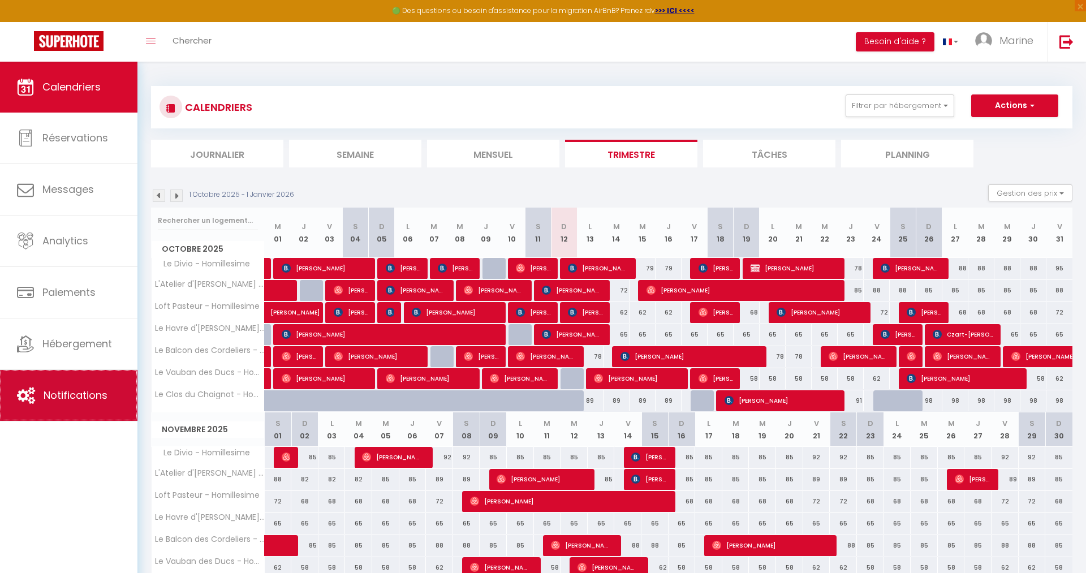
click at [88, 402] on span "Notifications" at bounding box center [76, 395] width 64 height 14
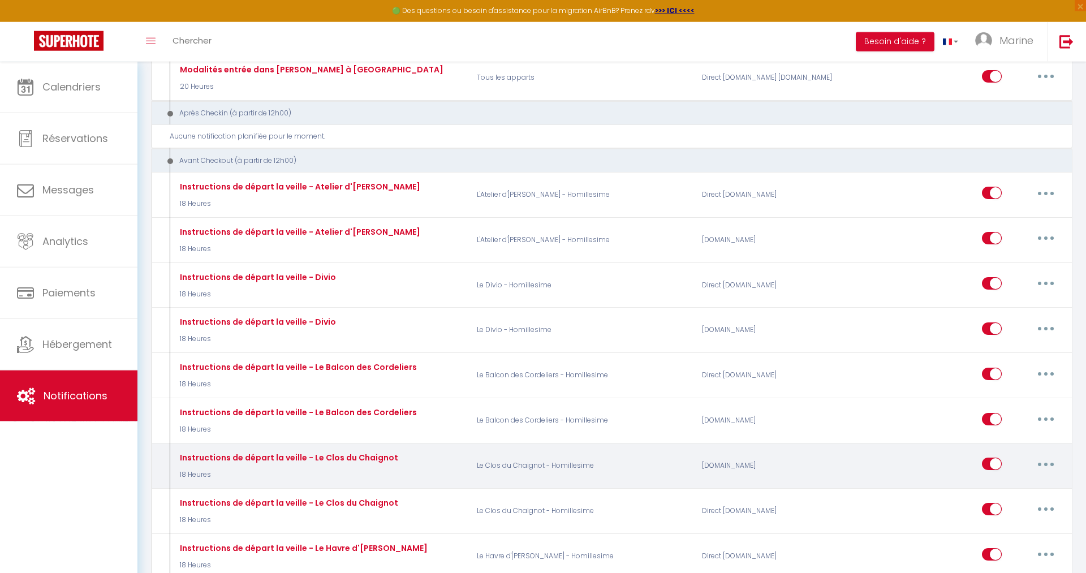
scroll to position [1557, 0]
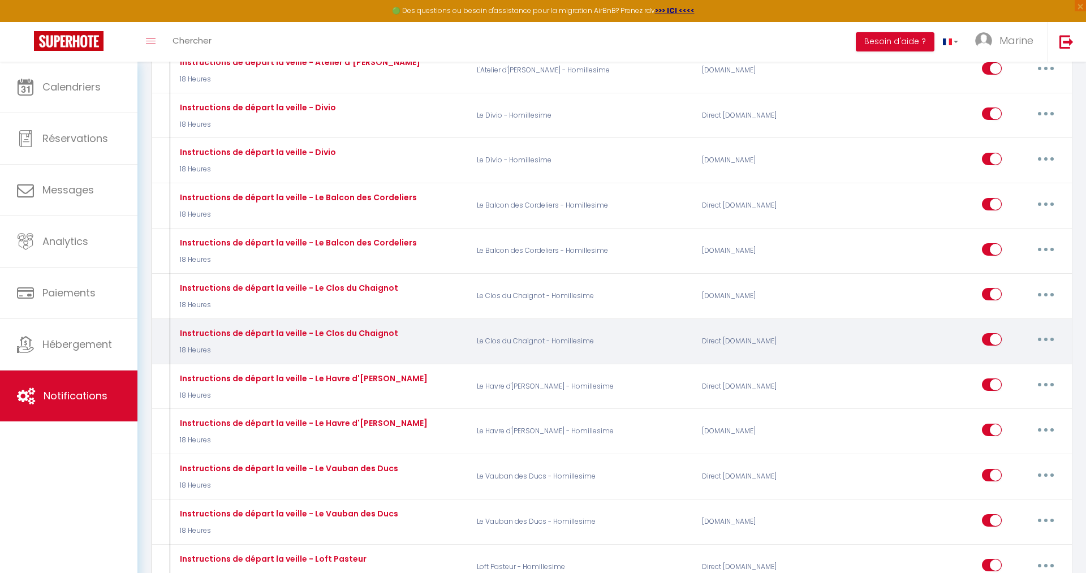
click at [1049, 330] on button "button" at bounding box center [1046, 339] width 32 height 18
click at [1021, 356] on link "Editer" at bounding box center [1016, 365] width 84 height 19
type input "Instructions de départ la veille - Le Clos du Chaignot"
select select "4"
select select "18 Heures"
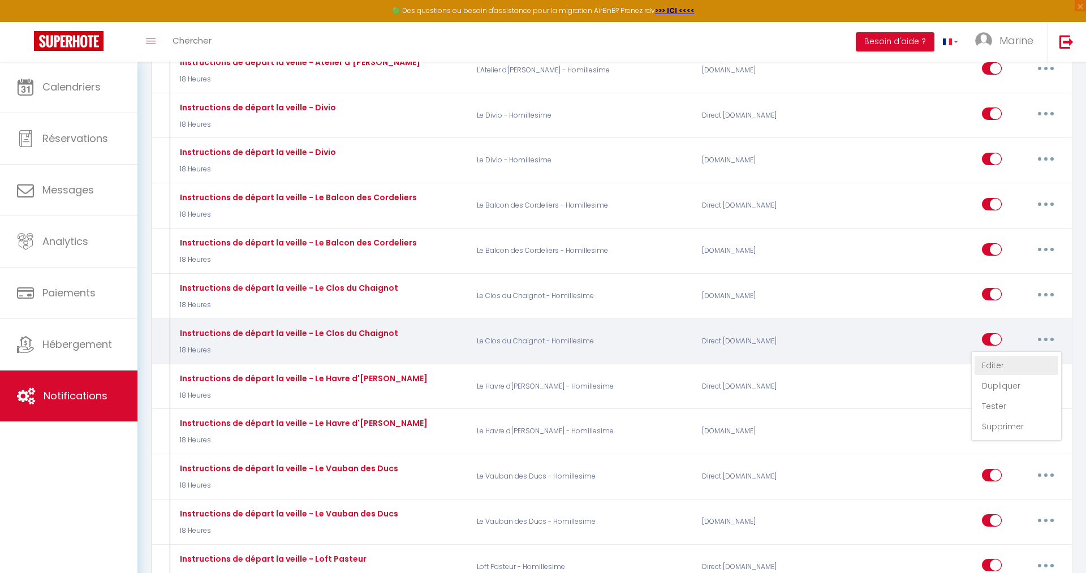
select select "if_deposit_is_paid"
checkbox input "true"
checkbox input "false"
radio input "true"
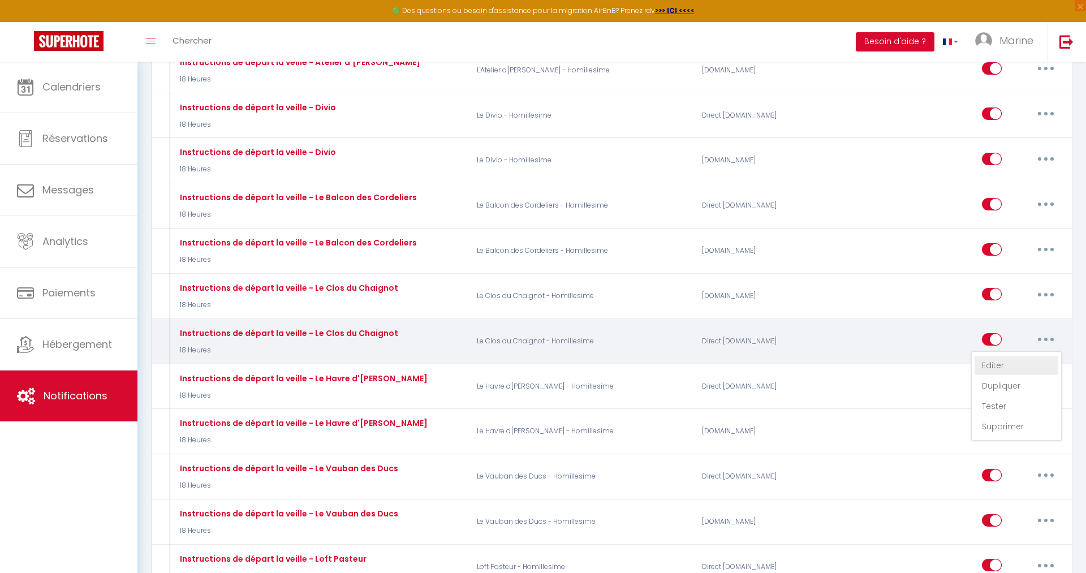
type input "Procédure pour votre départ de l'Appartement [RENTAL:NAME]"
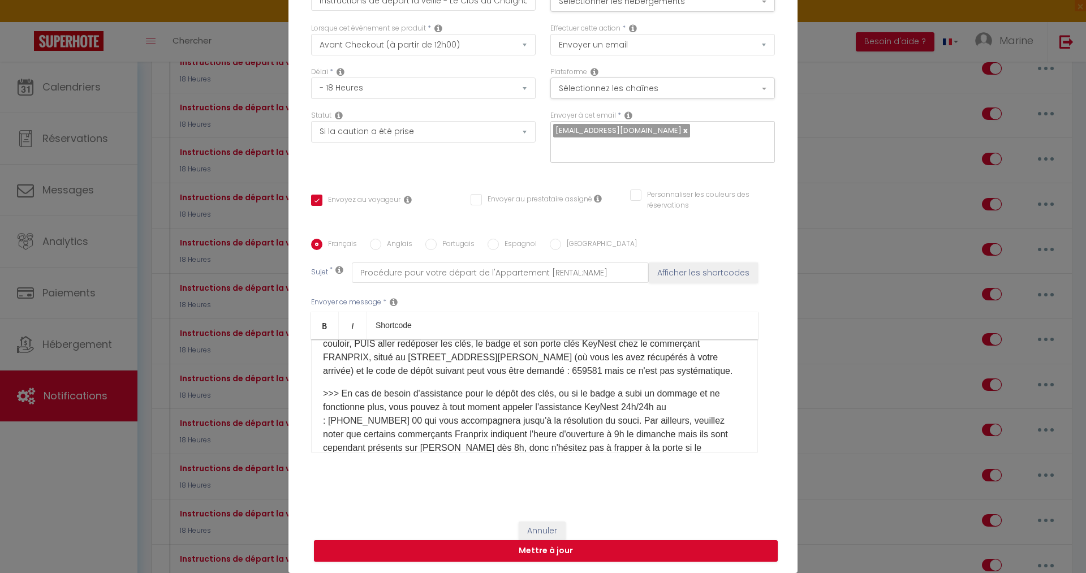
scroll to position [230, 0]
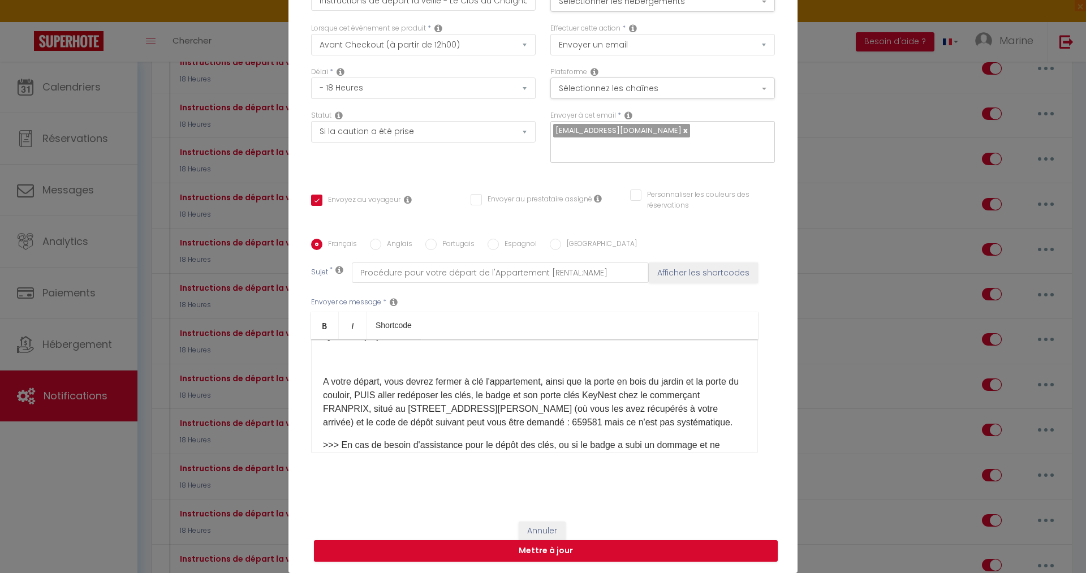
click at [577, 408] on p "A votre départ, vous devrez fermer à clé l'appartement, ainsi que la porte en b…" at bounding box center [534, 402] width 423 height 54
click at [548, 546] on button "Mettre à jour" at bounding box center [546, 550] width 464 height 21
checkbox input "true"
checkbox input "false"
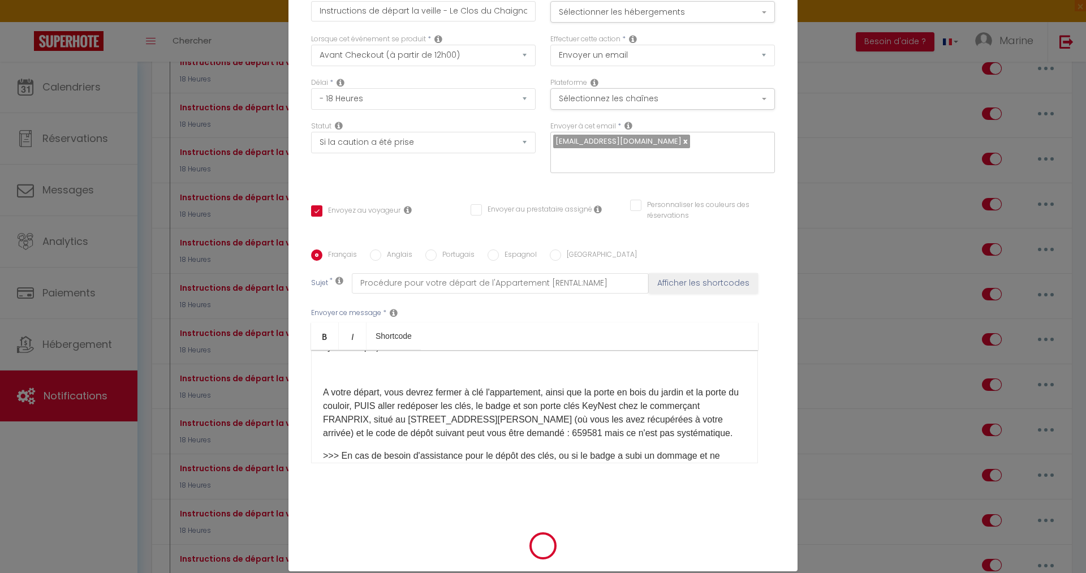
scroll to position [66, 0]
select select "1"
select select
checkbox input "false"
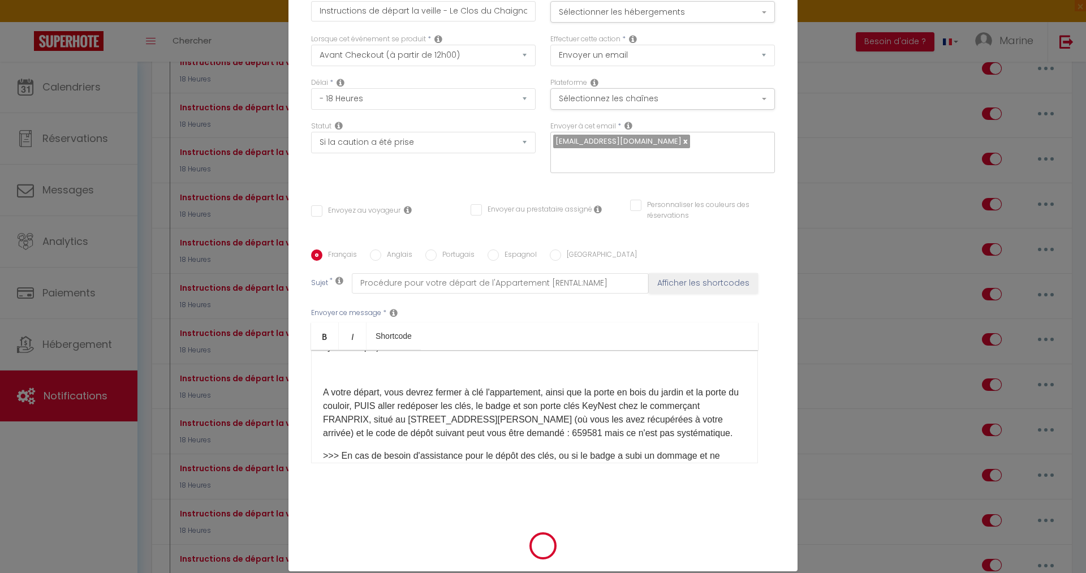
checkbox input "false"
radio input "false"
select select
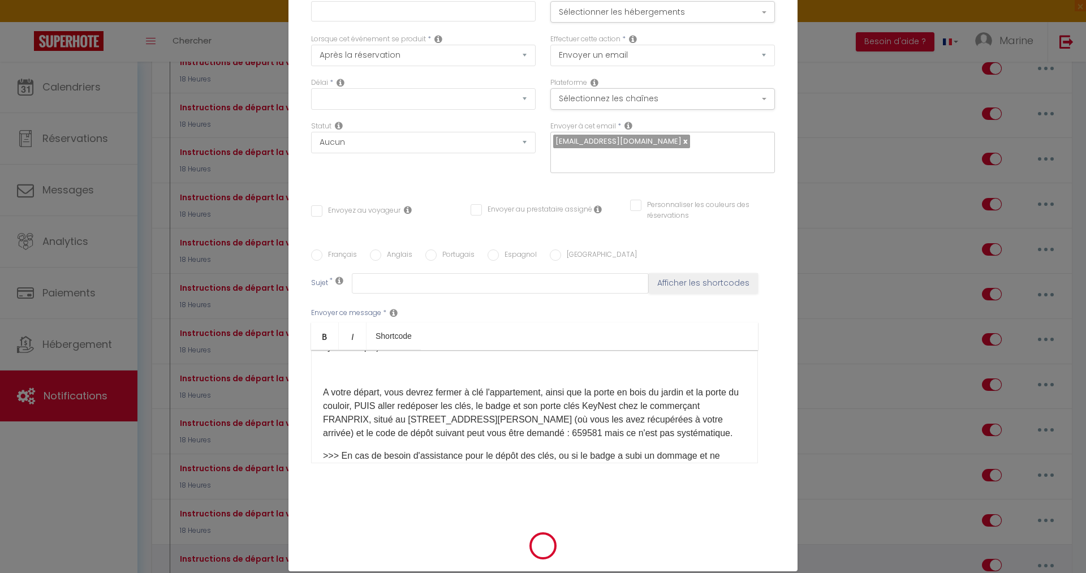
checkbox input "false"
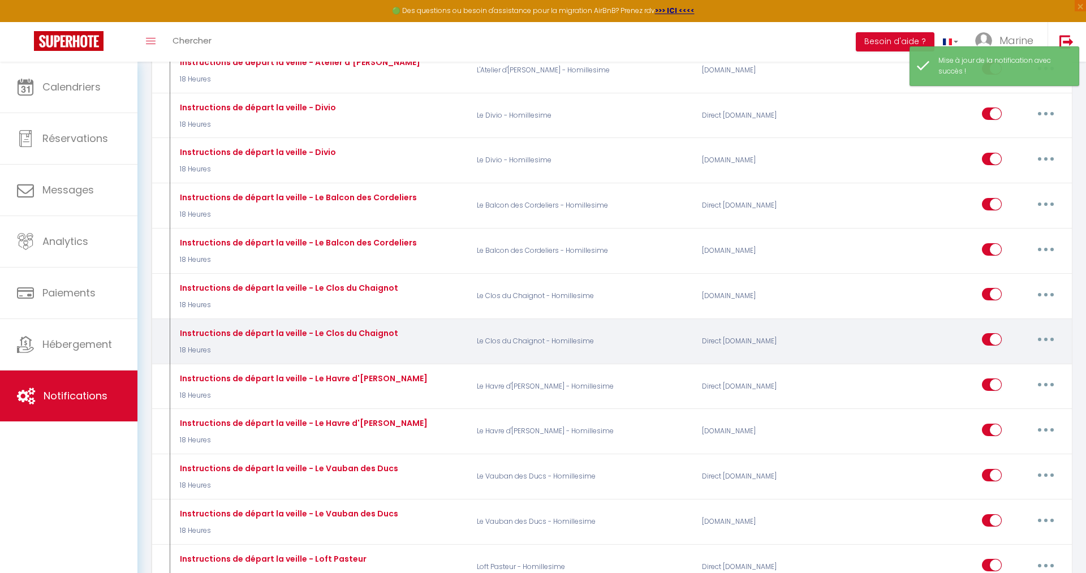
click at [1052, 330] on button "button" at bounding box center [1046, 339] width 32 height 18
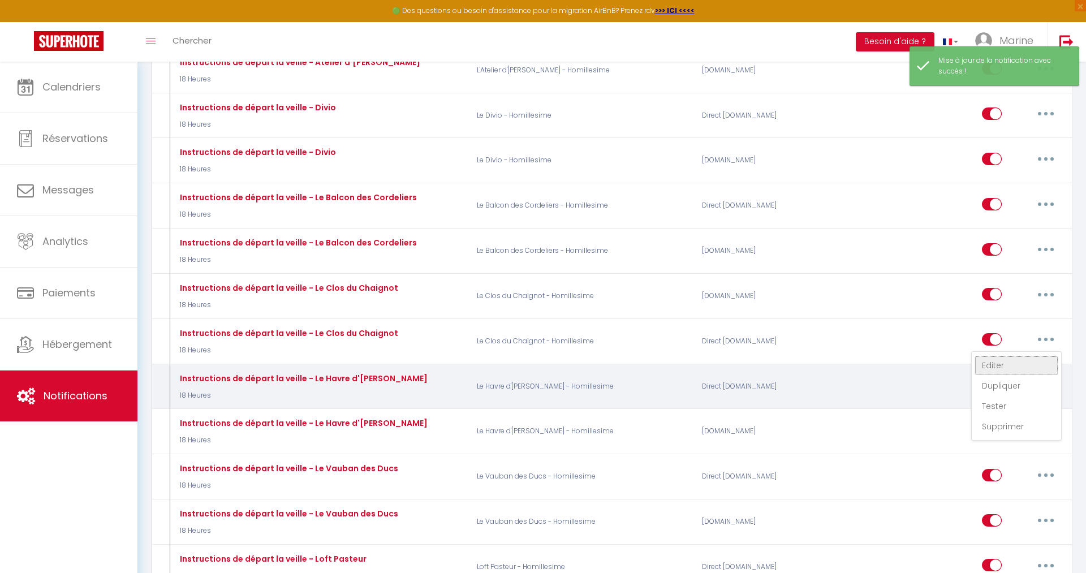
click at [1012, 356] on link "Editer" at bounding box center [1016, 365] width 84 height 19
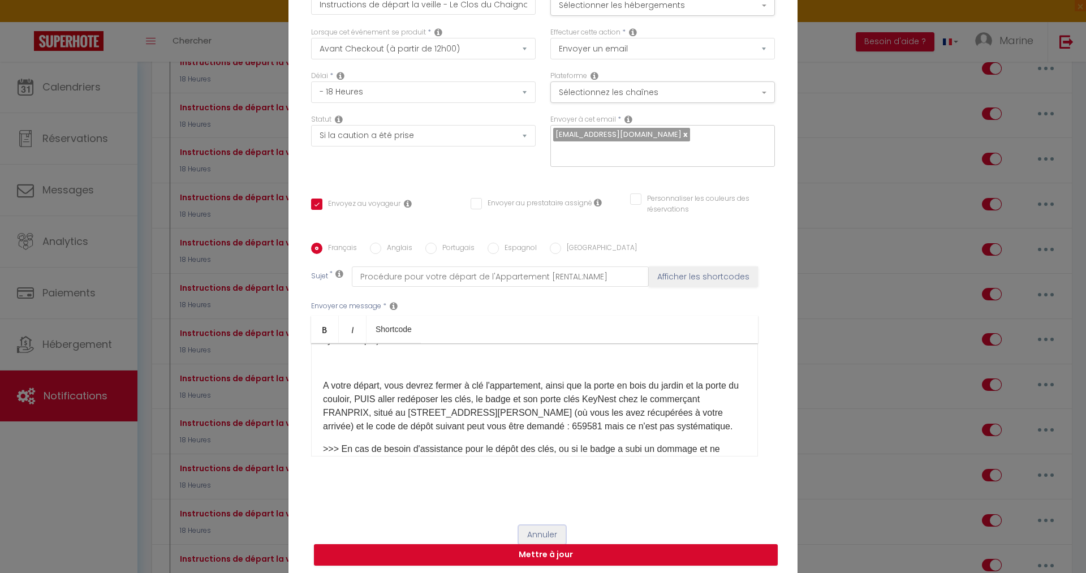
click at [554, 533] on button "Annuler" at bounding box center [542, 534] width 47 height 19
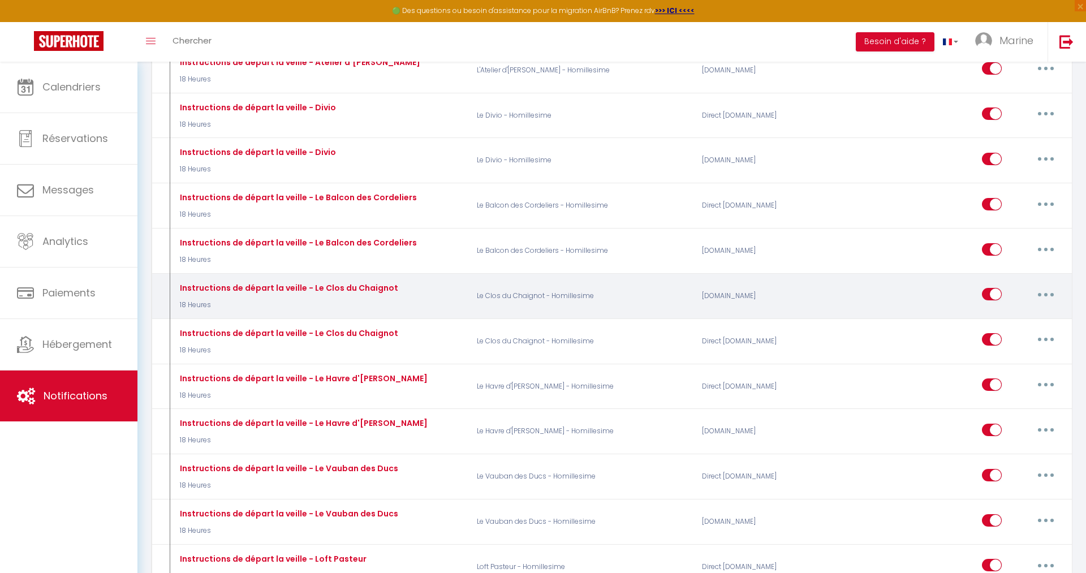
click at [1046, 293] on icon "button" at bounding box center [1045, 294] width 3 height 3
click at [1010, 310] on link "Editer" at bounding box center [1016, 319] width 84 height 19
checkbox input "true"
checkbox input "false"
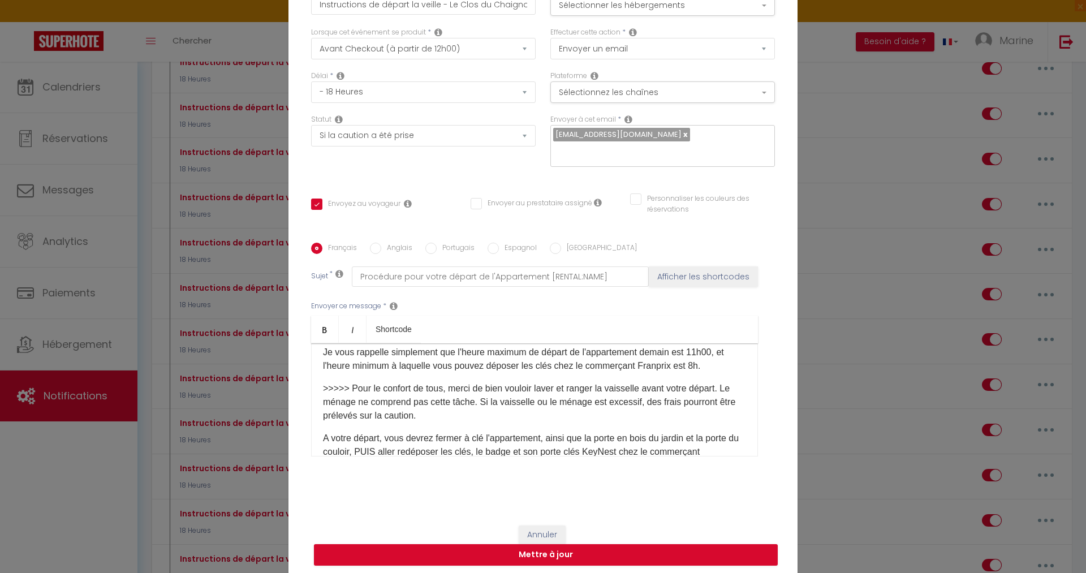
scroll to position [129, 0]
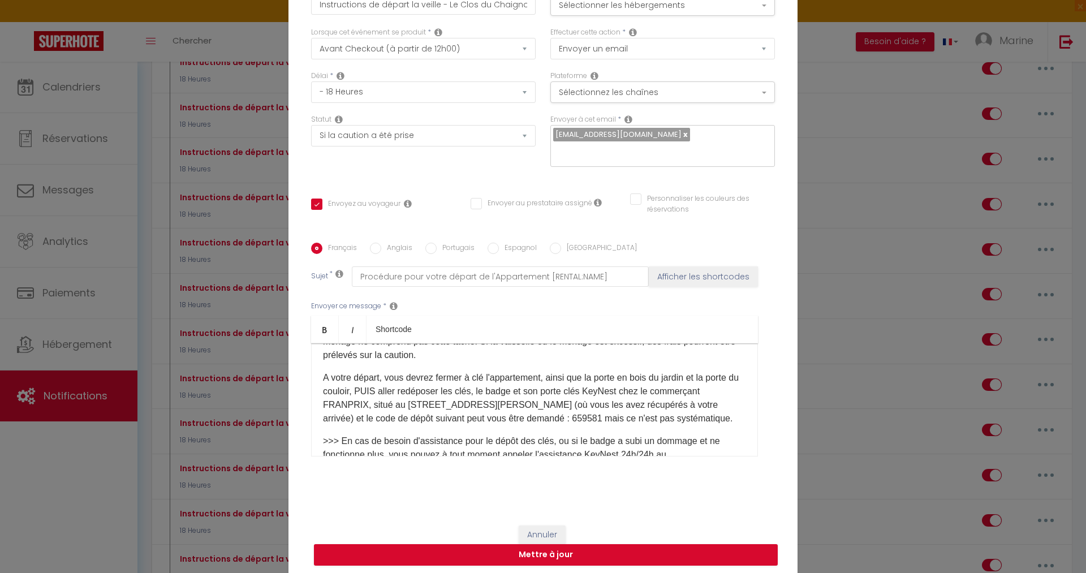
click at [576, 409] on p "A votre départ, vous devrez fermer à clé l'appartement, ainsi que la porte en b…" at bounding box center [534, 398] width 423 height 54
click at [545, 559] on button "Mettre à jour" at bounding box center [546, 554] width 464 height 21
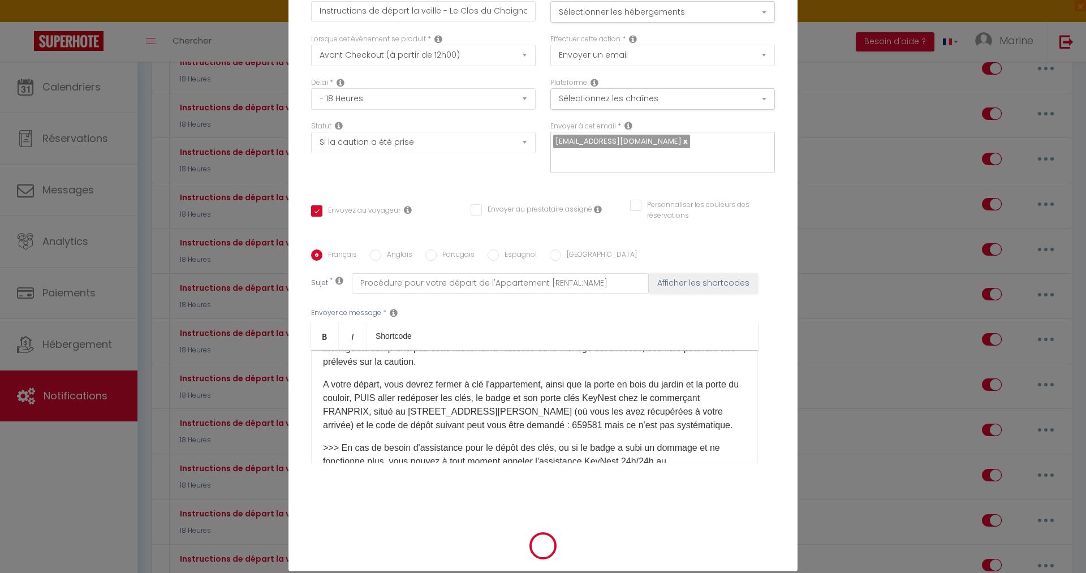
checkbox input "true"
checkbox input "false"
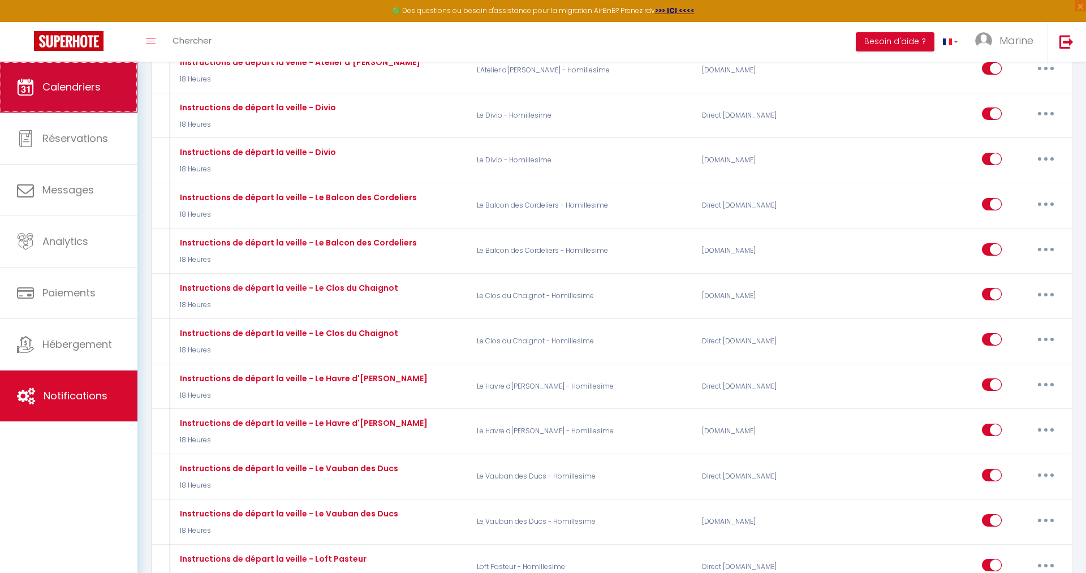
click at [86, 80] on link "Calendriers" at bounding box center [68, 87] width 137 height 51
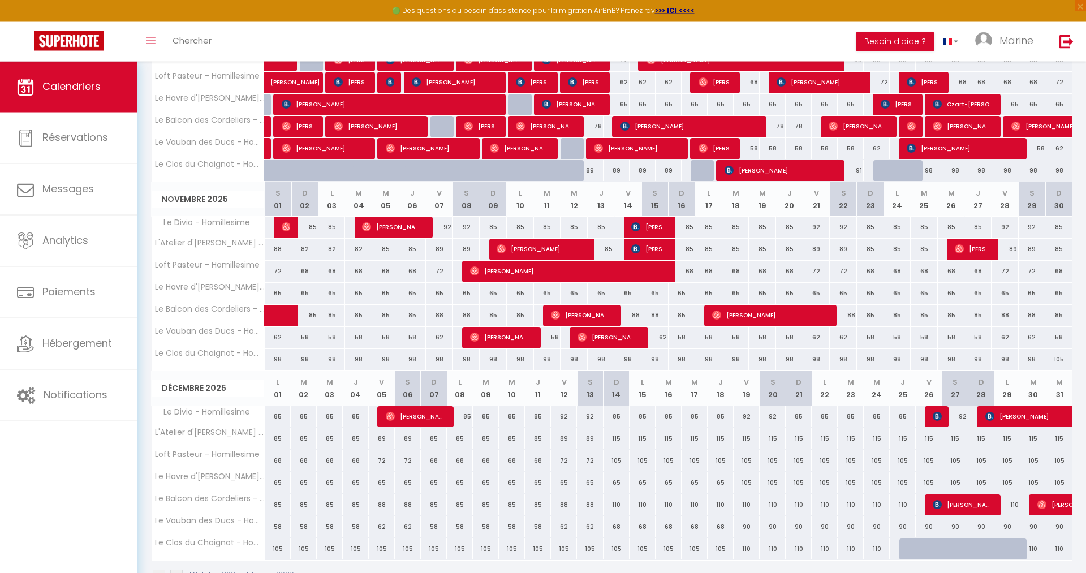
scroll to position [231, 0]
click at [438, 358] on div "98" at bounding box center [439, 358] width 27 height 21
type input "98"
type input "Ven 07 Novembre 2025"
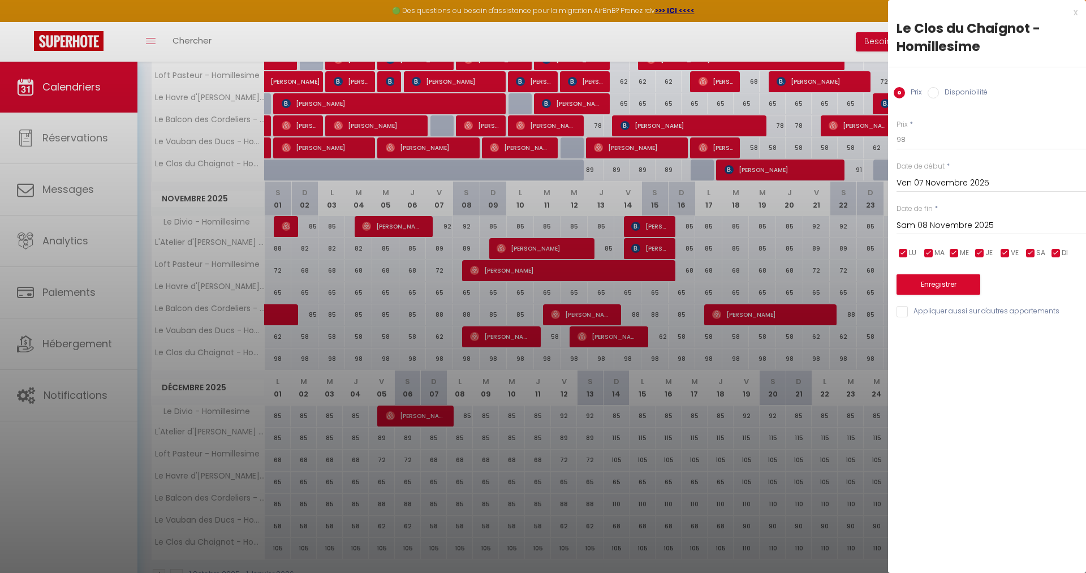
click at [972, 225] on input "Sam 08 Novembre 2025" at bounding box center [990, 225] width 189 height 15
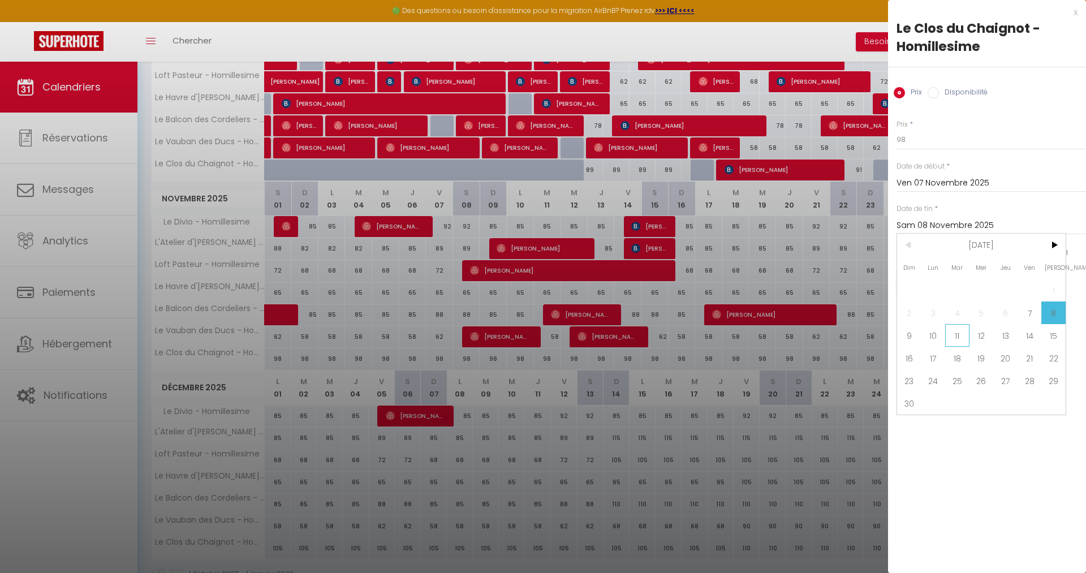
click at [957, 335] on span "11" at bounding box center [957, 335] width 24 height 23
type input "[DATE] Novembre 2025"
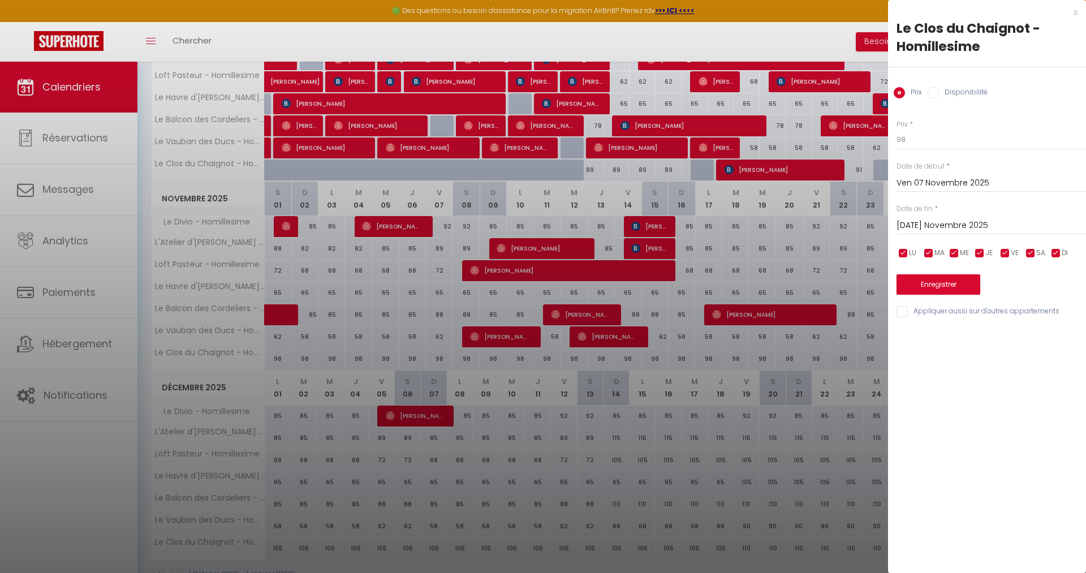
click at [934, 94] on input "Disponibilité" at bounding box center [932, 92] width 11 height 11
radio input "true"
radio input "false"
select select "0"
click option "Indisponible" at bounding box center [0, 0] width 0 height 0
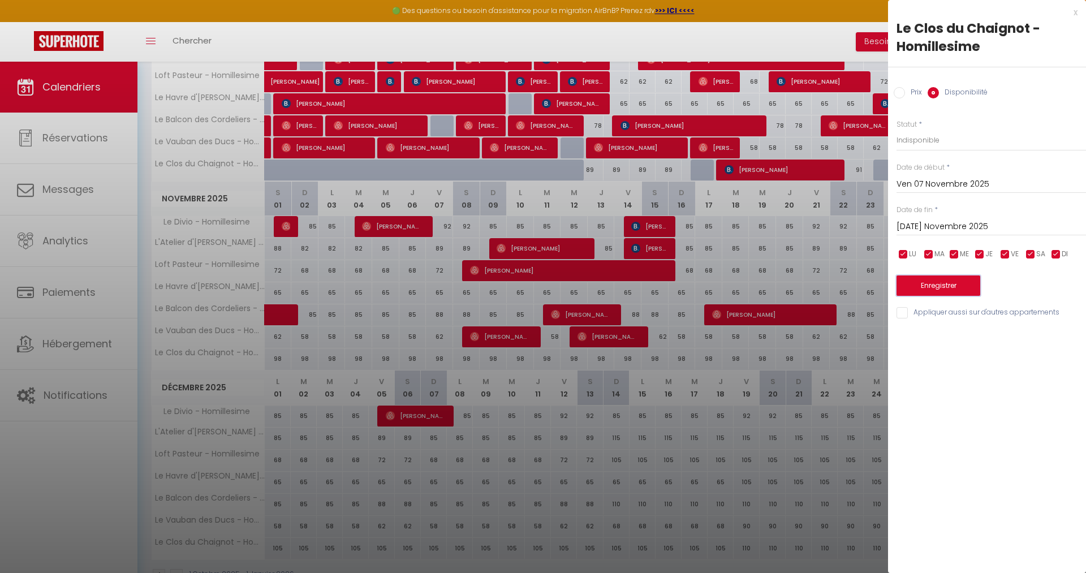
click at [931, 288] on button "Enregistrer" at bounding box center [938, 285] width 84 height 20
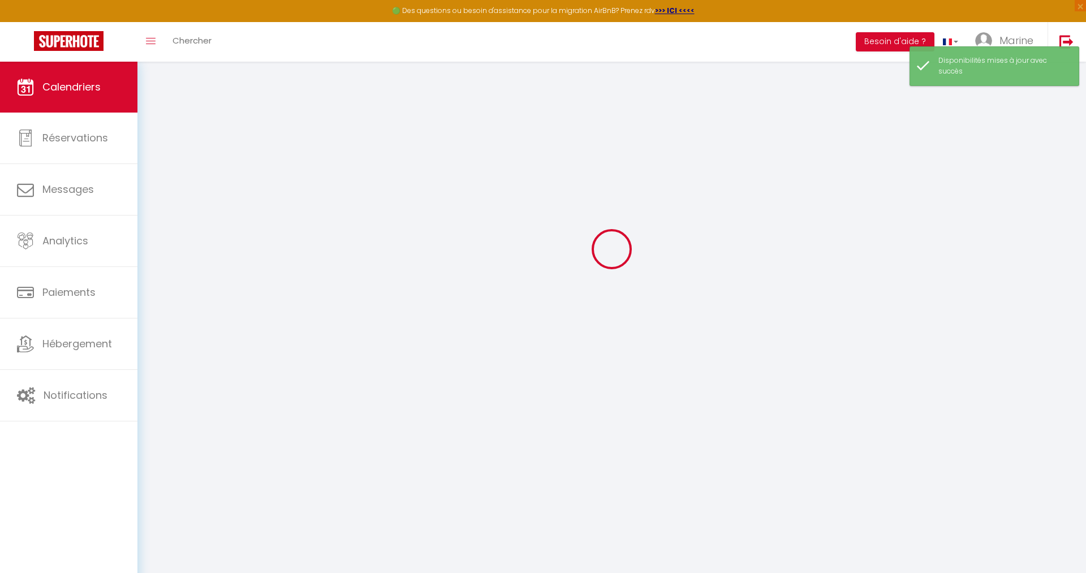
scroll to position [62, 0]
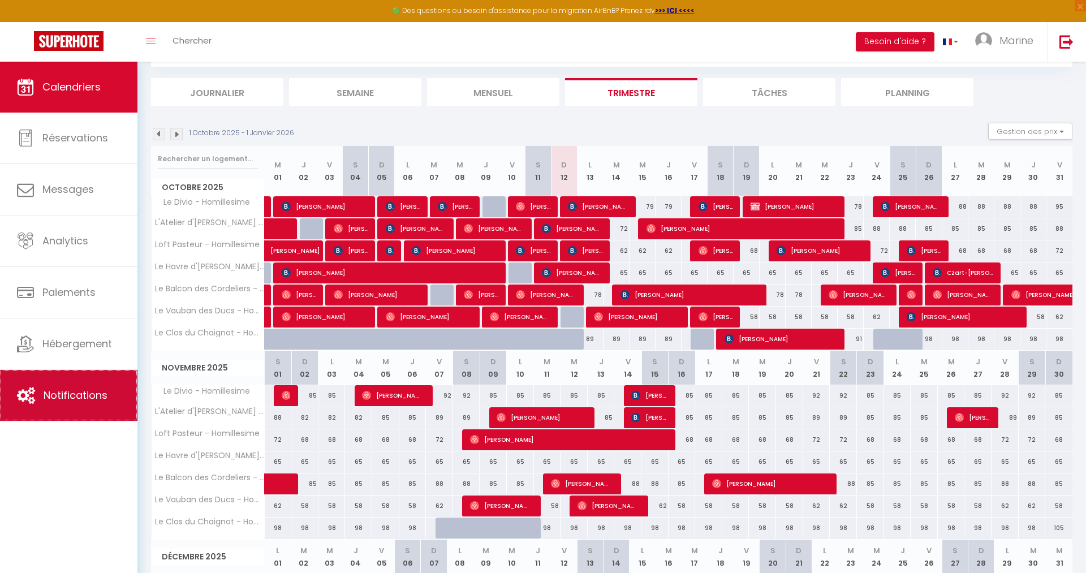
click at [55, 396] on span "Notifications" at bounding box center [76, 395] width 64 height 14
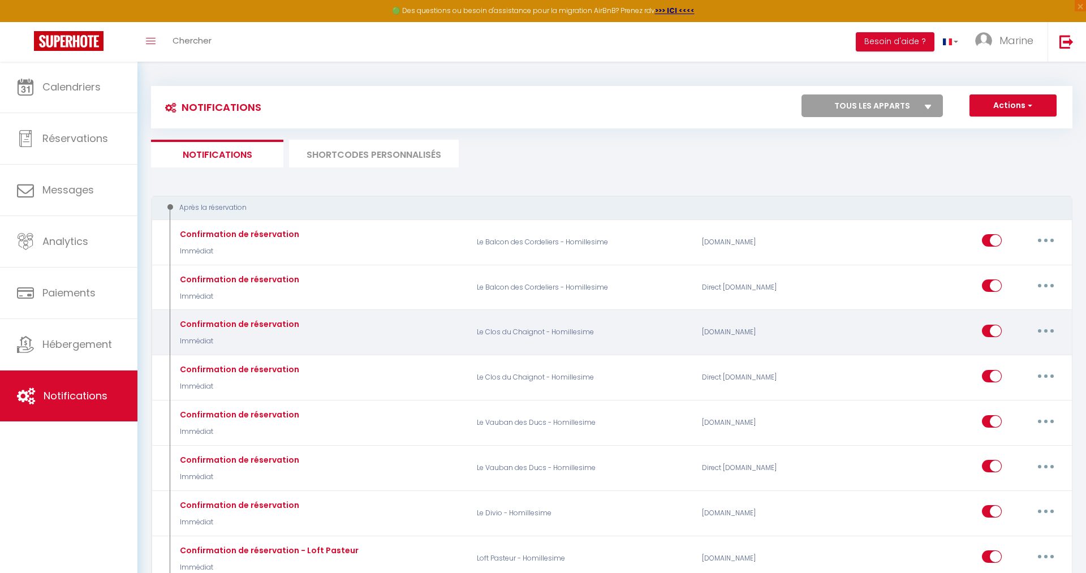
click at [1045, 328] on button "button" at bounding box center [1046, 331] width 32 height 18
click at [1009, 354] on link "Editer" at bounding box center [1016, 356] width 84 height 19
type input "Confirmation de réservation"
select select "Immédiat"
select select "if_booking_is_paid"
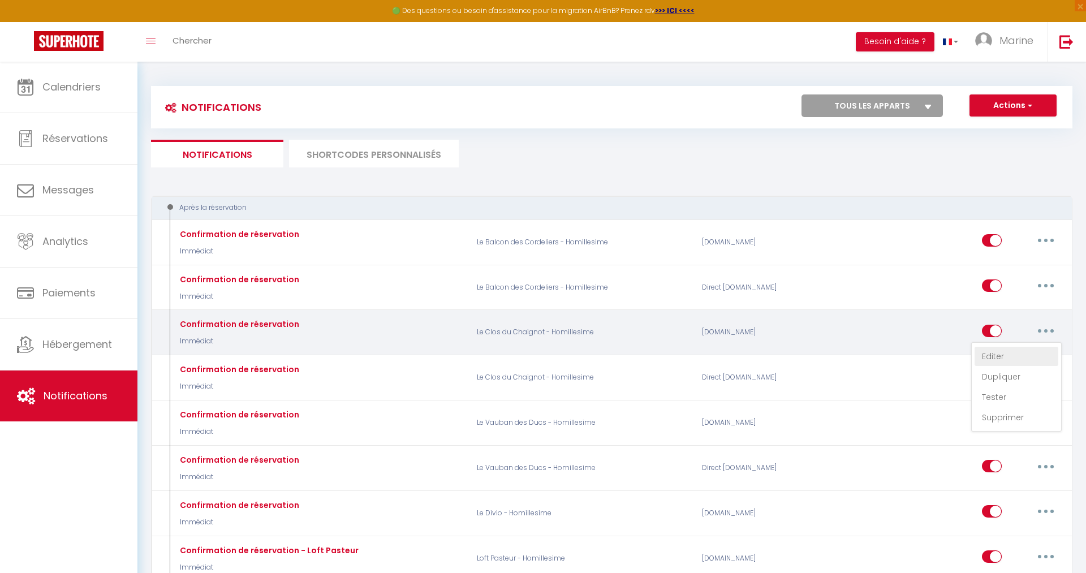
checkbox input "true"
checkbox input "false"
radio input "true"
type input "Merci [GUEST:FIRST_NAME] ! Votre réservation à l'appartement [RENTAL:NAME] est …"
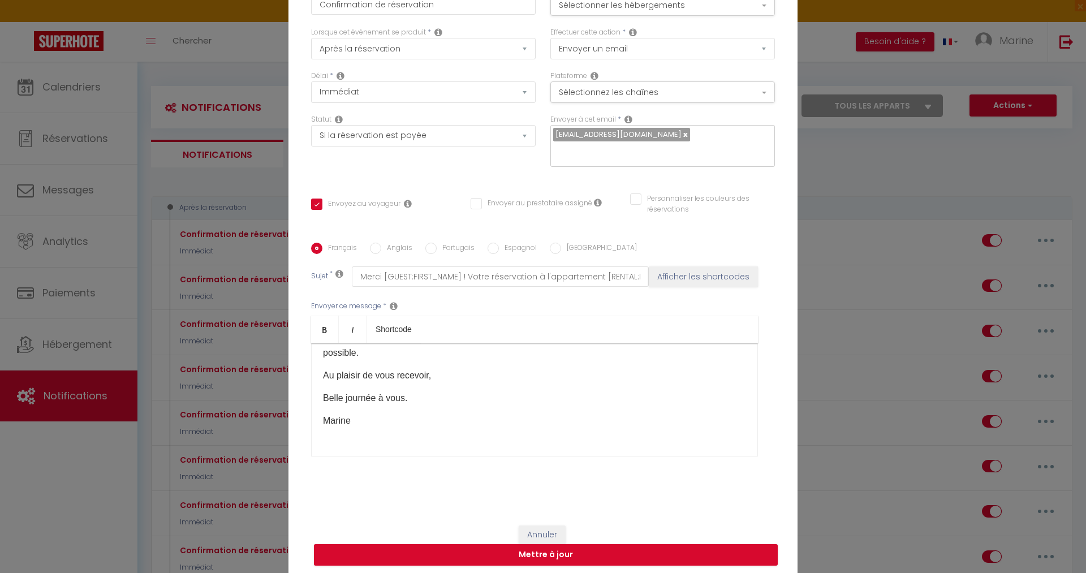
scroll to position [645, 0]
drag, startPoint x: 320, startPoint y: 365, endPoint x: 520, endPoint y: 437, distance: 212.2
click at [520, 437] on div "Bonjour [GUEST:FIRST_NAME]​, Je vous remercie pour votre réservation et serai r…" at bounding box center [534, 399] width 447 height 113
copy div "Loremip [DOLOR:SITAM_CONS]​, Ad elit seddoeiu temp incid utlaboreetd ma aliqu e…"
click at [529, 534] on button "Annuler" at bounding box center [542, 534] width 47 height 19
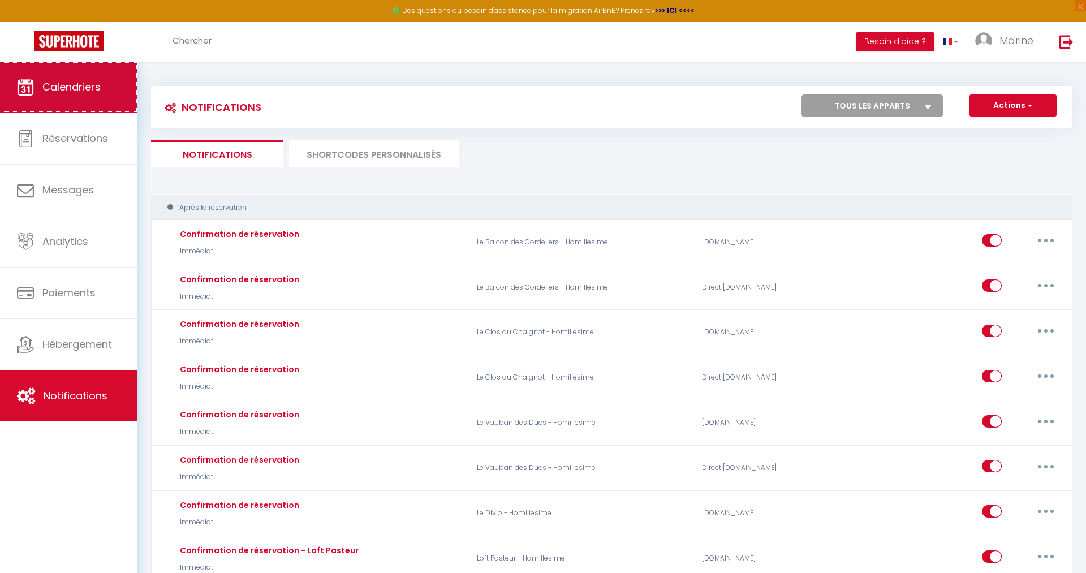
click at [59, 93] on span "Calendriers" at bounding box center [71, 87] width 58 height 14
